Goal: Information Seeking & Learning: Learn about a topic

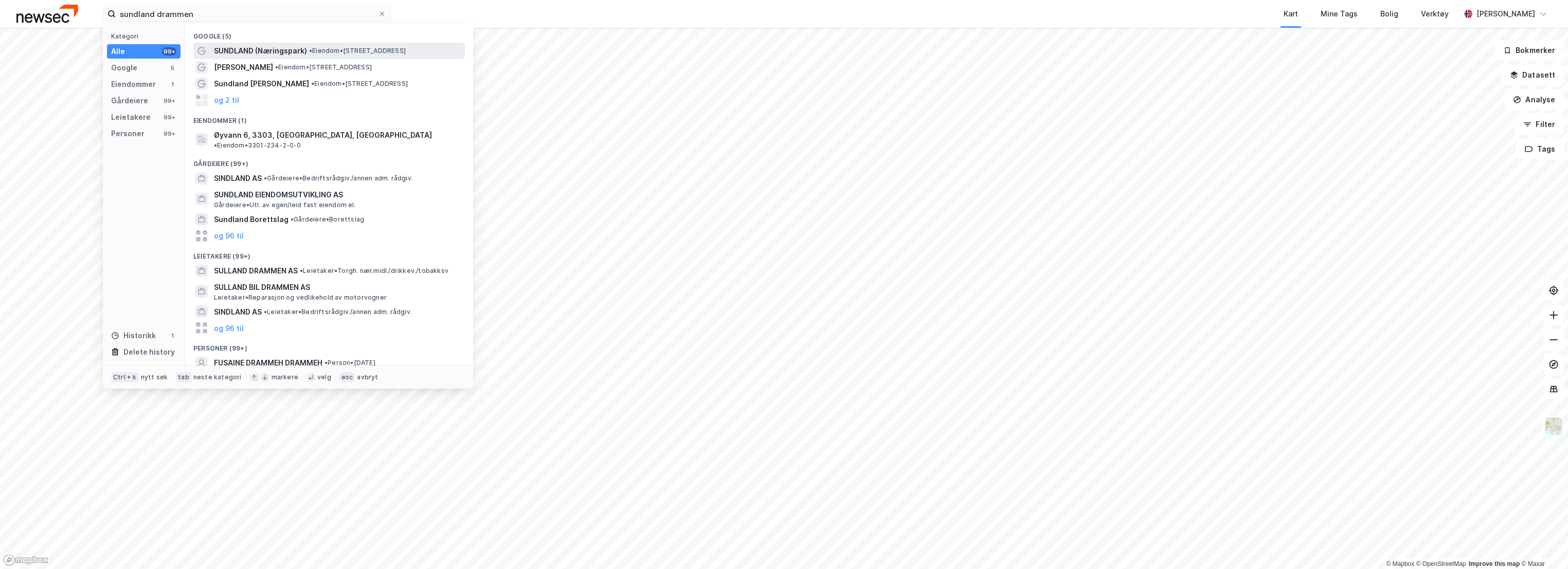
type input "sundland drammen"
click at [267, 47] on span "SUNDLAND (Næringspark)" at bounding box center [260, 51] width 93 height 12
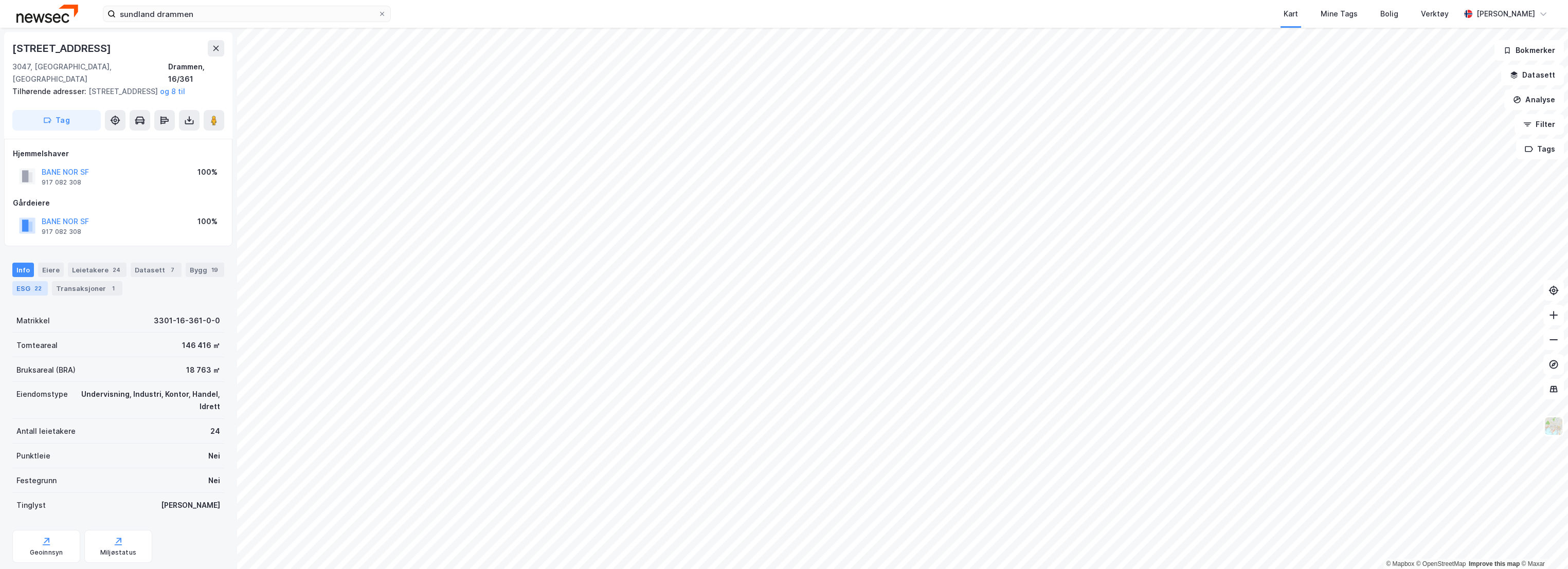
click at [29, 291] on div "ESG 22" at bounding box center [30, 288] width 35 height 15
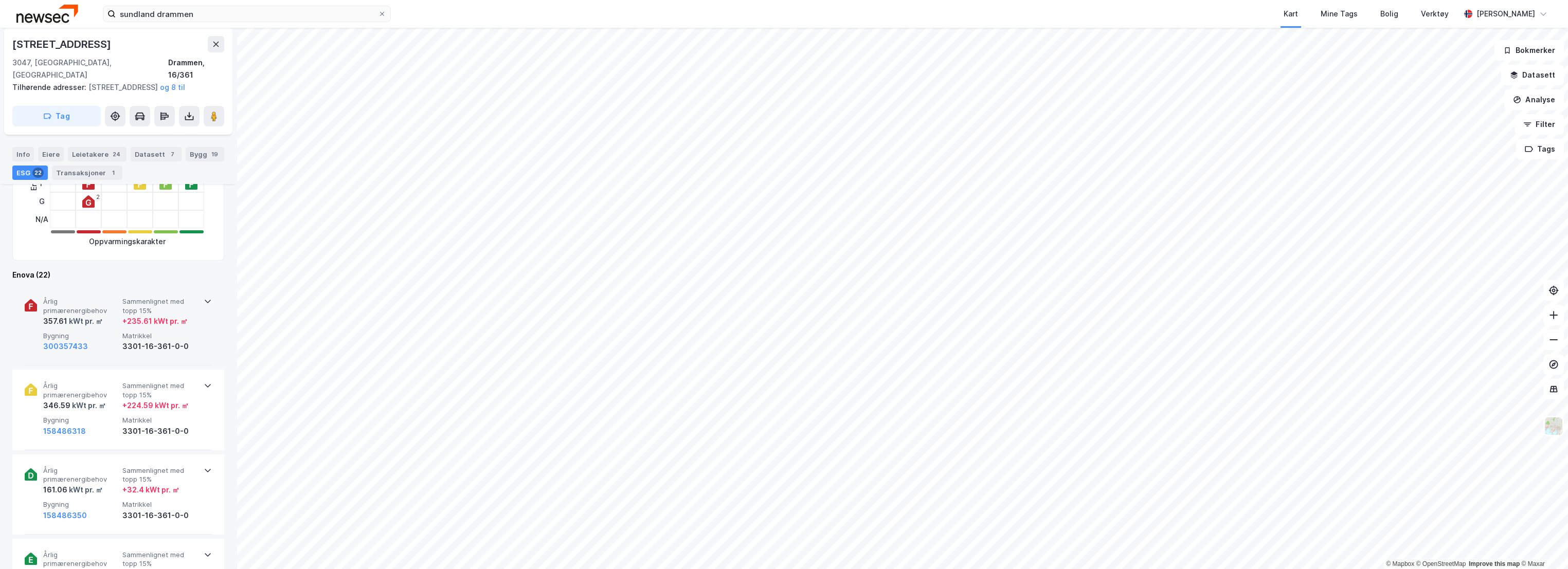
scroll to position [285, 0]
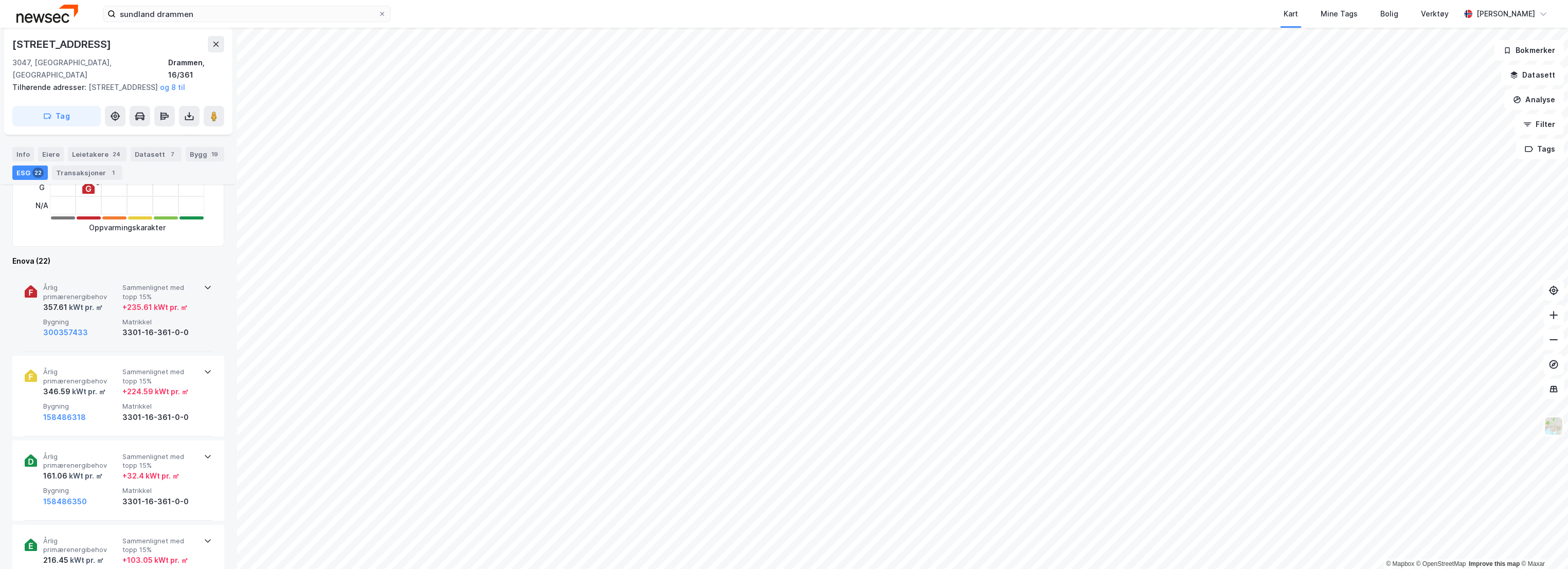
click at [99, 284] on span "Årlig primærenergibehov" at bounding box center [80, 293] width 75 height 18
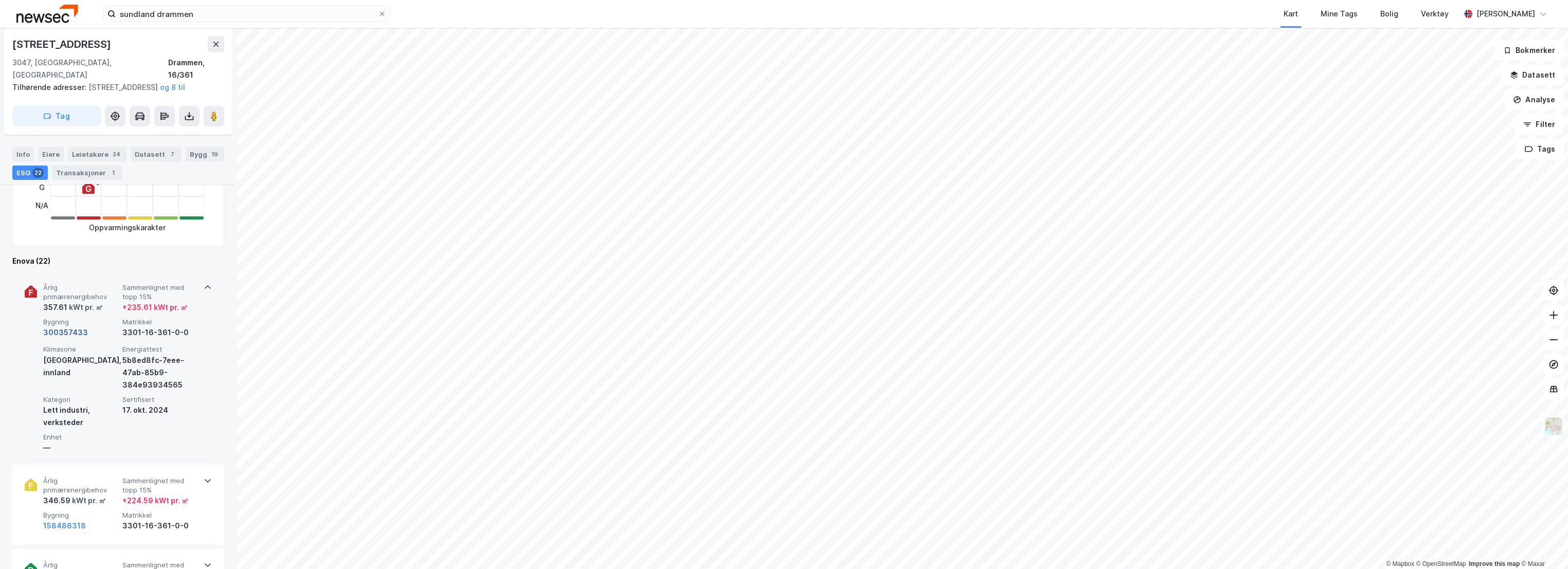
click at [72, 329] on button "300357433" at bounding box center [66, 332] width 45 height 12
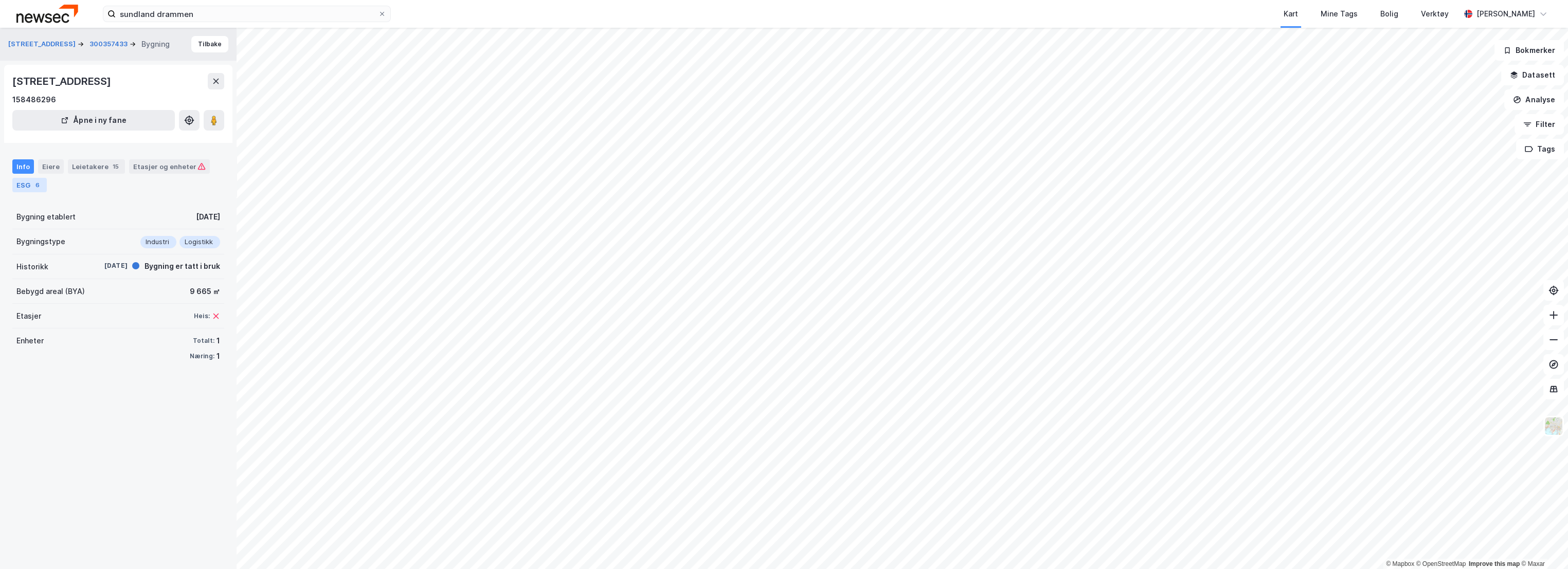
click at [18, 184] on div "ESG 6" at bounding box center [29, 185] width 35 height 15
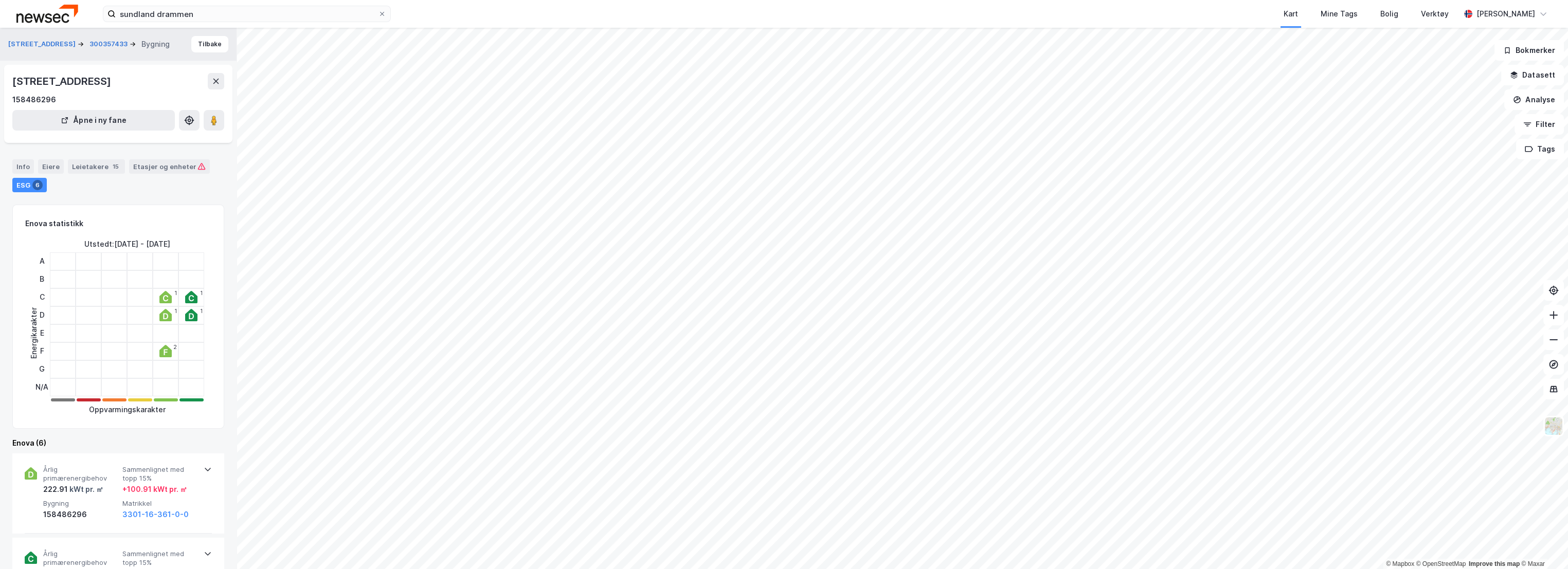
scroll to position [171, 0]
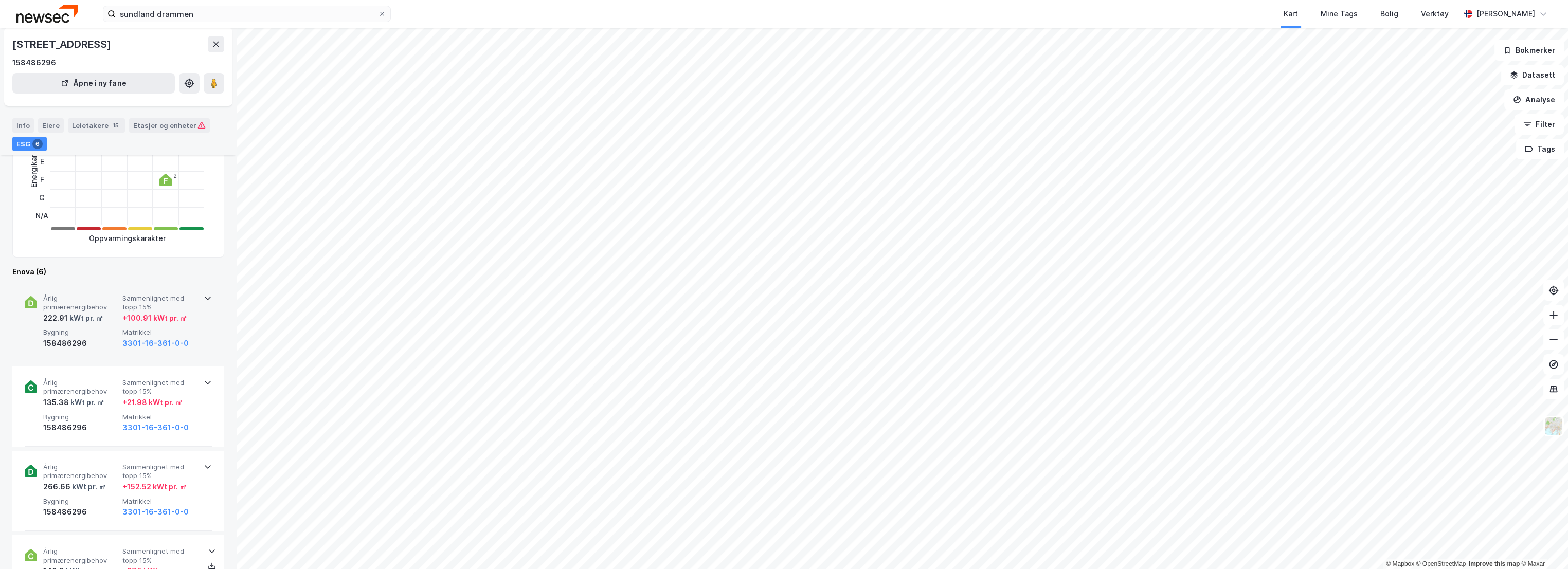
click at [104, 300] on span "Årlig primærenergibehov" at bounding box center [80, 303] width 75 height 18
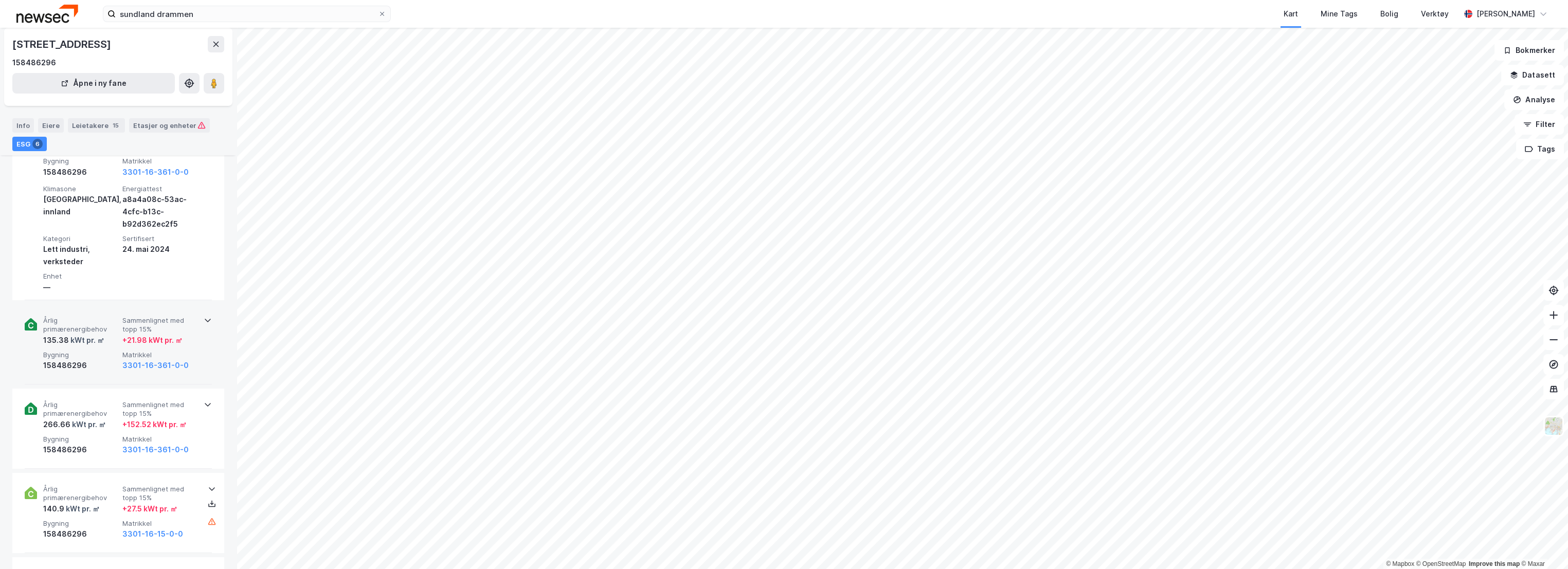
click at [102, 316] on span "Årlig primærenergibehov" at bounding box center [80, 326] width 75 height 18
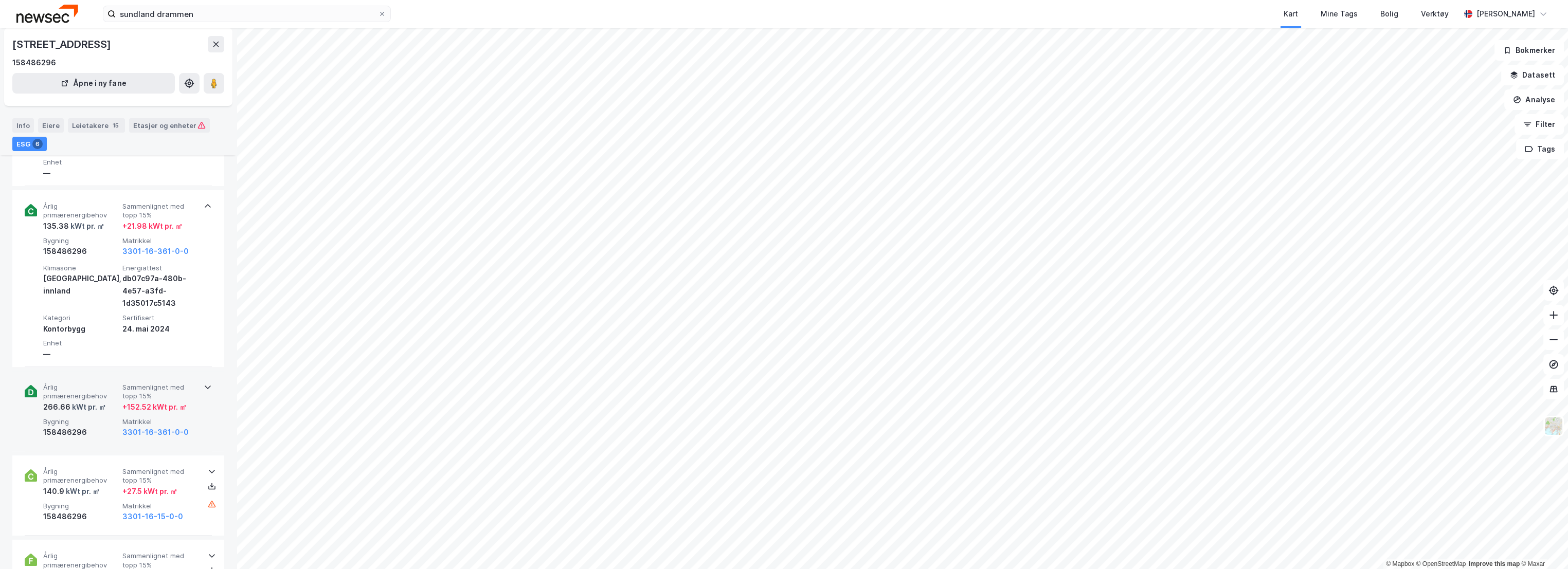
click at [107, 394] on span "Årlig primærenergibehov" at bounding box center [80, 392] width 75 height 18
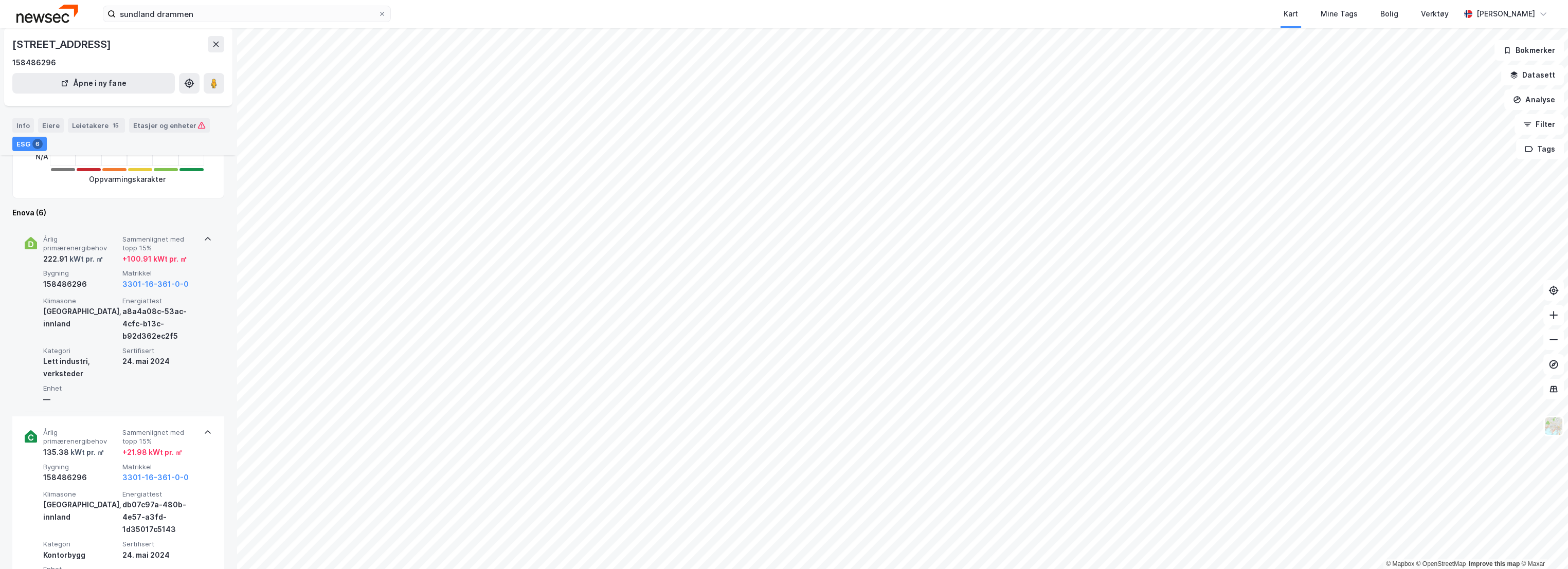
scroll to position [228, 0]
click at [152, 234] on div "Årlig primærenergibehov 222.91 kWt pr. ㎡ Sammenlignet med topp 15% + 100.91 kWt…" at bounding box center [119, 319] width 187 height 189
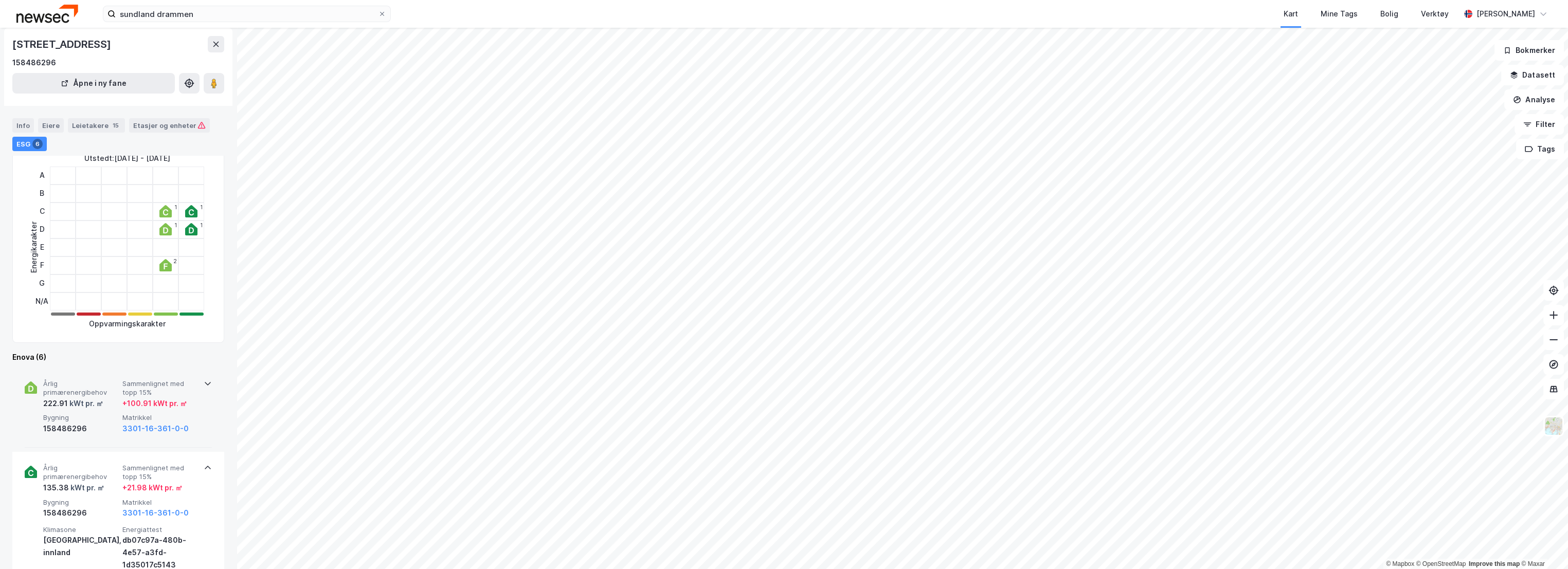
scroll to position [0, 0]
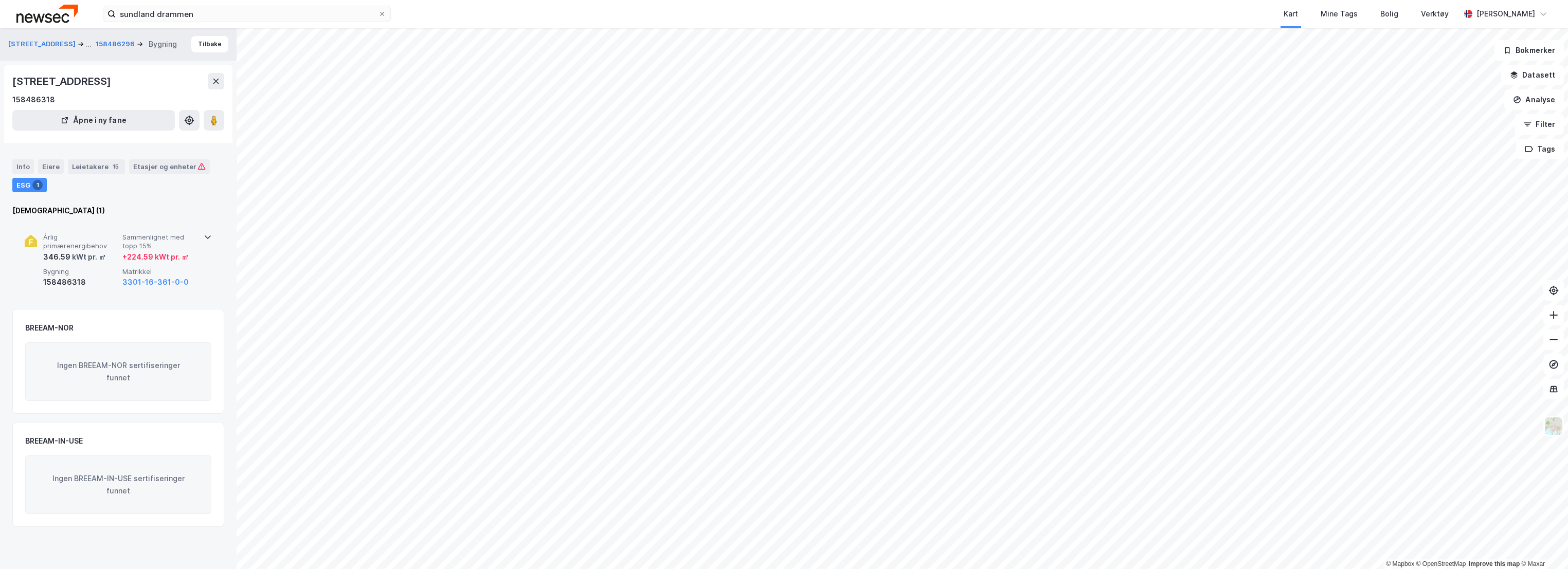
click at [91, 232] on div "Årlig primærenergibehov 346.59 kWt pr. ㎡ Sammenlignet med topp 15% + 224.59 kWt…" at bounding box center [119, 260] width 187 height 80
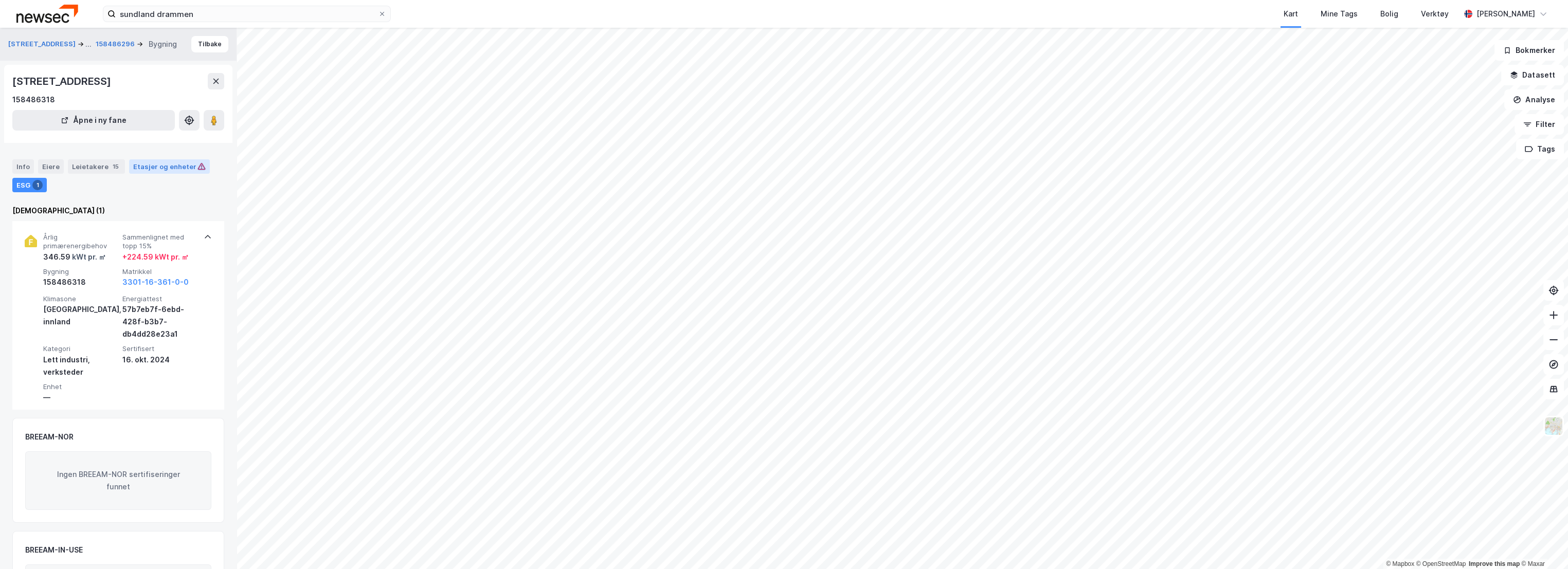
click at [158, 163] on div "Etasjer og enheter" at bounding box center [169, 166] width 72 height 9
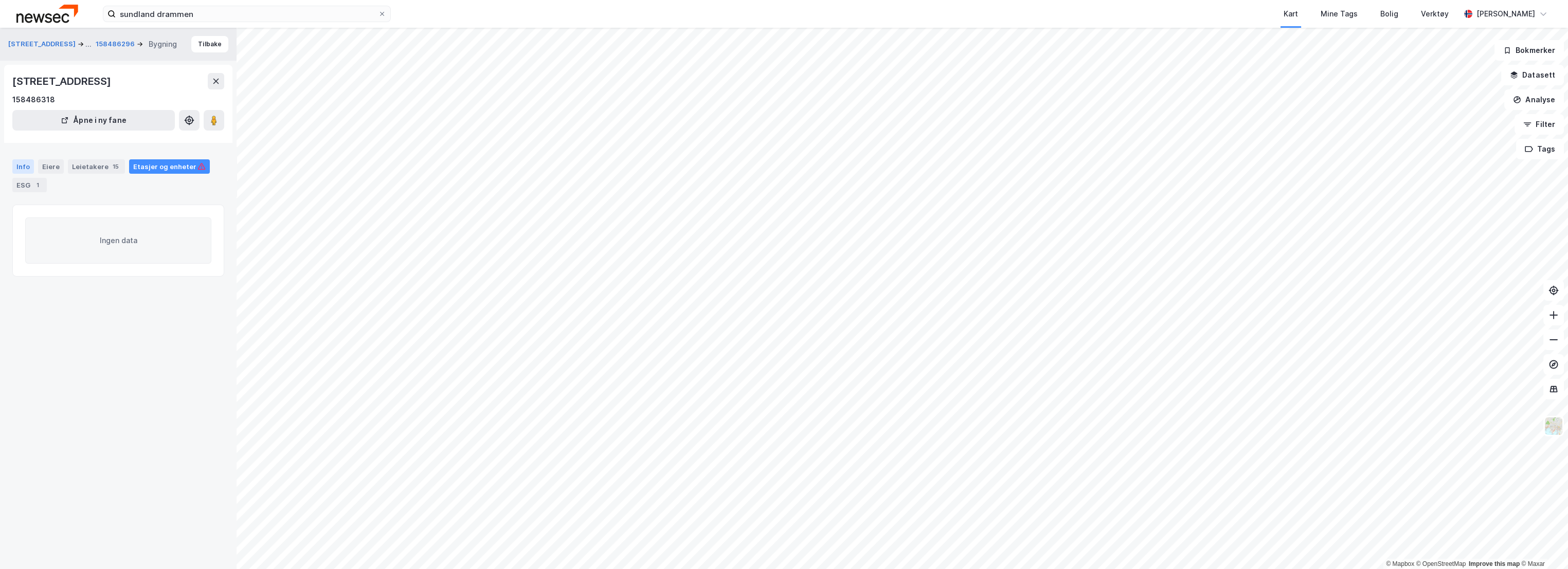
click at [23, 165] on div "Info" at bounding box center [23, 167] width 21 height 15
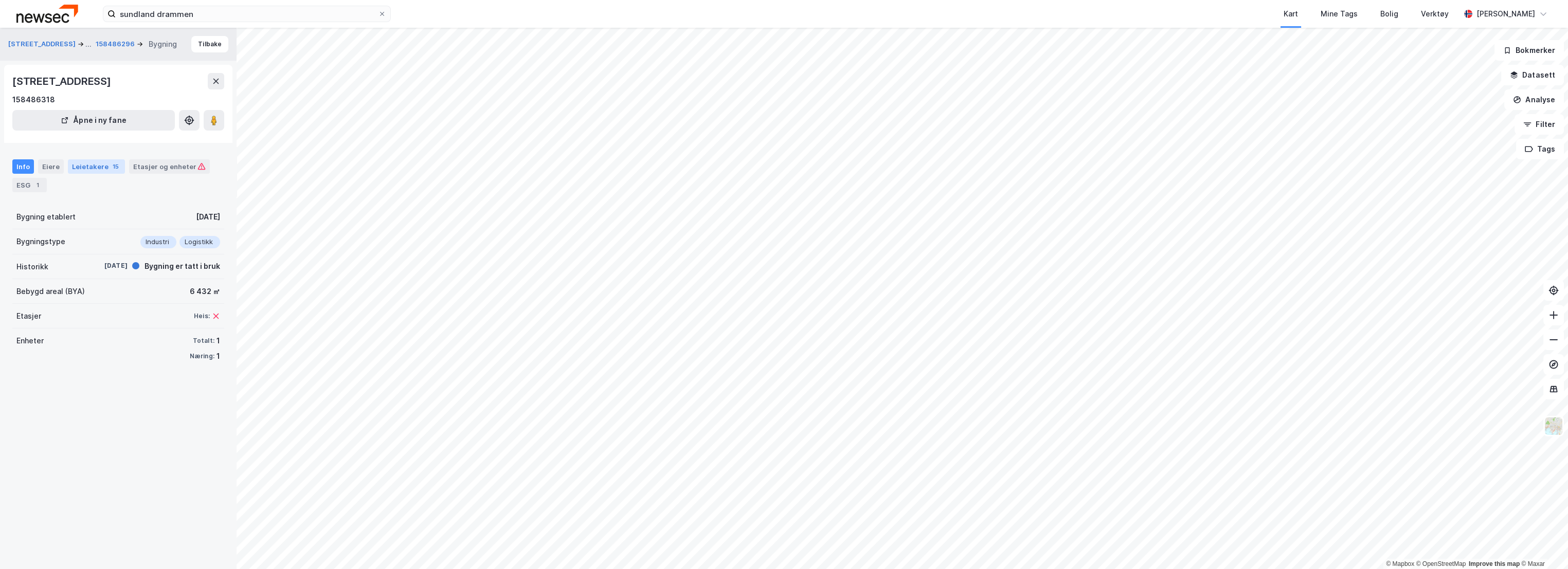
click at [88, 169] on div "Leietakere 15" at bounding box center [97, 167] width 57 height 15
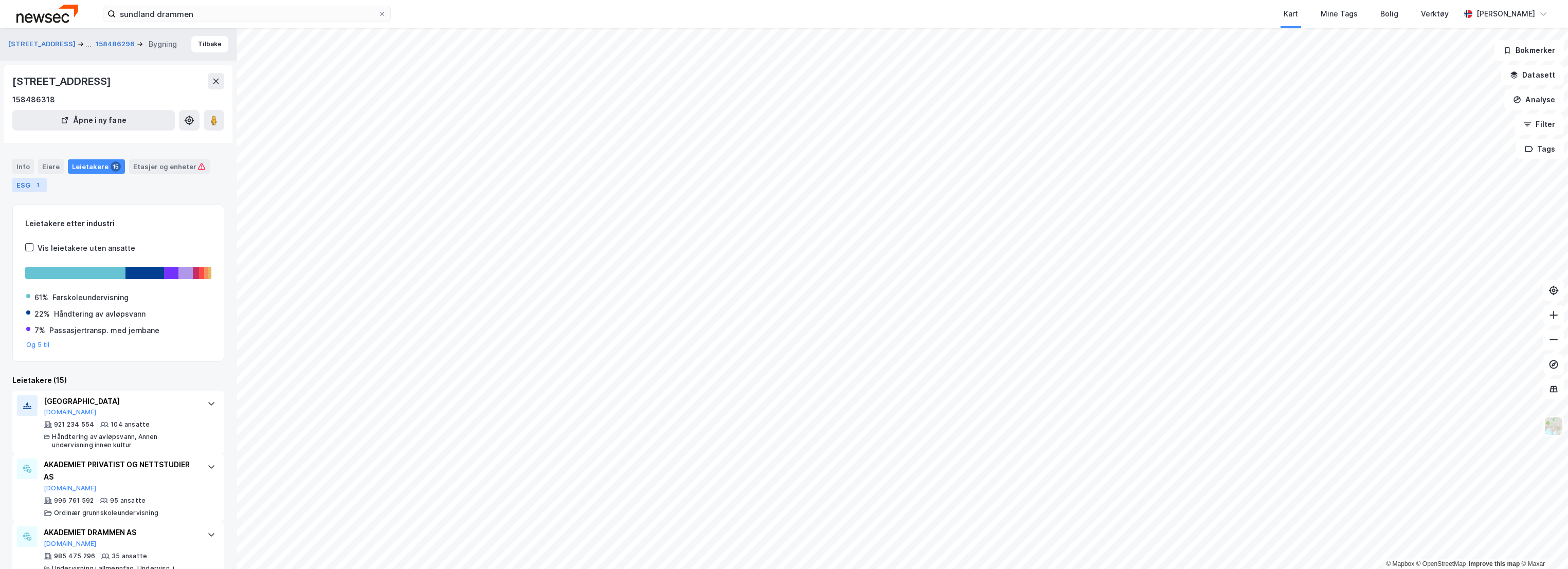
click at [40, 186] on div "1" at bounding box center [37, 185] width 10 height 10
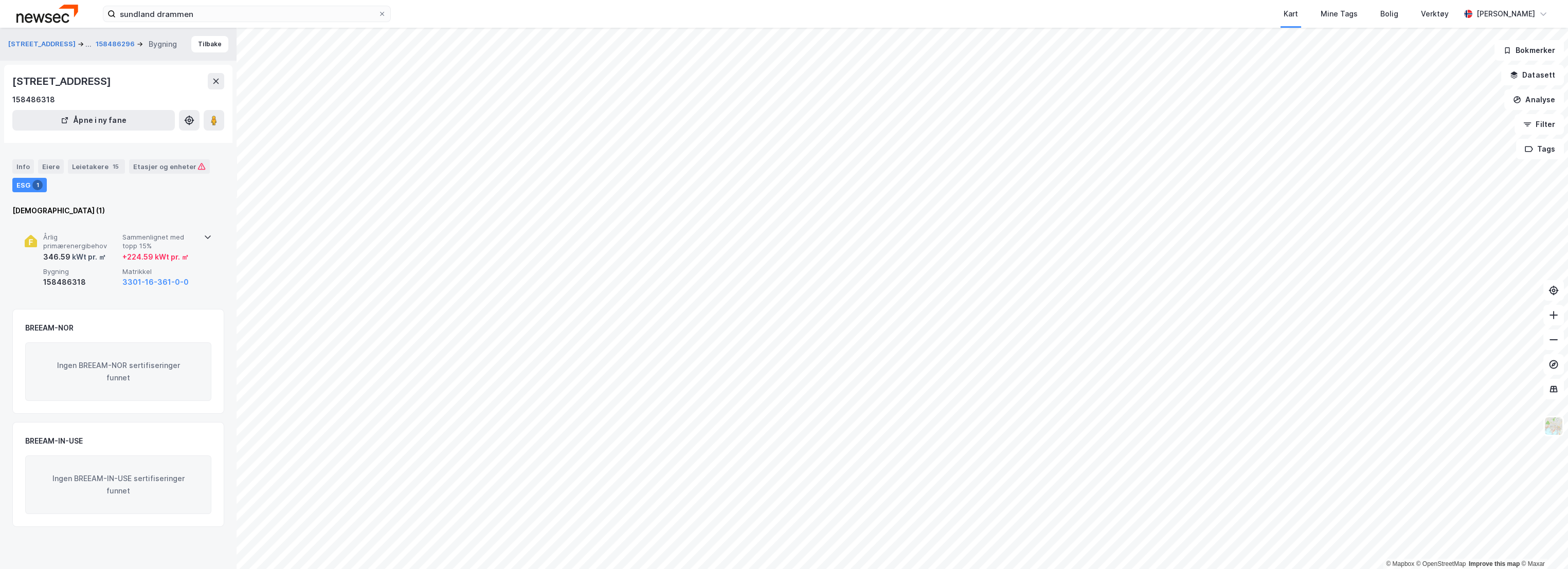
click at [113, 231] on div "Årlig primærenergibehov 346.59 kWt pr. ㎡ Sammenlignet med topp 15% + 224.59 kWt…" at bounding box center [119, 260] width 187 height 80
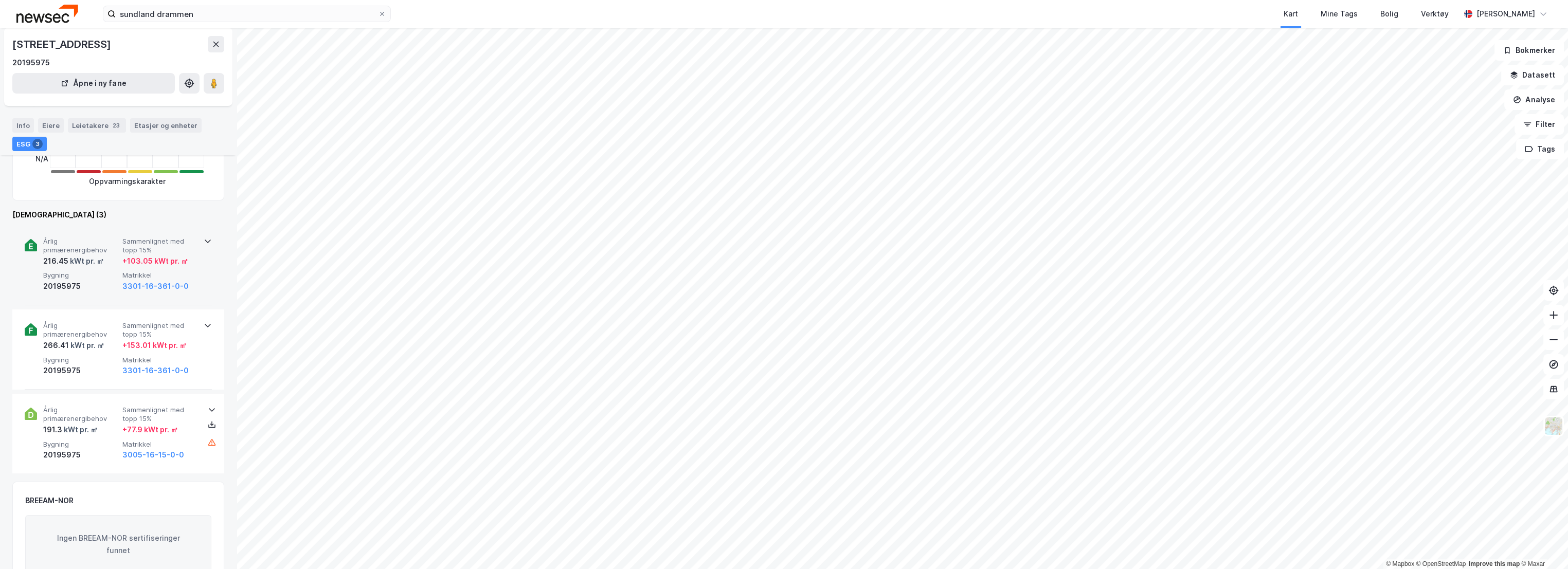
click at [105, 259] on div "216.45 kWt pr. ㎡" at bounding box center [80, 261] width 75 height 12
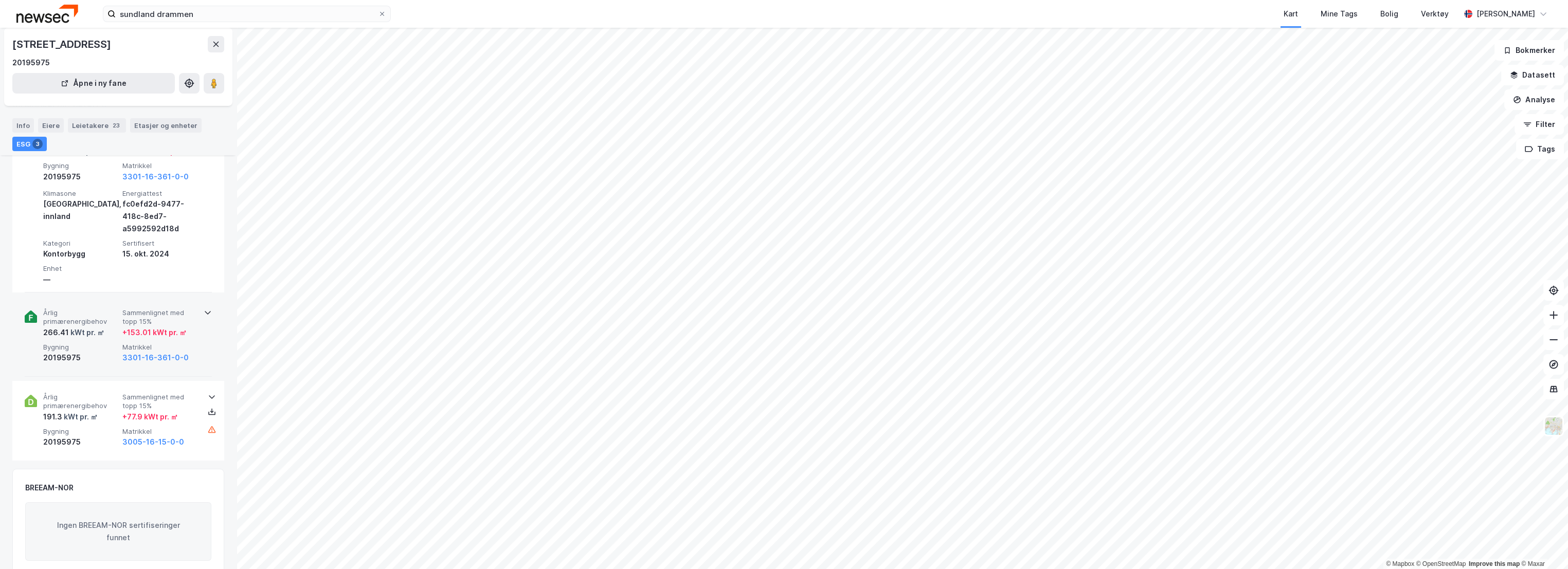
scroll to position [343, 0]
click at [101, 317] on span "Årlig primærenergibehov" at bounding box center [80, 313] width 75 height 18
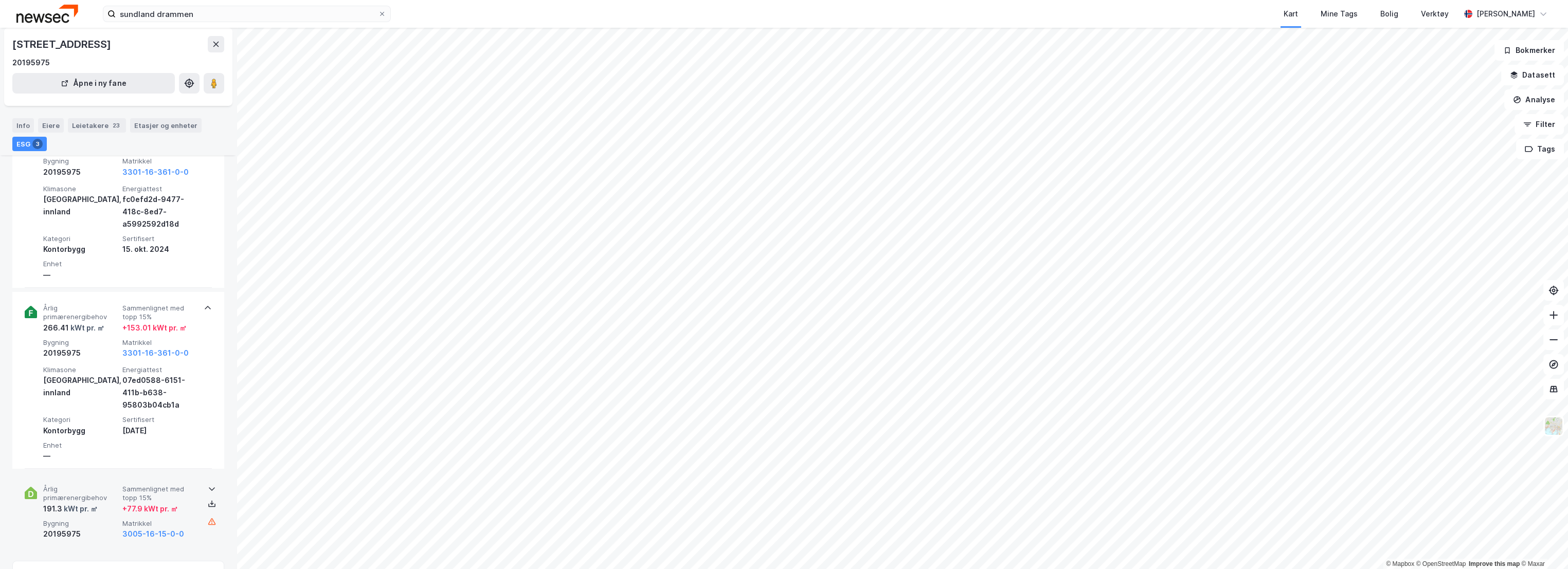
click at [100, 504] on div "191.3 kWt pr. ㎡" at bounding box center [80, 509] width 75 height 12
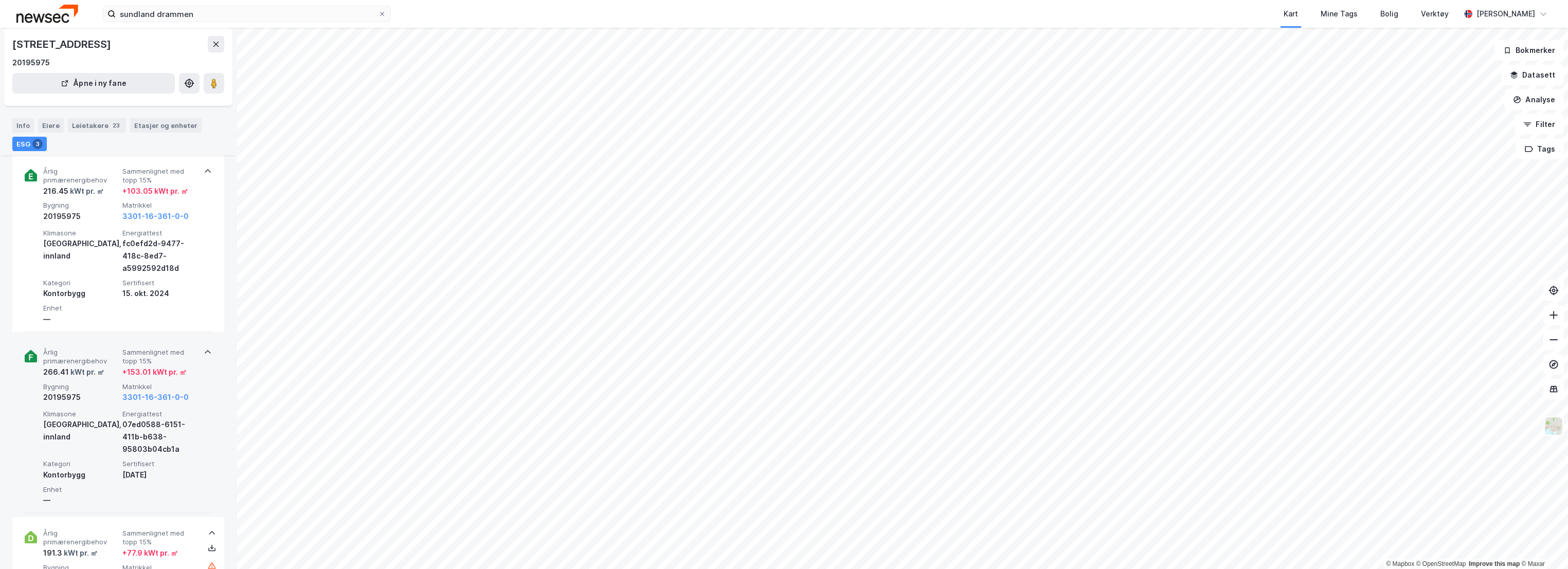
scroll to position [171, 0]
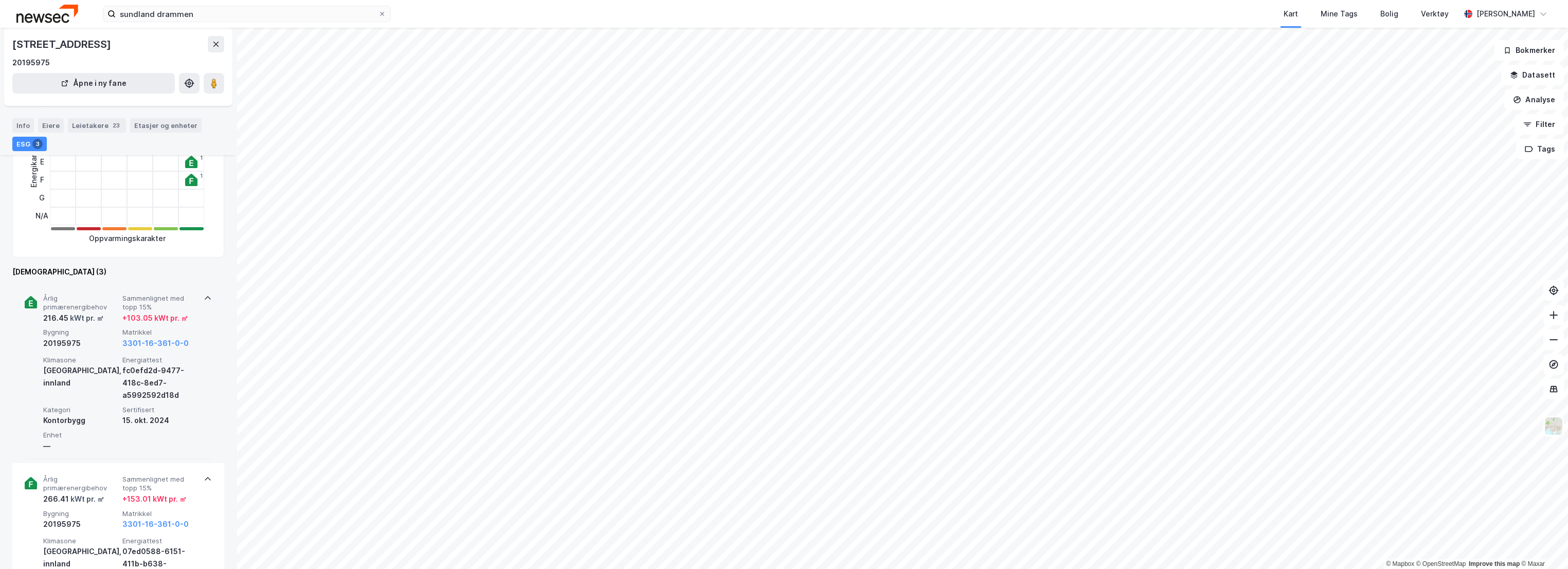
click at [151, 296] on span "Sammenlignet med topp 15%" at bounding box center [159, 303] width 75 height 18
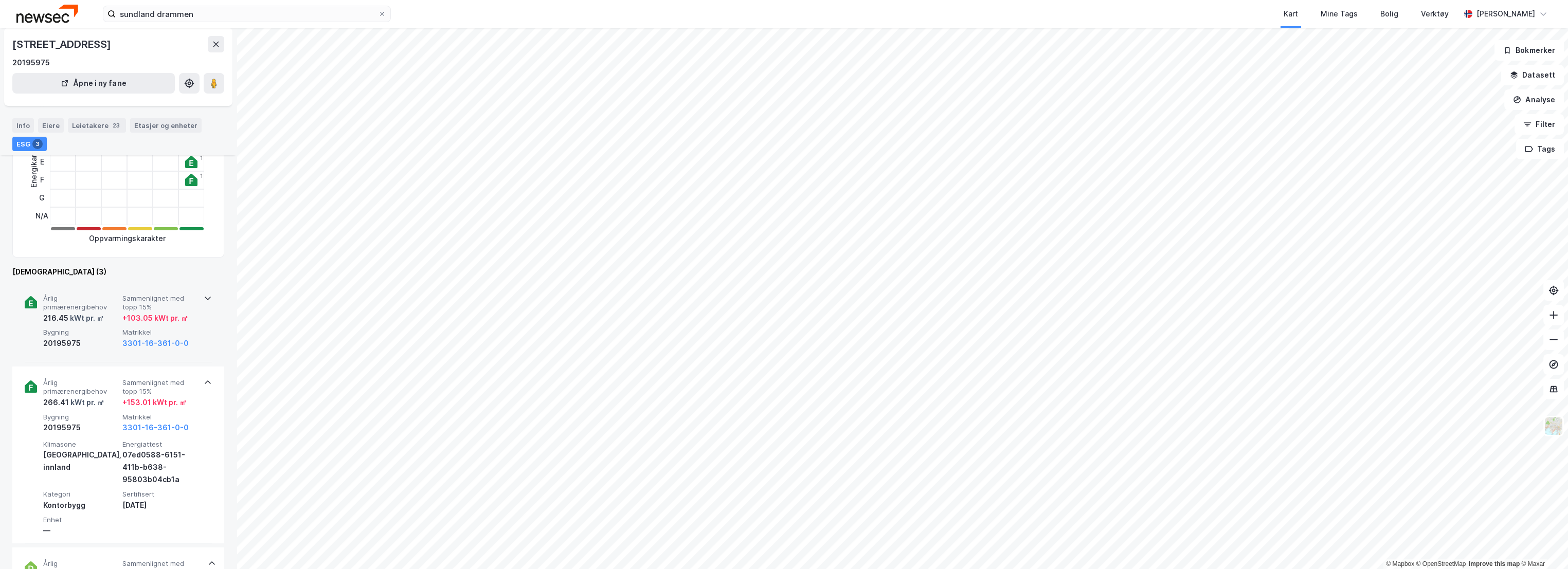
click at [108, 310] on span "Årlig primærenergibehov" at bounding box center [80, 303] width 75 height 18
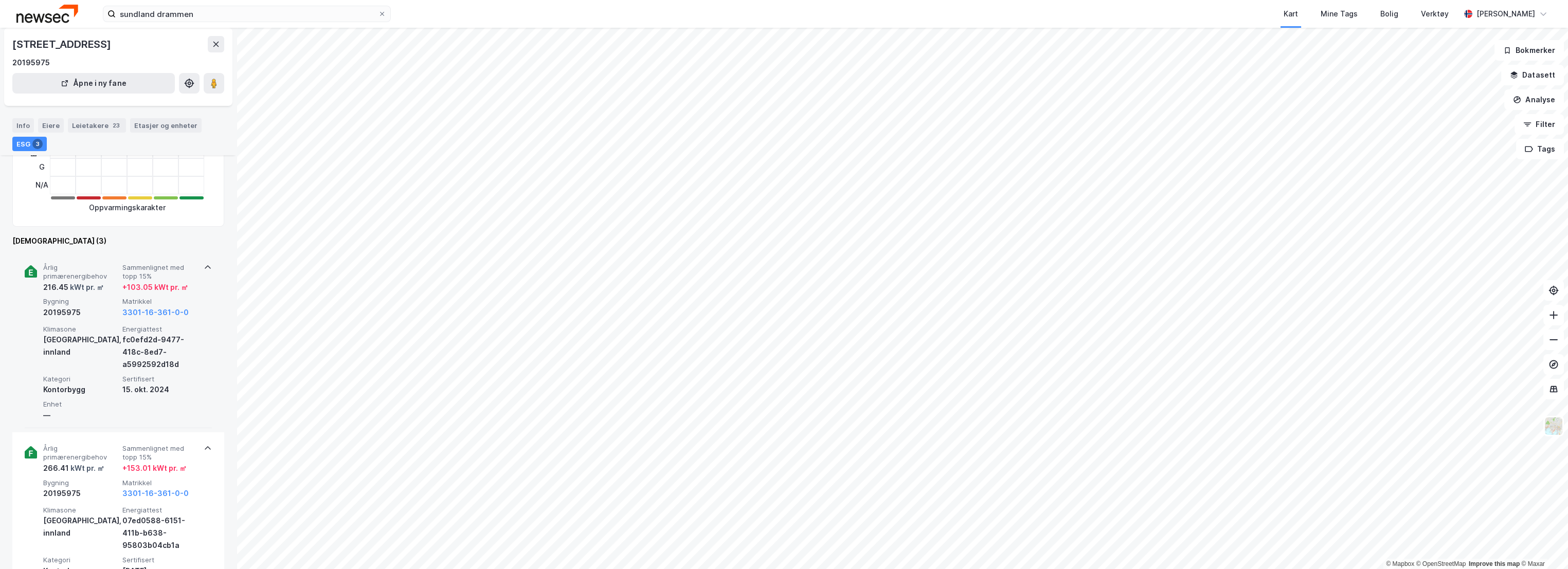
scroll to position [228, 0]
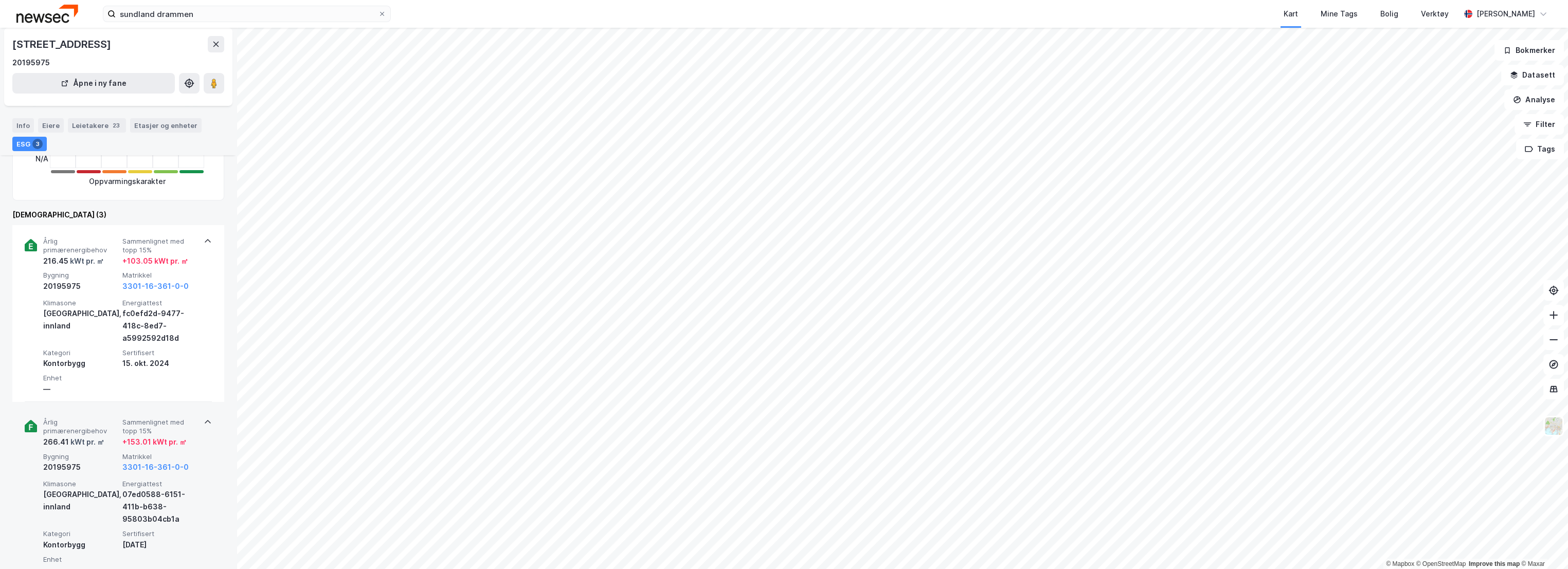
click at [112, 426] on span "Årlig primærenergibehov" at bounding box center [80, 427] width 75 height 18
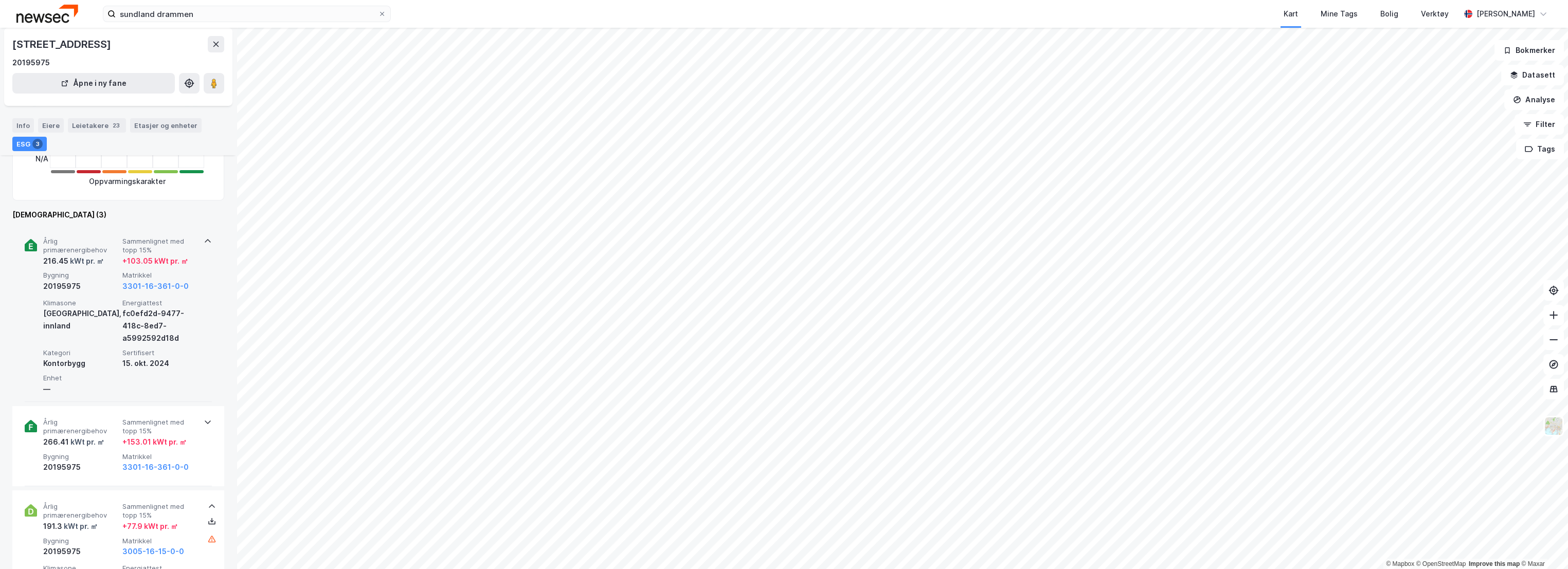
click at [105, 245] on span "Årlig primærenergibehov" at bounding box center [80, 246] width 75 height 18
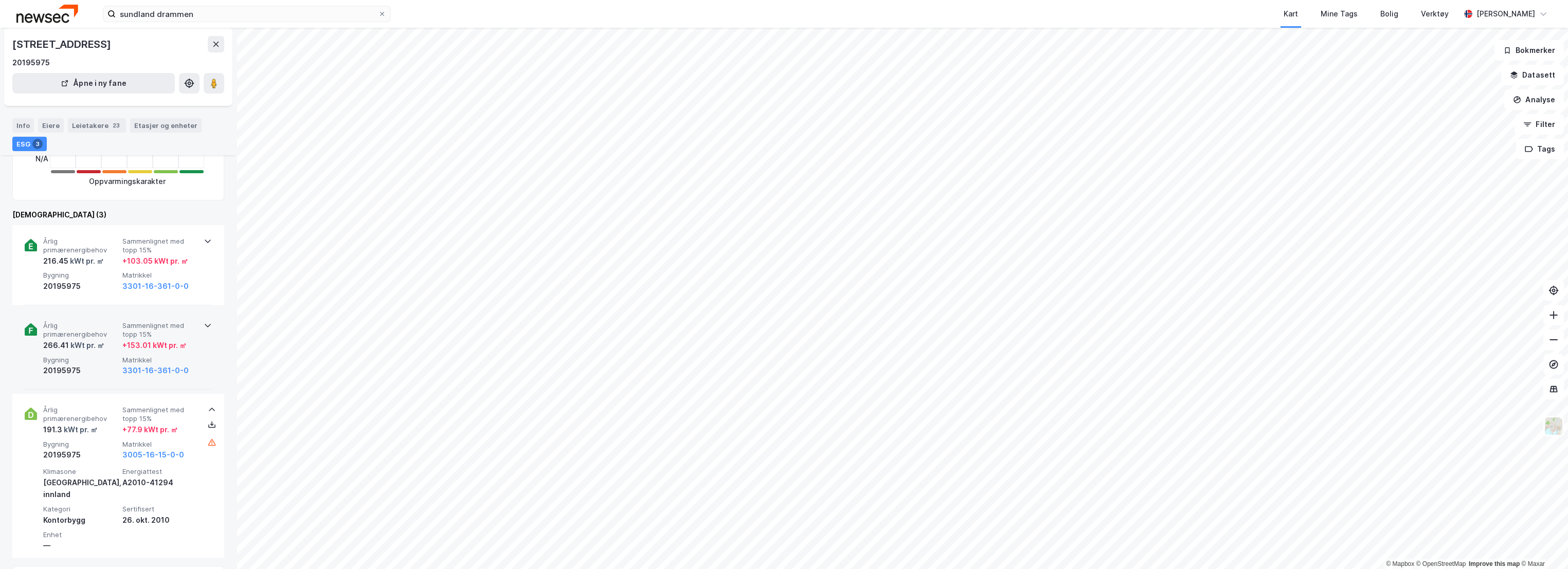
click at [94, 325] on span "Årlig primærenergibehov" at bounding box center [80, 330] width 75 height 18
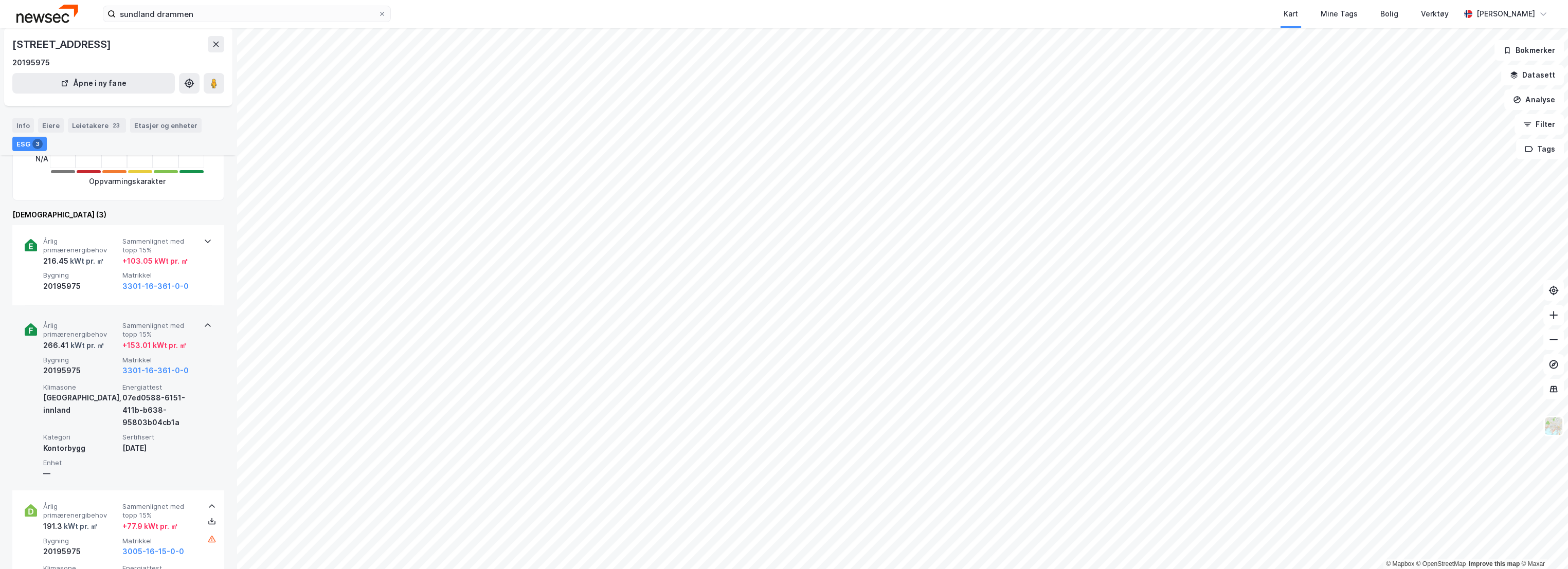
click at [94, 326] on span "Årlig primærenergibehov" at bounding box center [80, 330] width 75 height 18
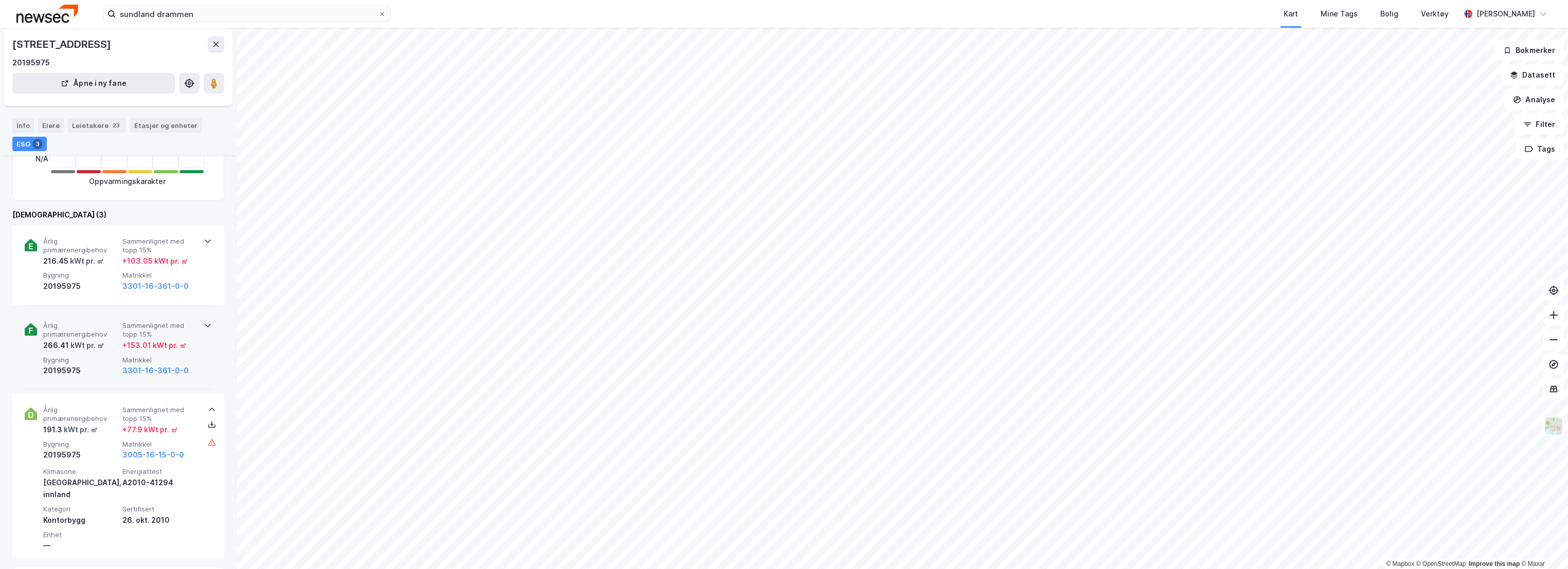
scroll to position [0, 0]
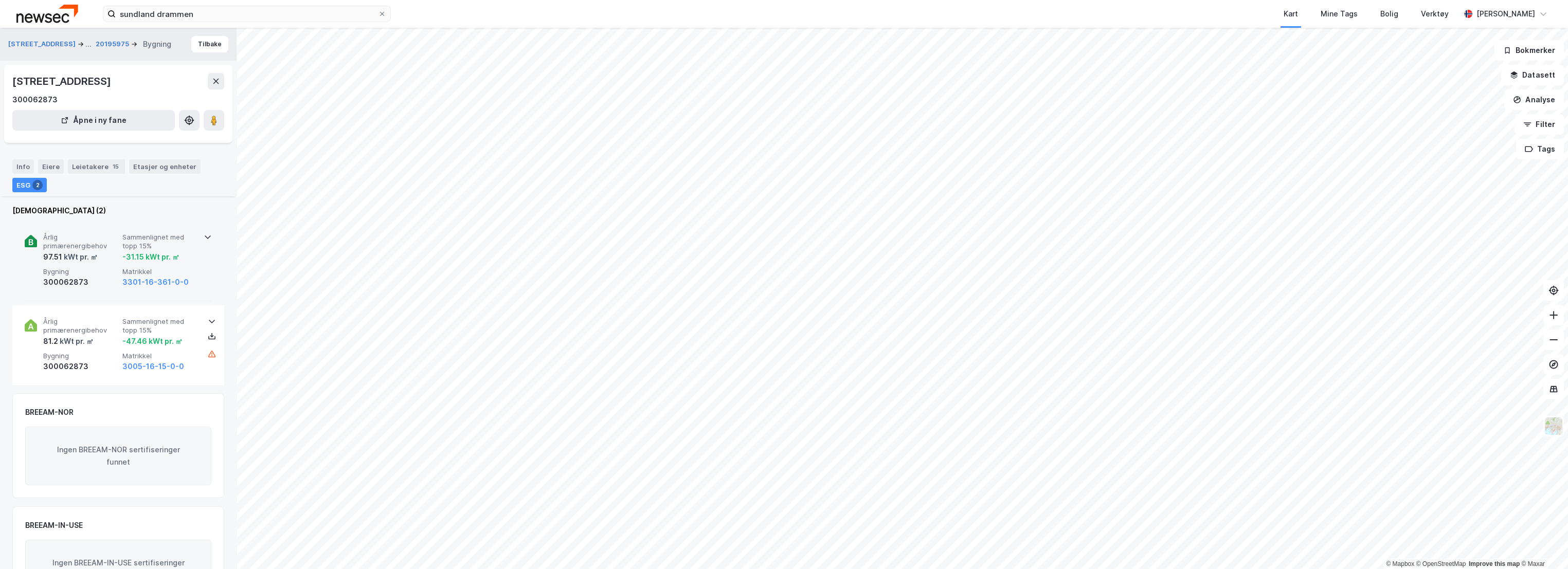
click at [101, 234] on span "Årlig primærenergibehov" at bounding box center [80, 242] width 75 height 18
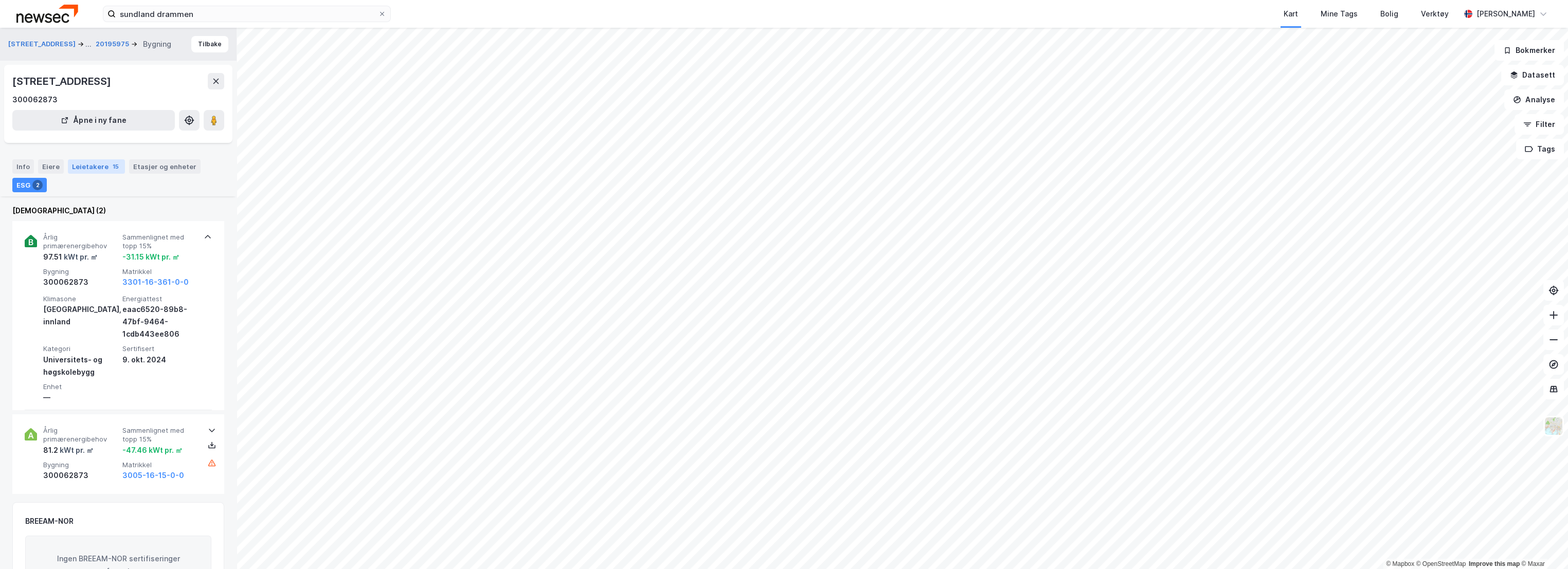
click at [100, 164] on div "Leietakere 15" at bounding box center [97, 167] width 57 height 15
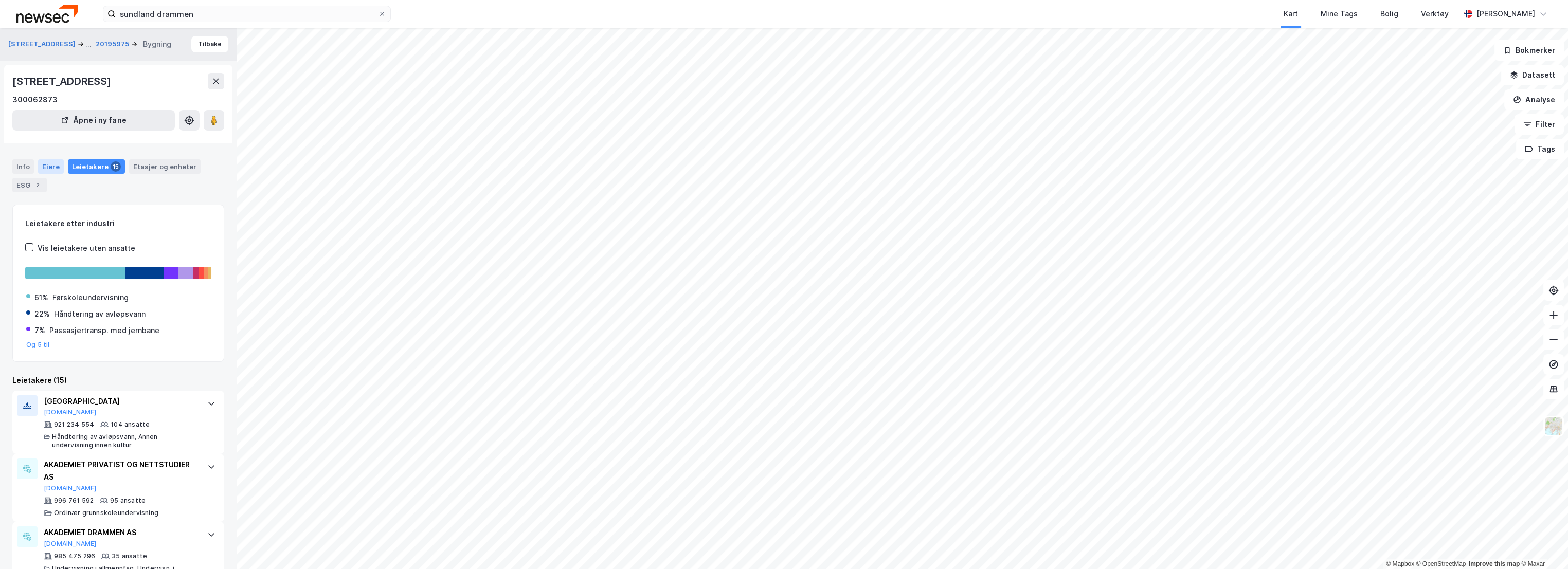
click at [44, 169] on div "Eiere" at bounding box center [51, 167] width 26 height 15
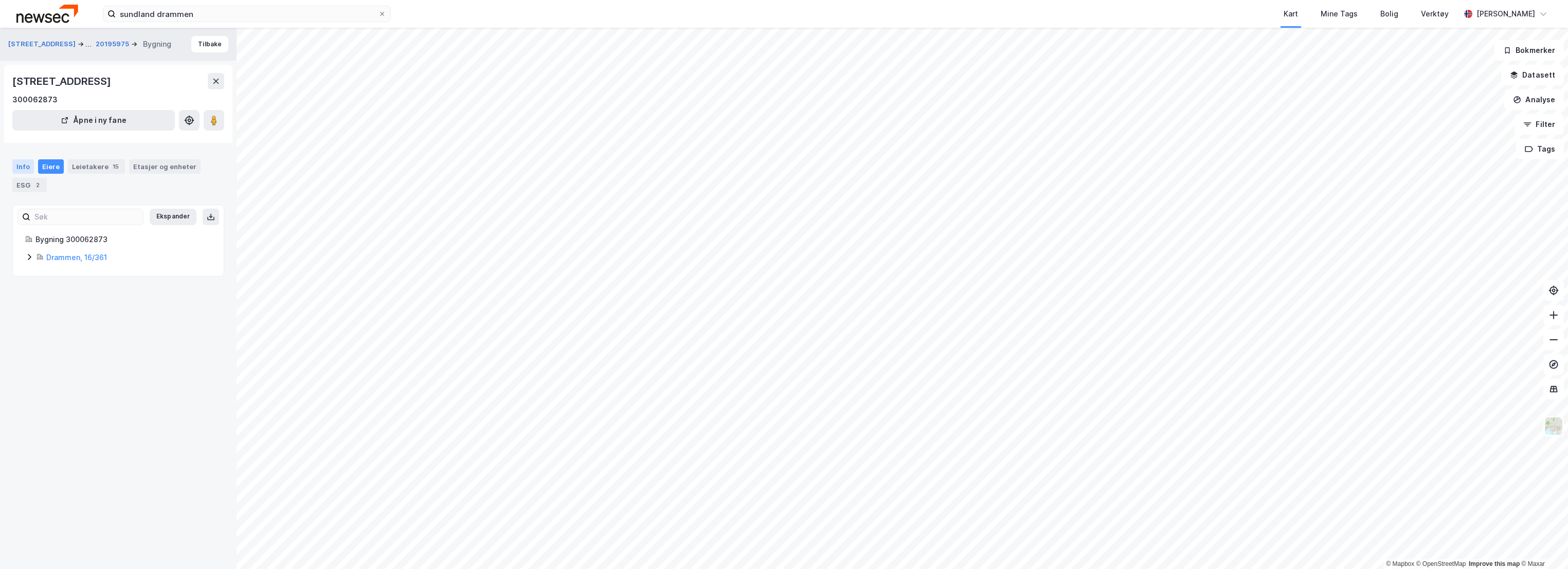
click at [24, 167] on div "Info" at bounding box center [23, 167] width 21 height 15
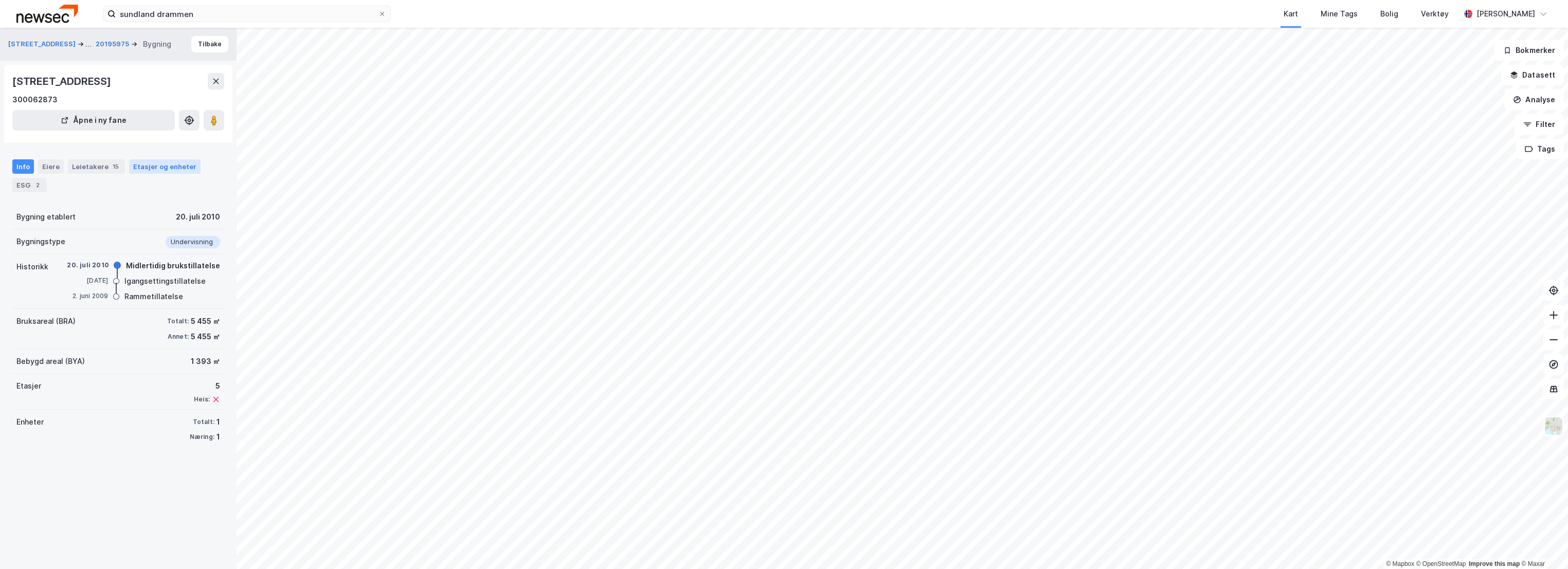
click at [156, 166] on div "Etasjer og enheter" at bounding box center [165, 166] width 63 height 9
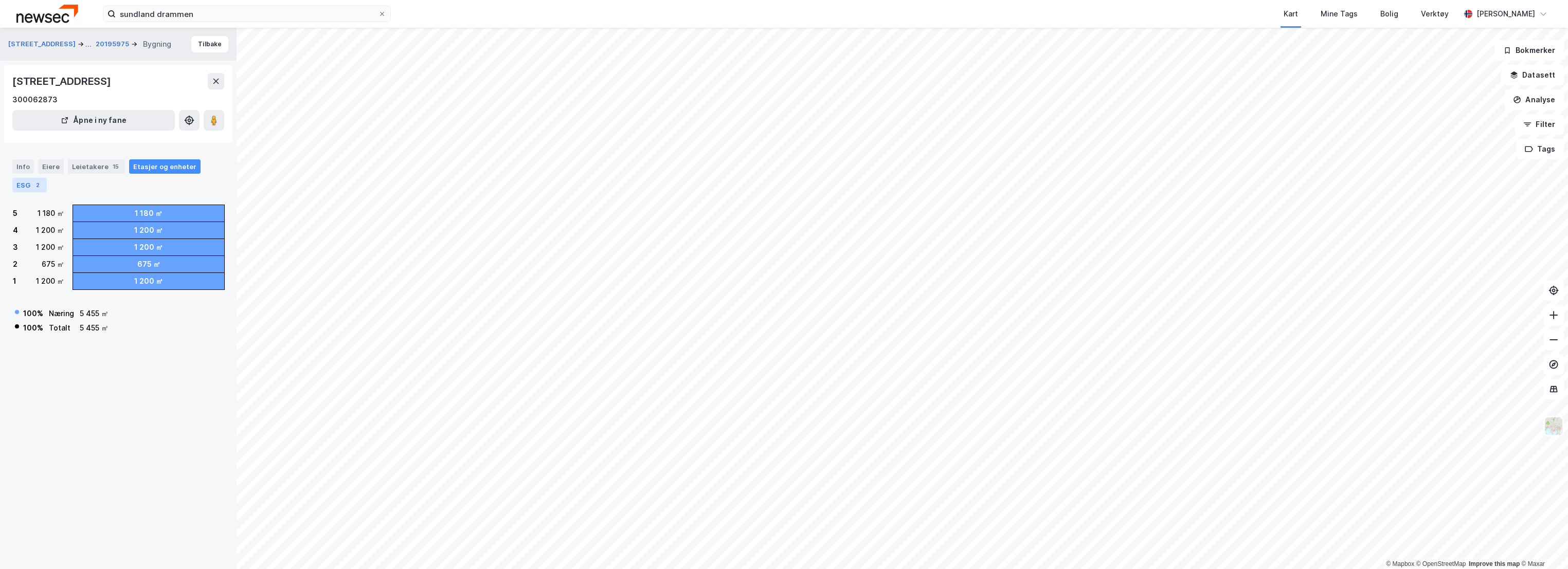
click at [25, 184] on div "ESG 2" at bounding box center [29, 185] width 35 height 15
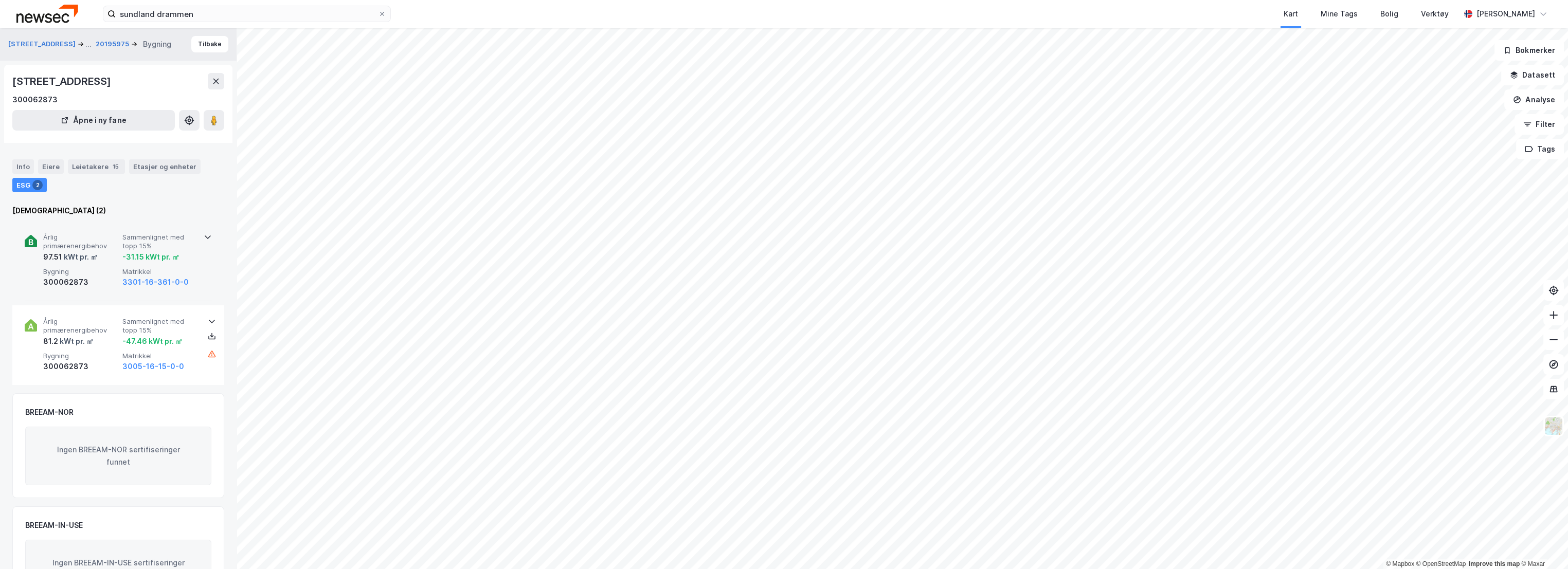
click at [103, 241] on span "Årlig primærenergibehov" at bounding box center [80, 242] width 75 height 18
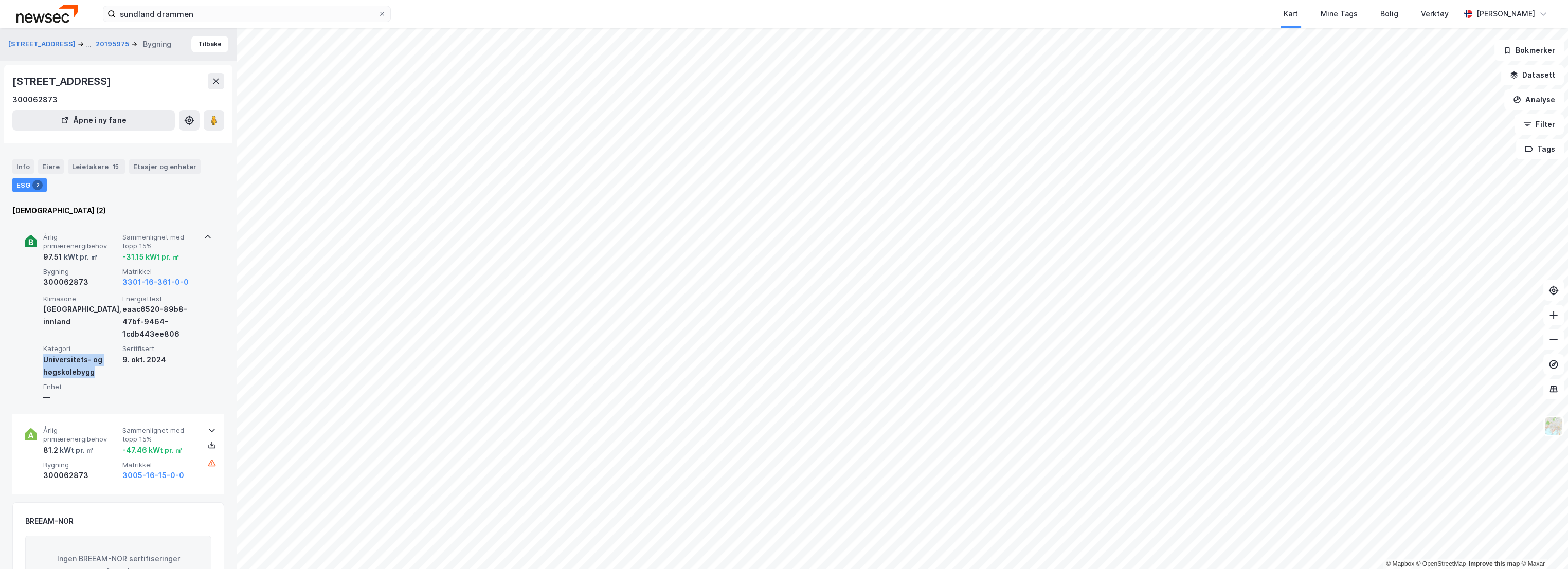
copy div "Universitets- og høgskolebygg"
drag, startPoint x: 96, startPoint y: 379, endPoint x: 43, endPoint y: 360, distance: 56.3
click at [43, 360] on div "Universitets- og høgskolebygg" at bounding box center [80, 366] width 75 height 25
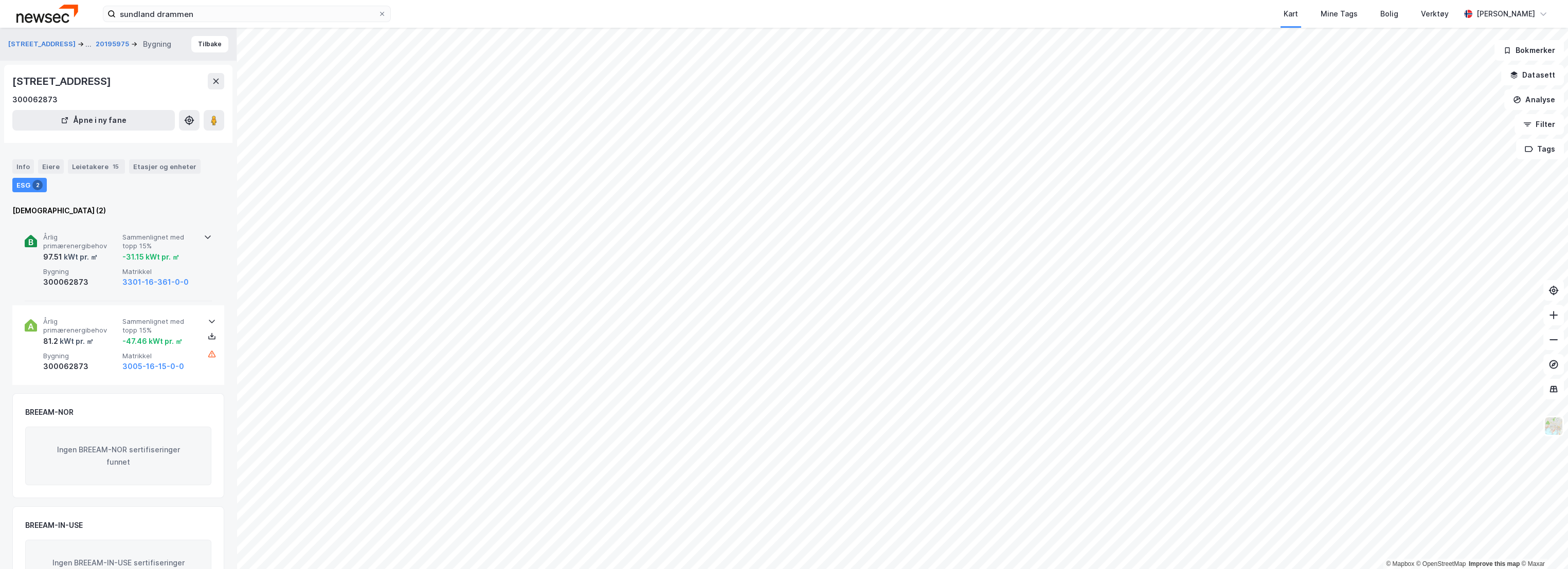
click at [122, 255] on div "-31.15 kWt pr. ㎡" at bounding box center [151, 257] width 57 height 12
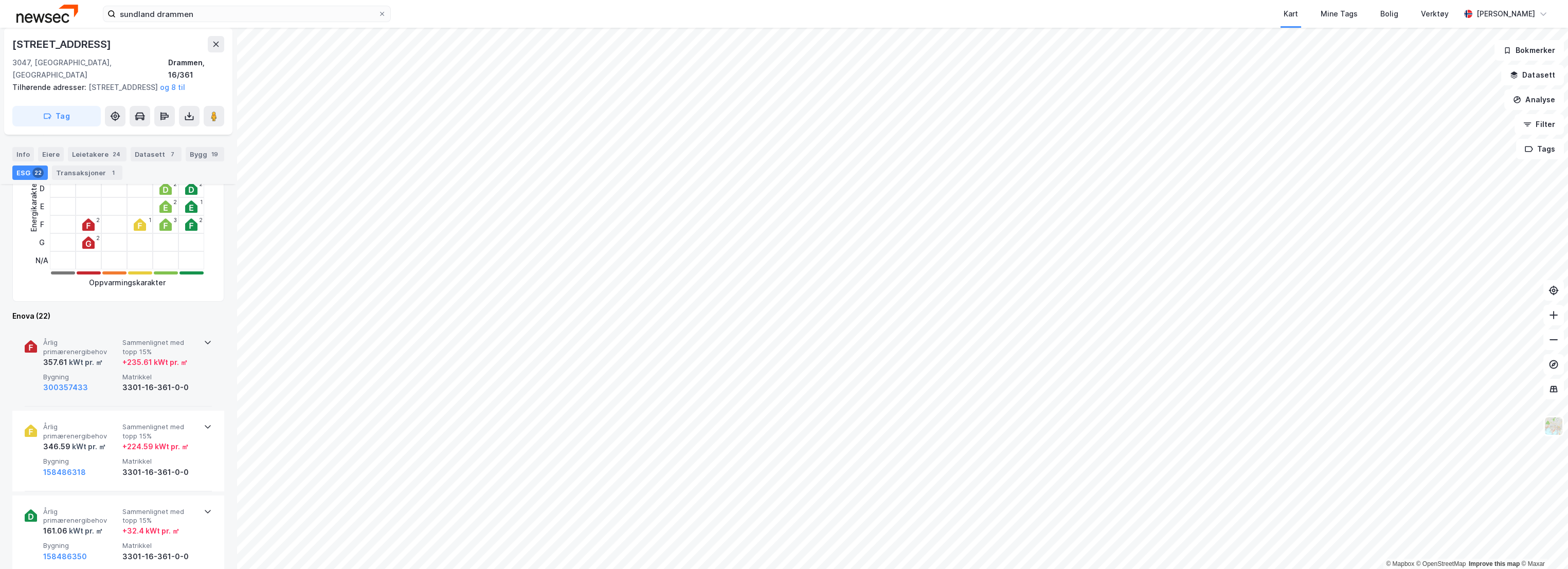
scroll to position [285, 0]
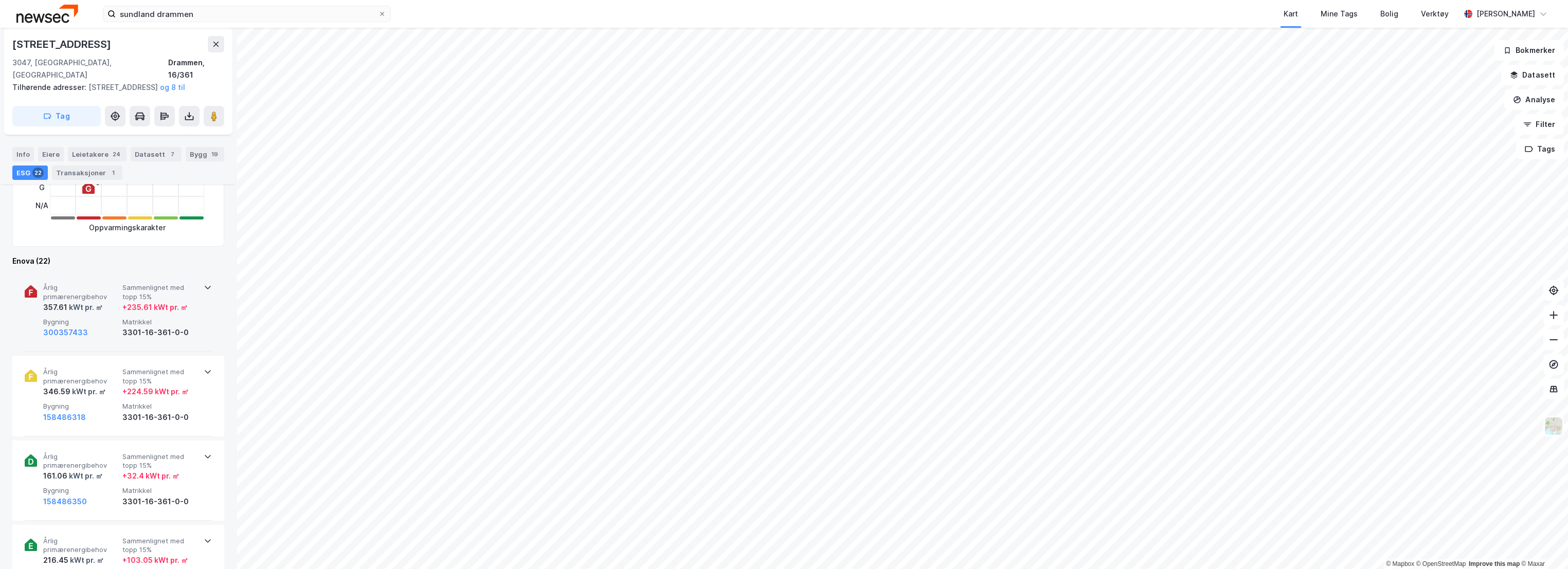
click at [97, 286] on span "Årlig primærenergibehov" at bounding box center [80, 293] width 75 height 18
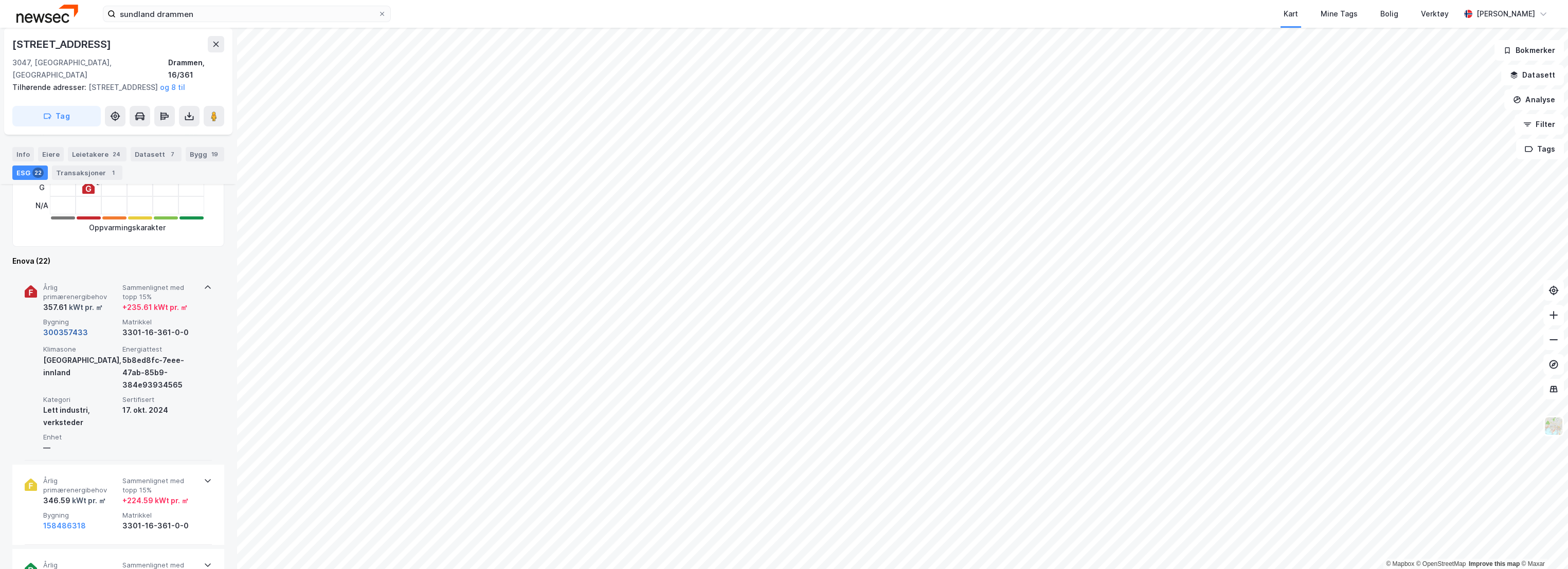
click at [74, 333] on button "300357433" at bounding box center [66, 332] width 45 height 12
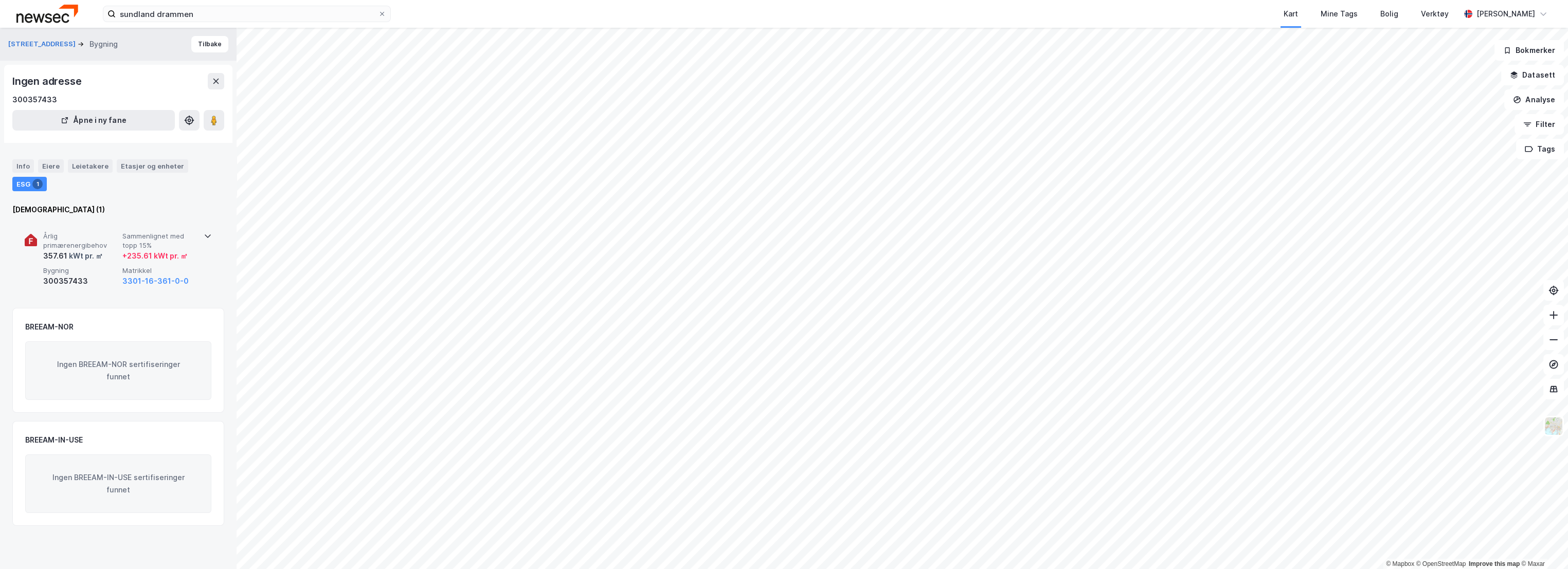
click at [111, 232] on span "Årlig primærenergibehov" at bounding box center [80, 241] width 75 height 18
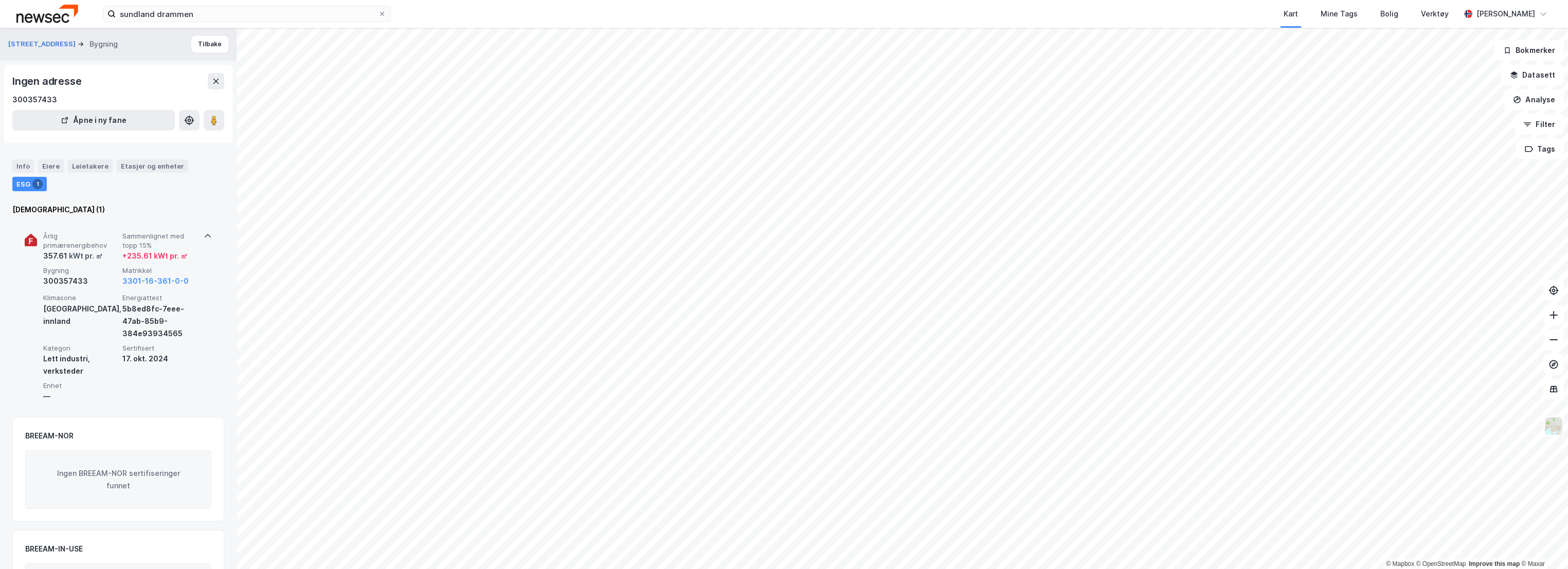
click at [163, 236] on span "Sammenlignet med topp 15%" at bounding box center [159, 241] width 75 height 18
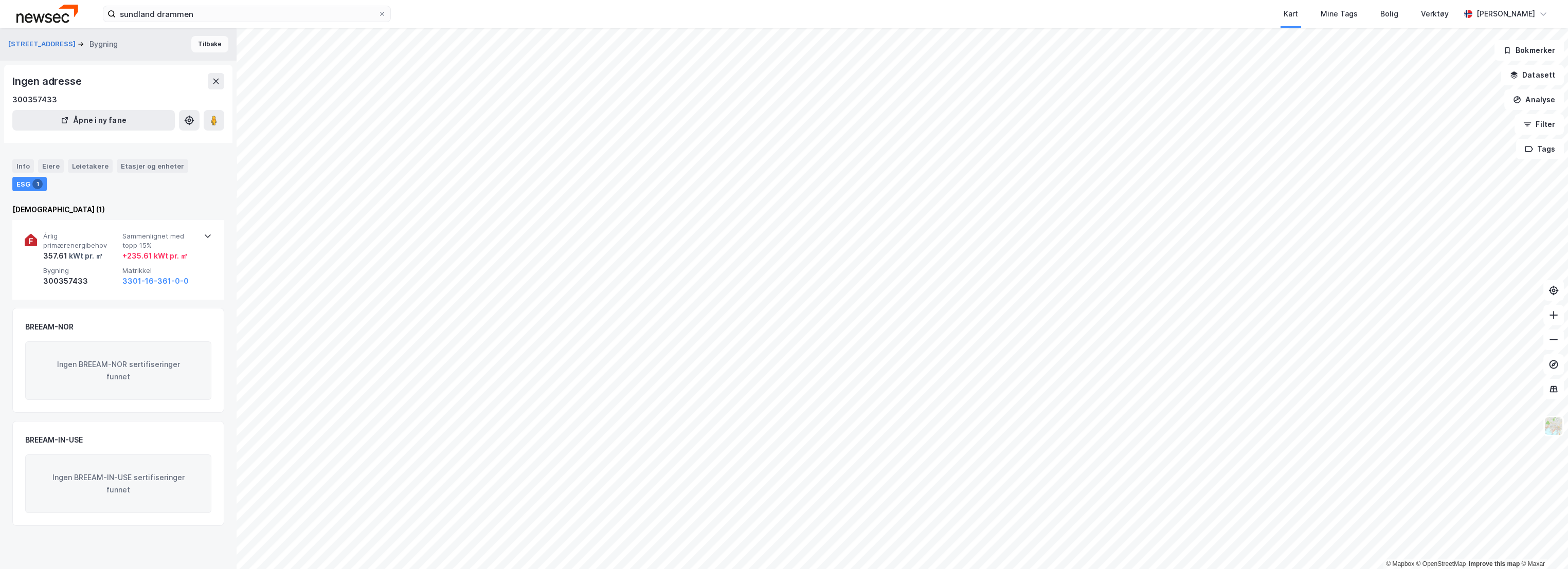
click at [194, 45] on button "Tilbake" at bounding box center [209, 44] width 37 height 16
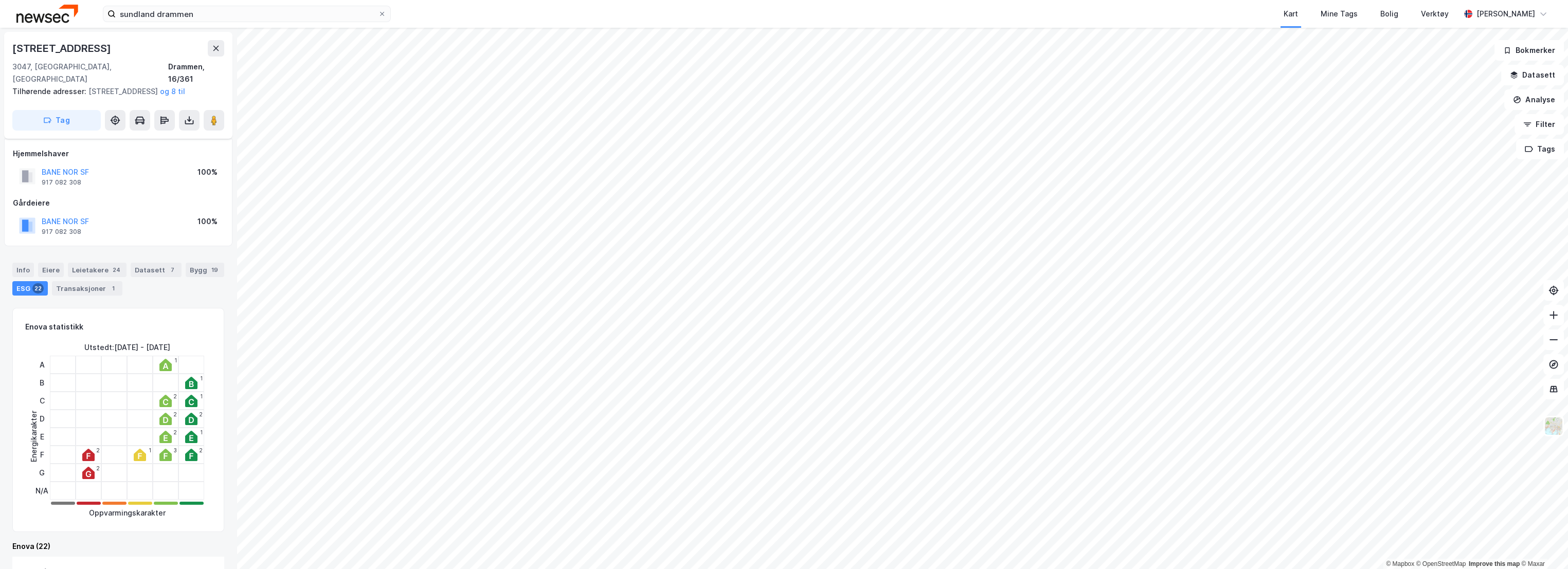
scroll to position [285, 0]
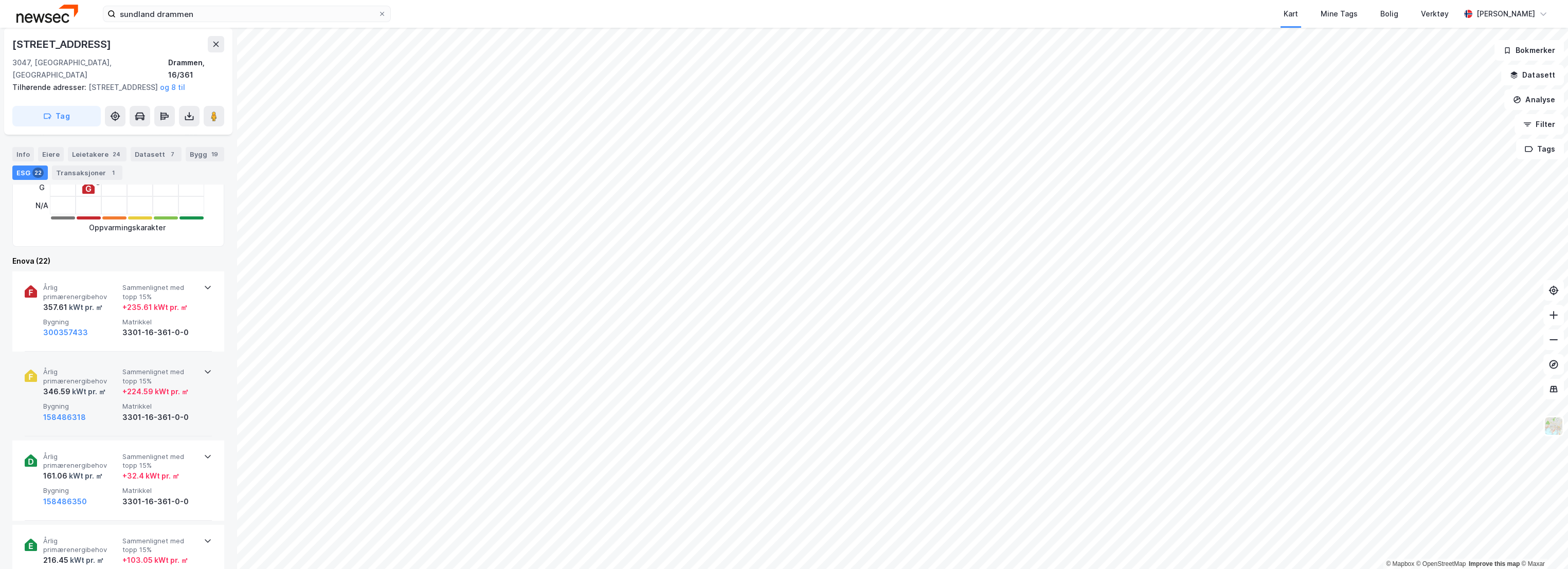
click at [82, 372] on span "Årlig primærenergibehov" at bounding box center [80, 377] width 75 height 18
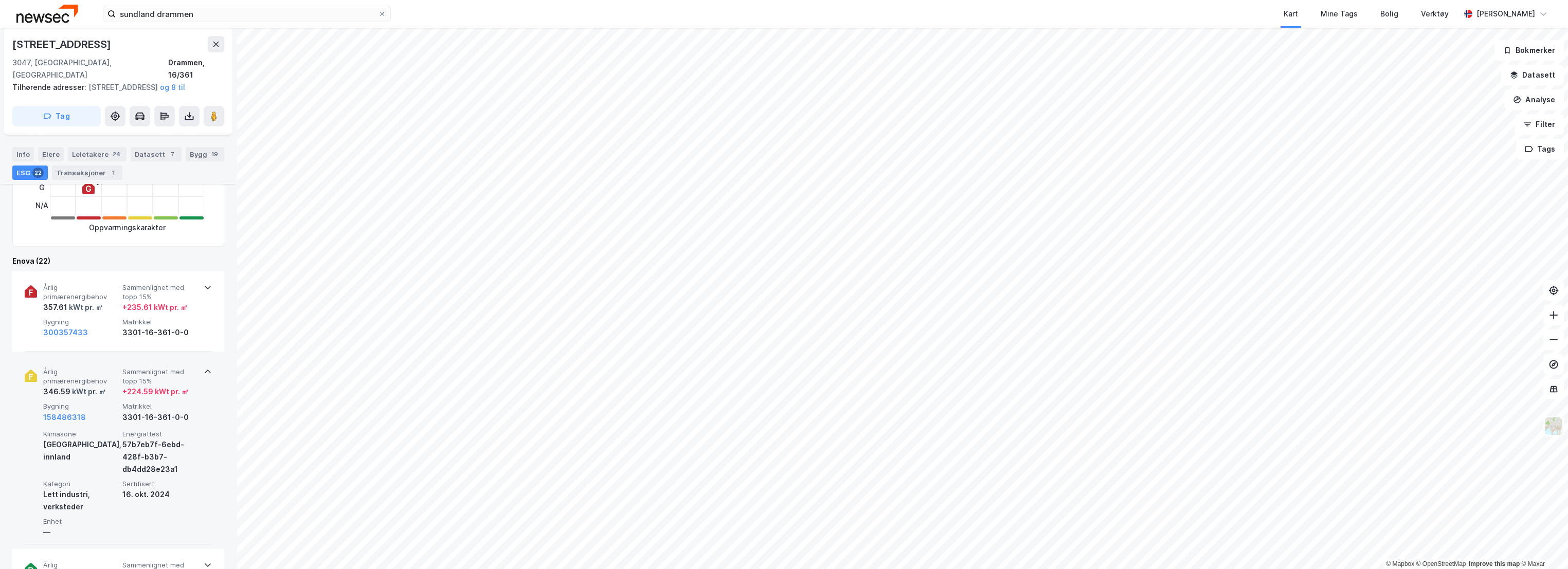
scroll to position [399, 0]
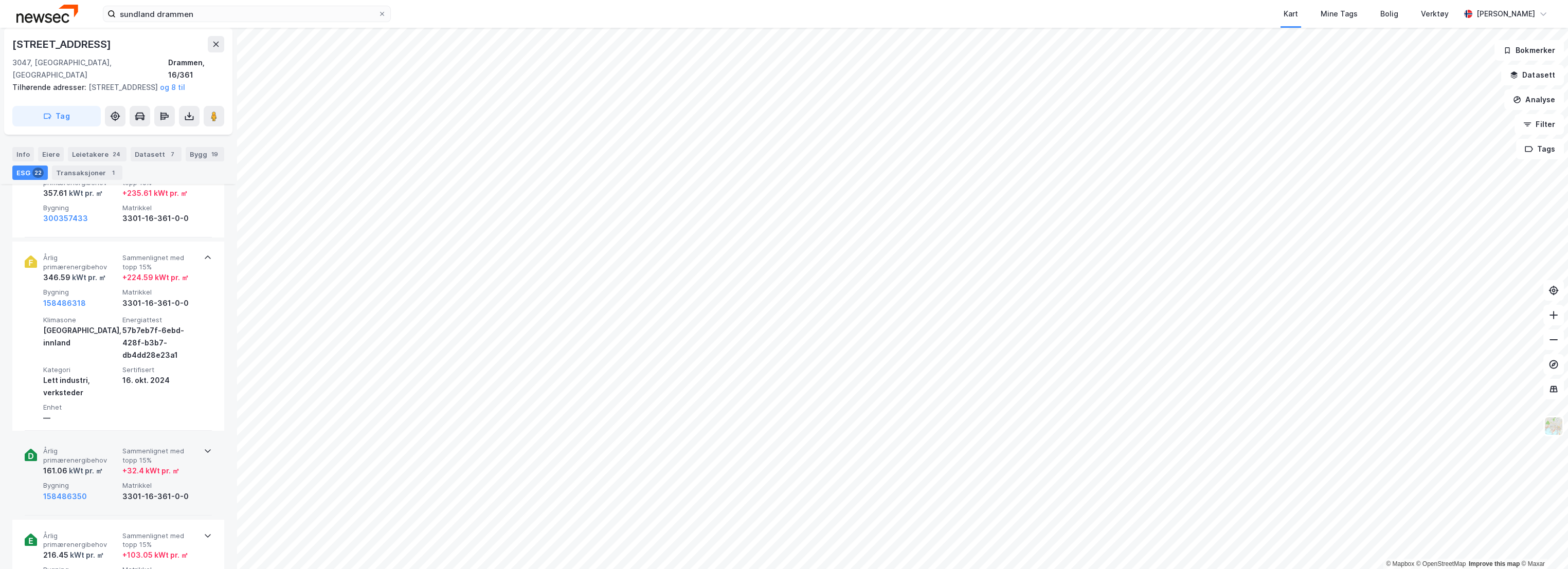
click at [91, 450] on span "Årlig primærenergibehov" at bounding box center [80, 456] width 75 height 18
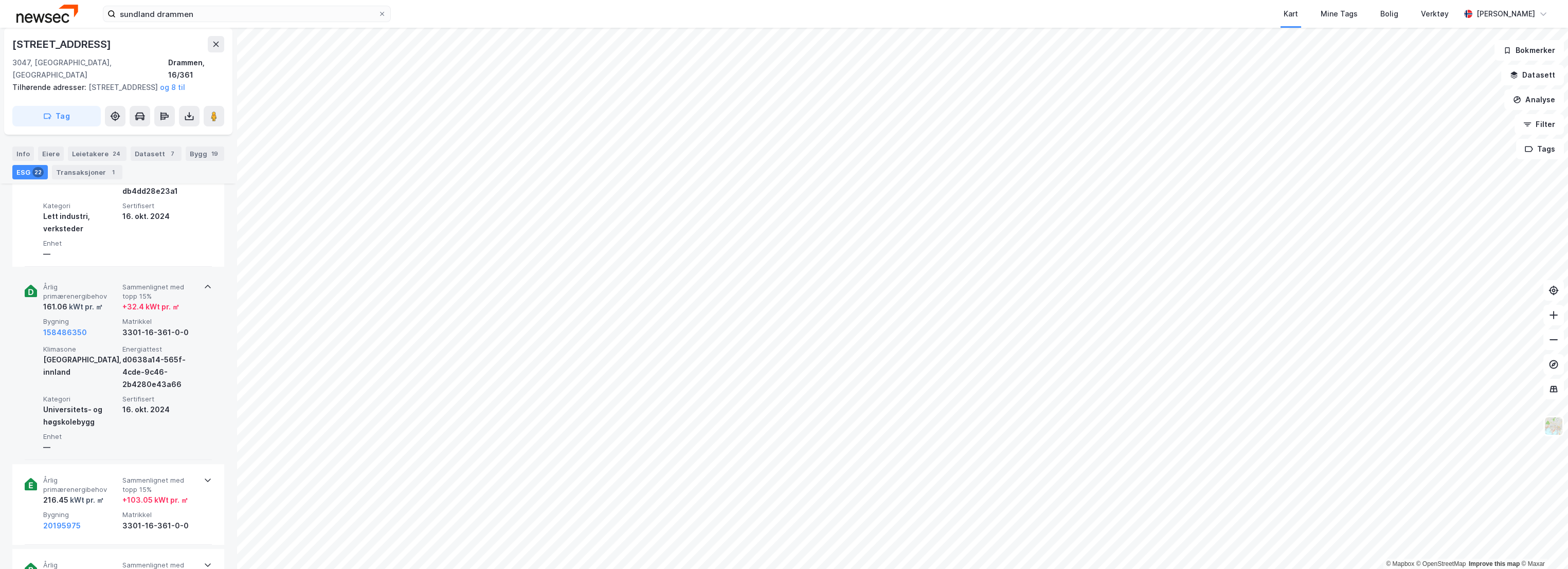
scroll to position [571, 0]
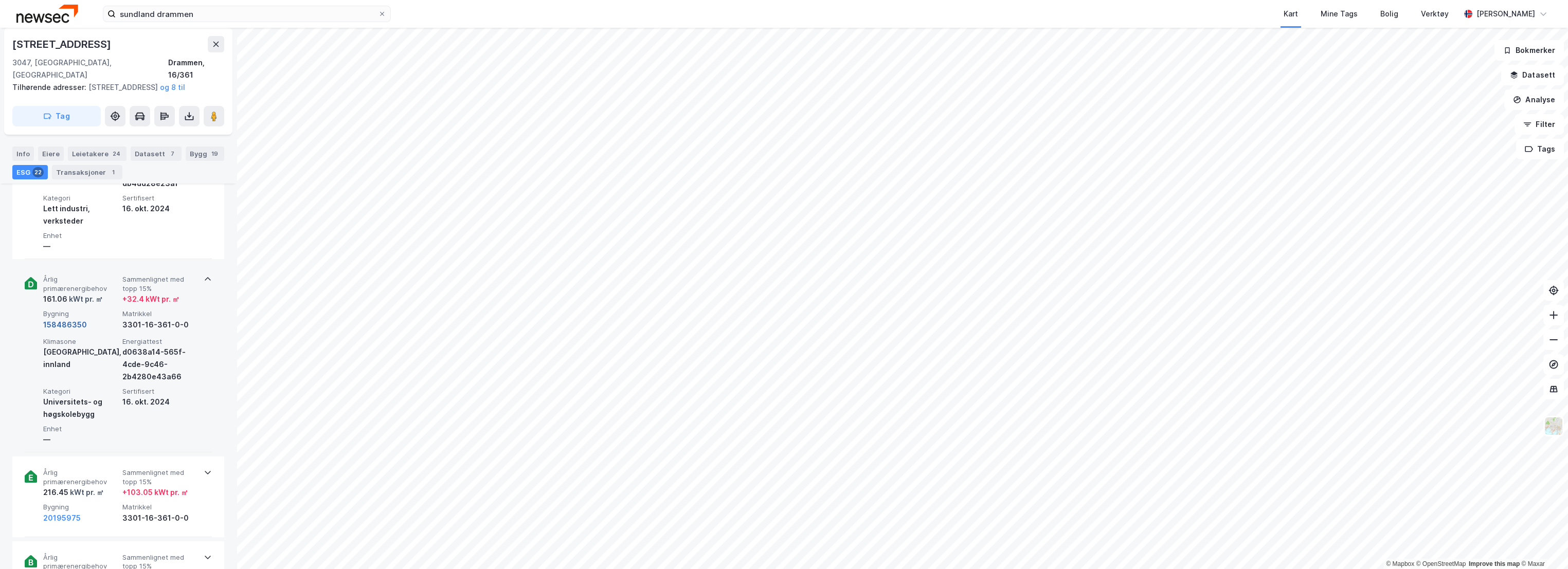
click at [66, 321] on button "158486350" at bounding box center [65, 325] width 44 height 12
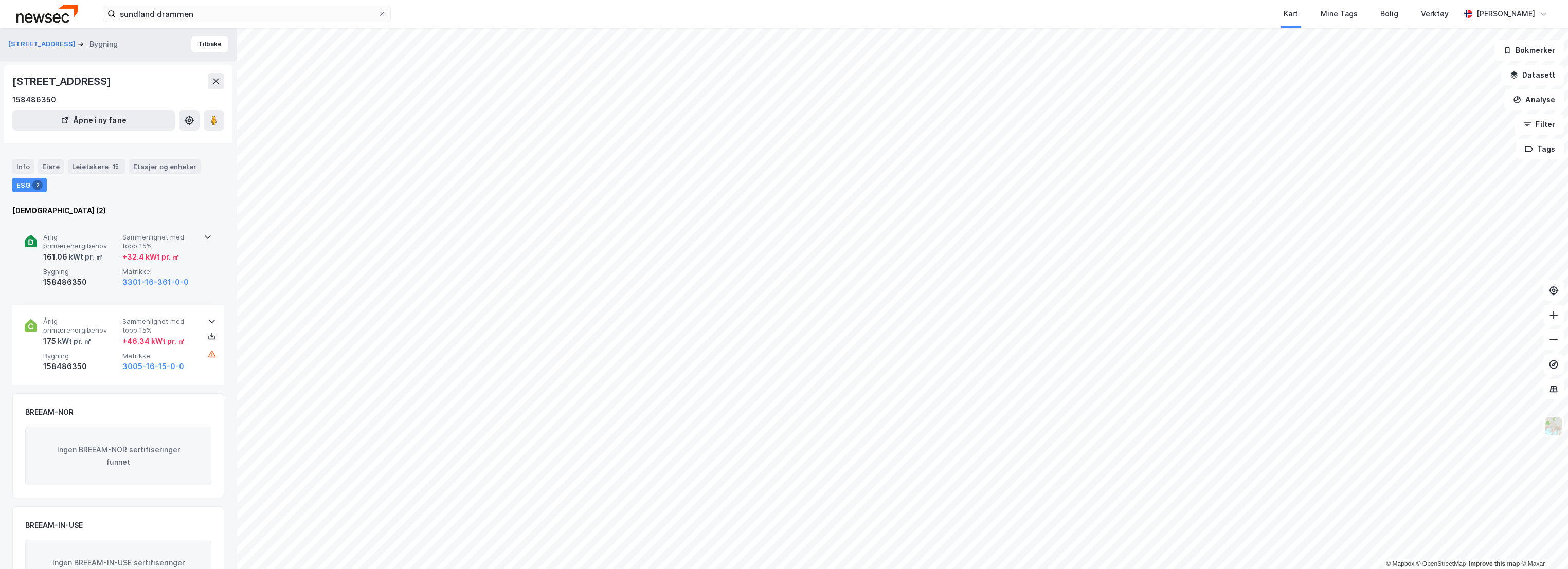
click at [86, 243] on span "Årlig primærenergibehov" at bounding box center [80, 242] width 75 height 18
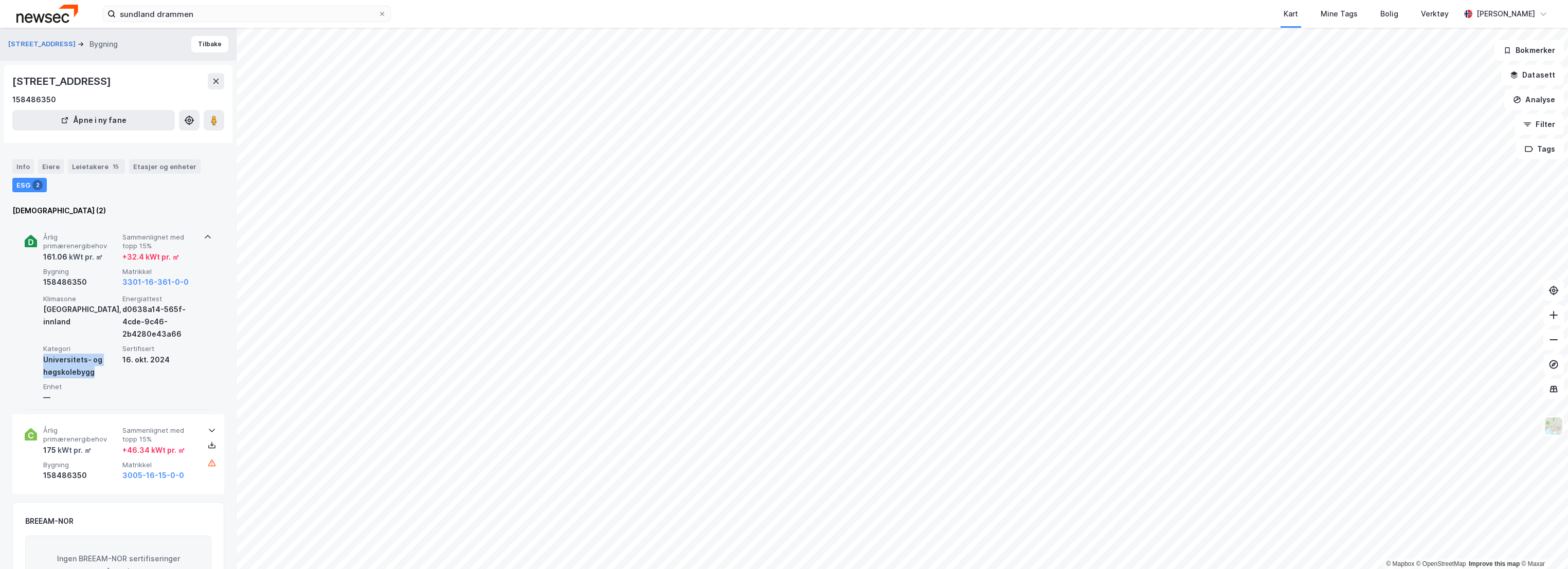
copy div "Universitets- og høgskolebygg"
drag, startPoint x: 99, startPoint y: 373, endPoint x: 43, endPoint y: 362, distance: 57.1
click at [43, 362] on div "Universitets- og høgskolebygg" at bounding box center [80, 366] width 75 height 25
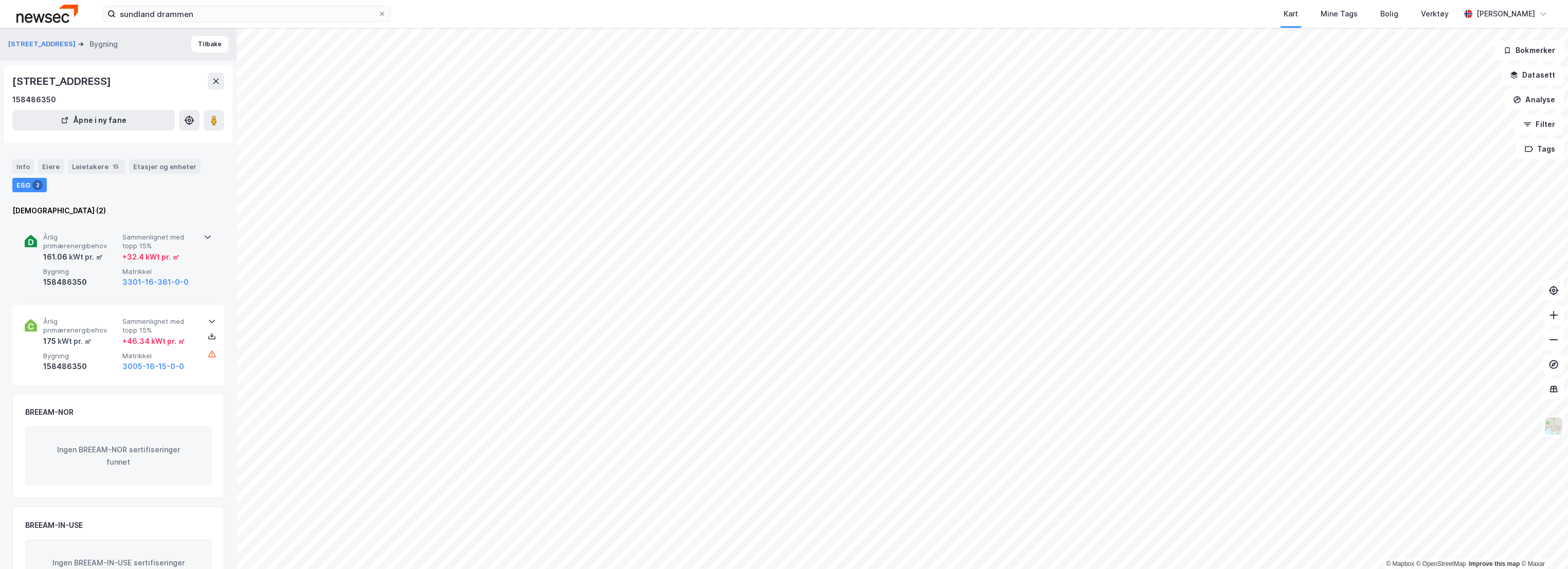
click at [98, 258] on div "kWt pr. ㎡" at bounding box center [85, 257] width 35 height 12
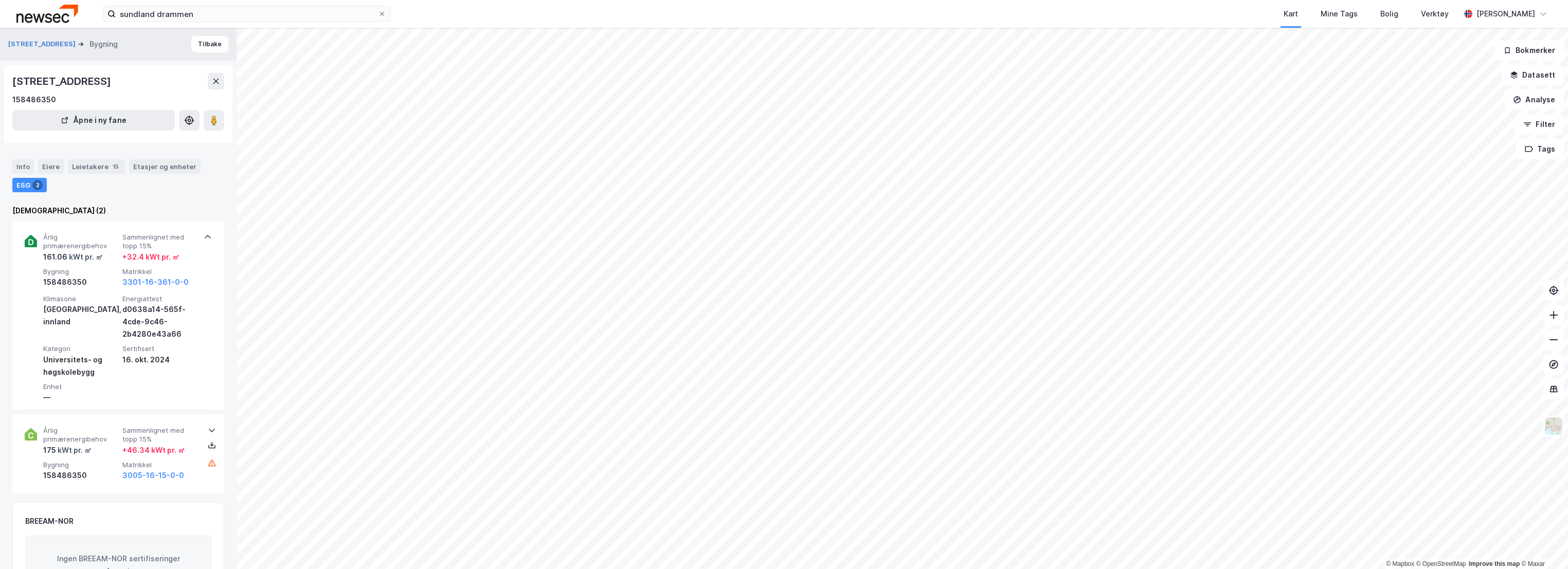
drag, startPoint x: 173, startPoint y: 86, endPoint x: 12, endPoint y: 88, distance: 161.0
click at [12, 88] on div "Skogliveien 4C, 3047, BUSKERUD" at bounding box center [63, 81] width 101 height 16
copy div "Skogliveien 4C, 3047, BUSKERUD"
click at [1556, 291] on icon at bounding box center [1553, 290] width 10 height 10
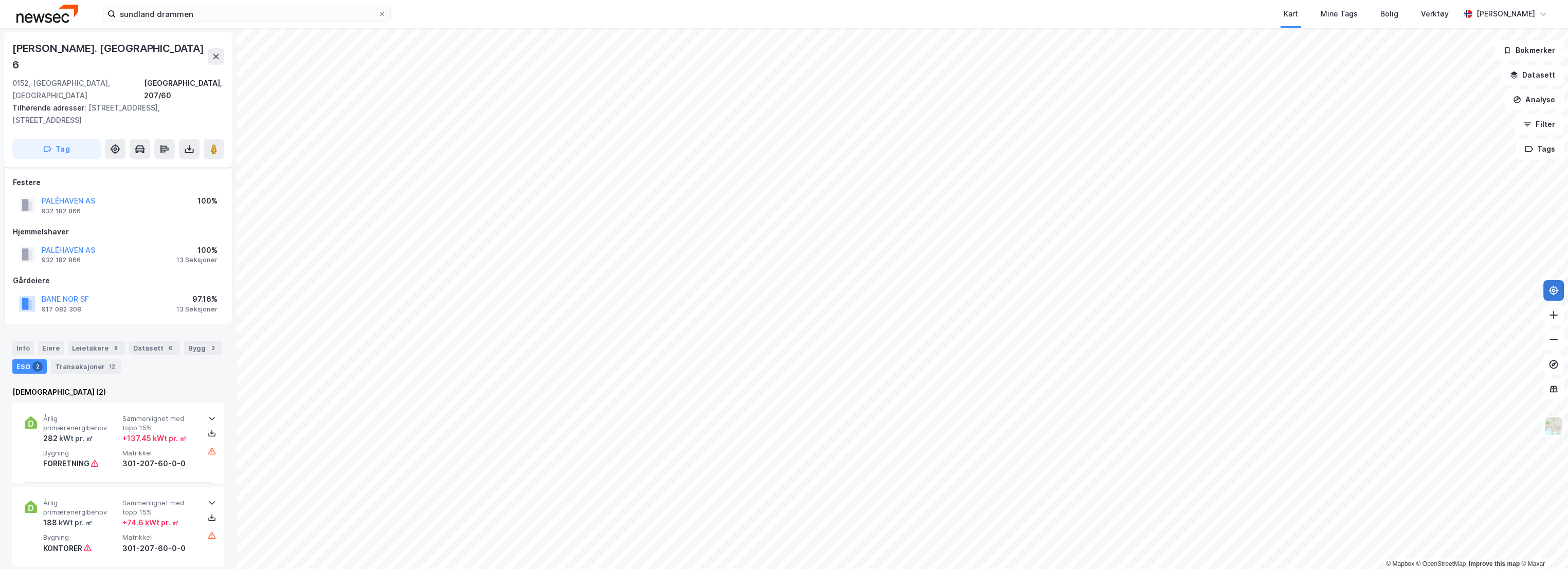
scroll to position [207, 0]
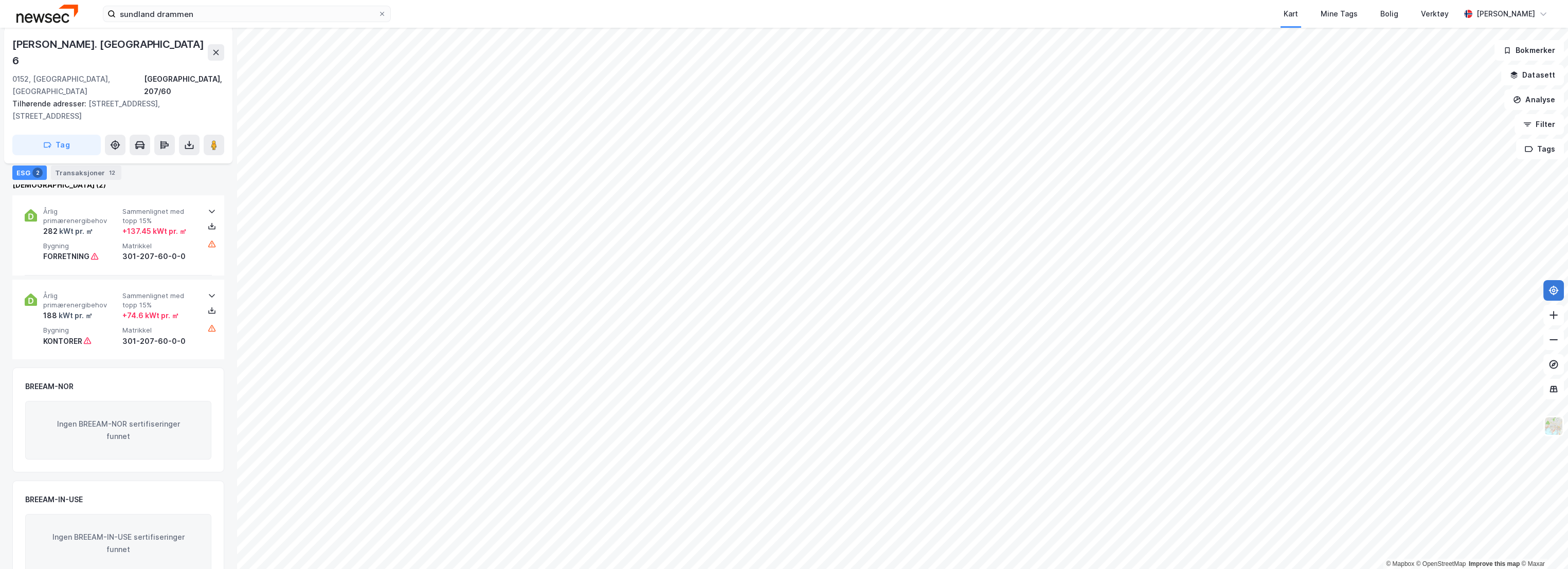
click at [91, 422] on div "Ingen BREEAM-NOR sertifiseringer funnet" at bounding box center [118, 430] width 186 height 58
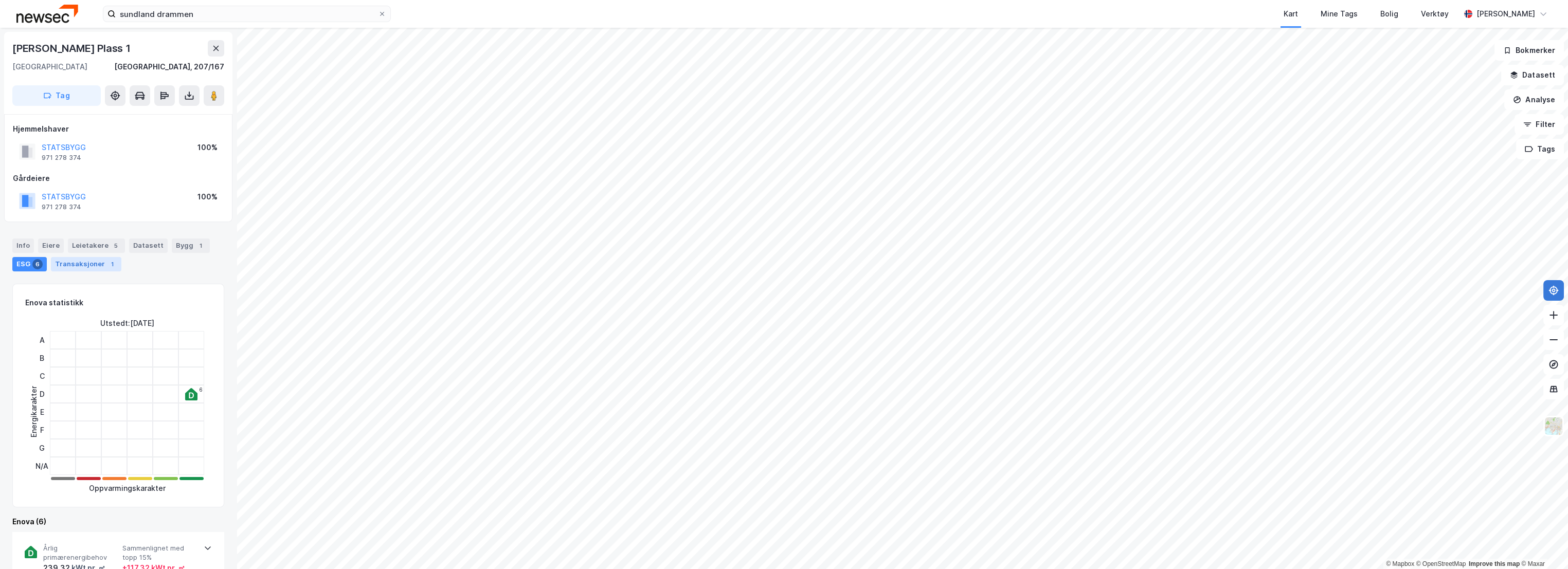
click at [96, 257] on div "Transaksjoner 1" at bounding box center [86, 264] width 71 height 15
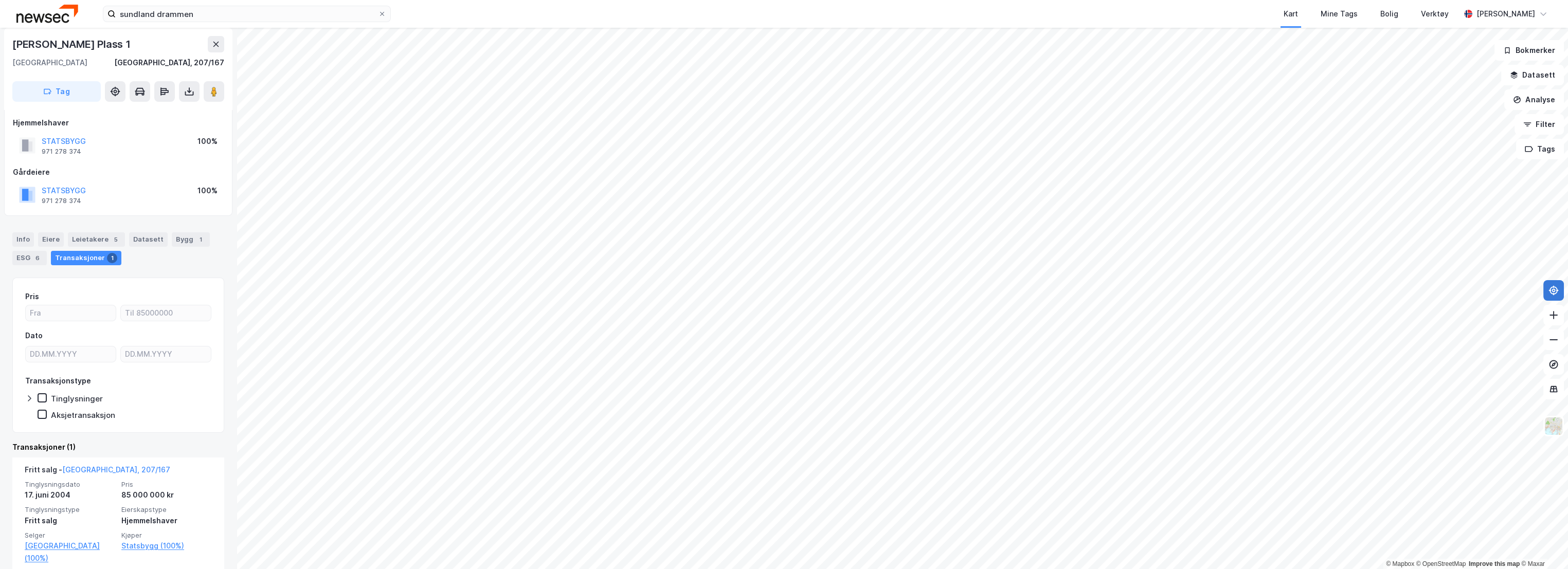
scroll to position [9, 0]
click at [172, 234] on div "Bygg 1" at bounding box center [191, 238] width 38 height 15
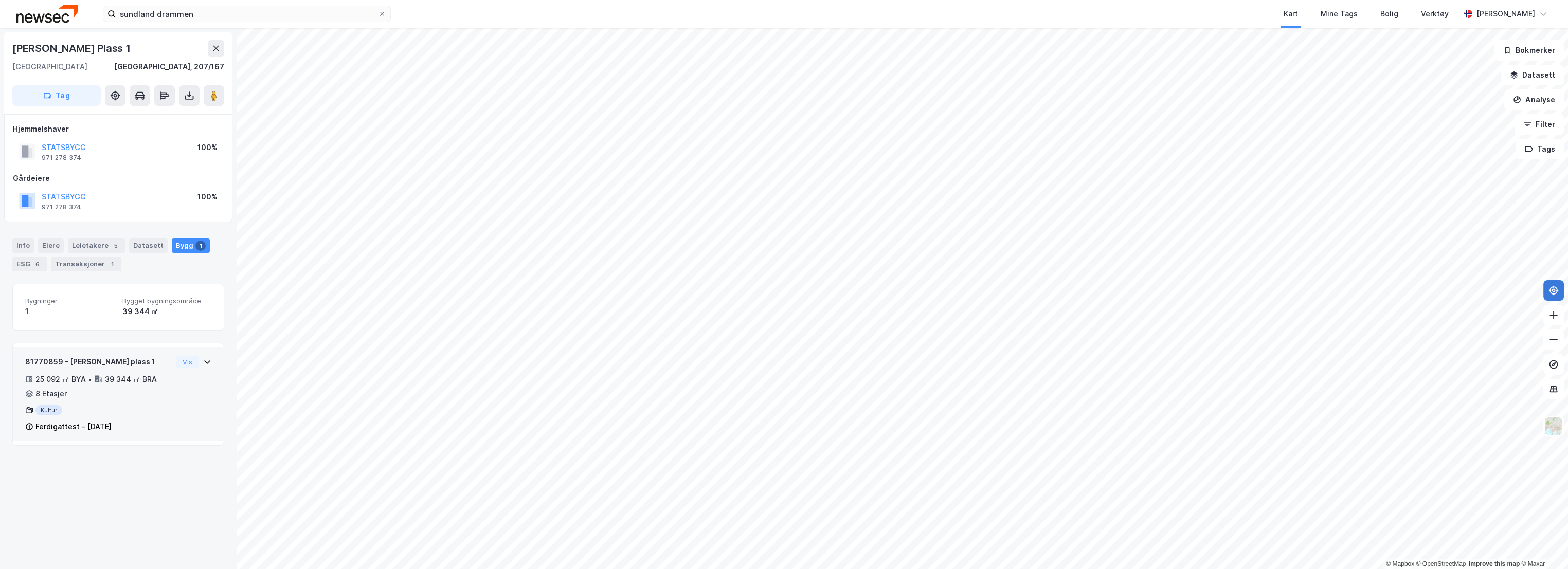
click at [158, 361] on div "81770859 - Kirsten Flagstads plass 1" at bounding box center [98, 362] width 147 height 12
click at [142, 357] on div "81770859 - Kirsten Flagstads plass 1" at bounding box center [98, 362] width 147 height 12
click at [35, 263] on div "6" at bounding box center [37, 264] width 10 height 10
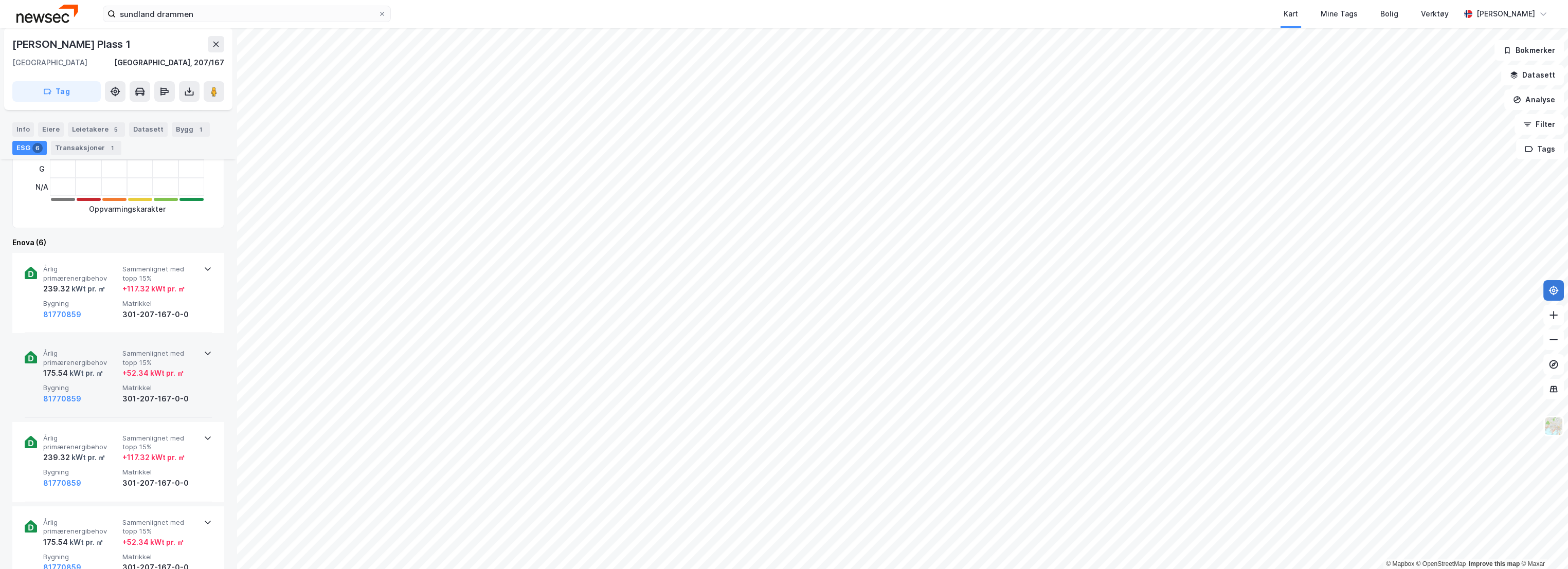
scroll to position [285, 0]
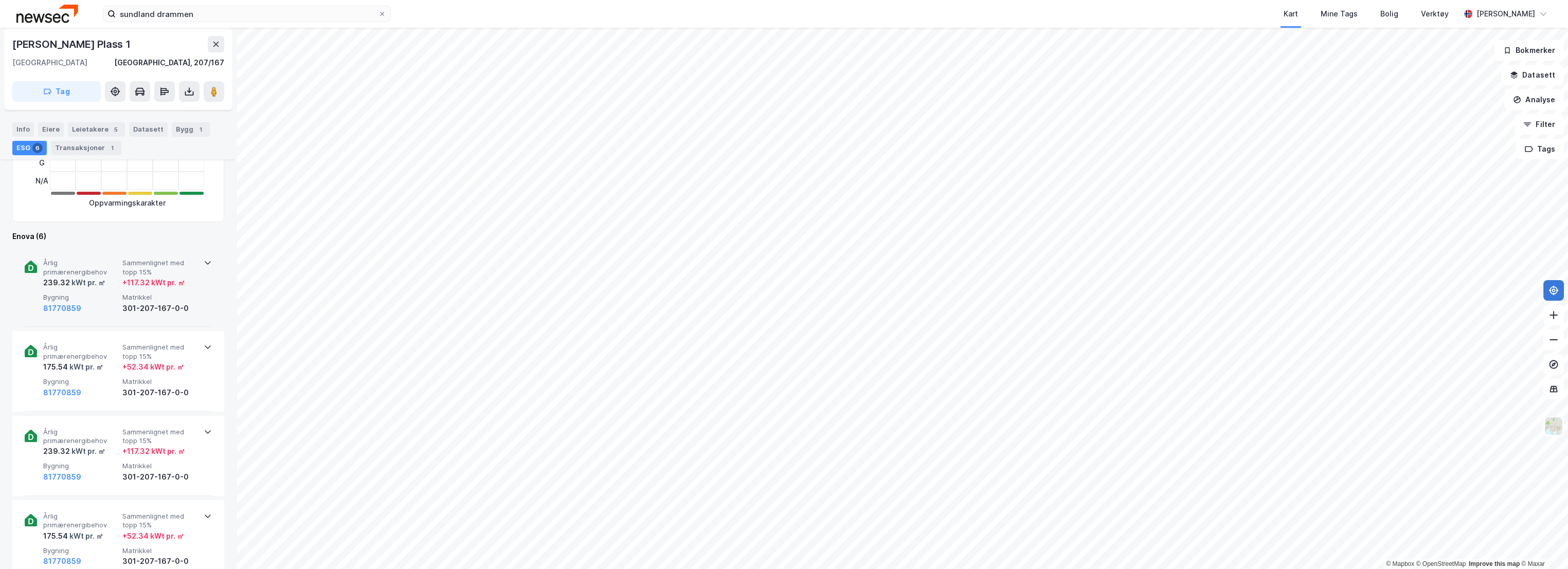
click at [128, 287] on div "+ 117.32 kWt pr. ㎡" at bounding box center [153, 283] width 63 height 12
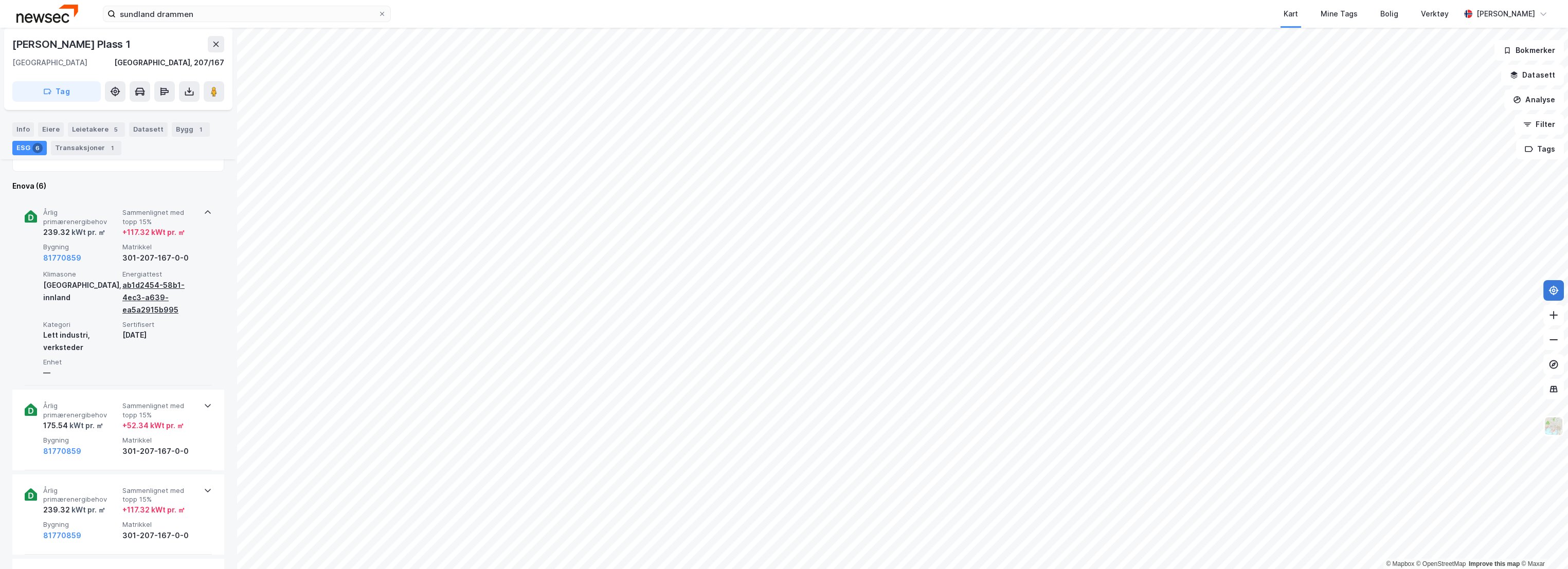
scroll to position [399, 0]
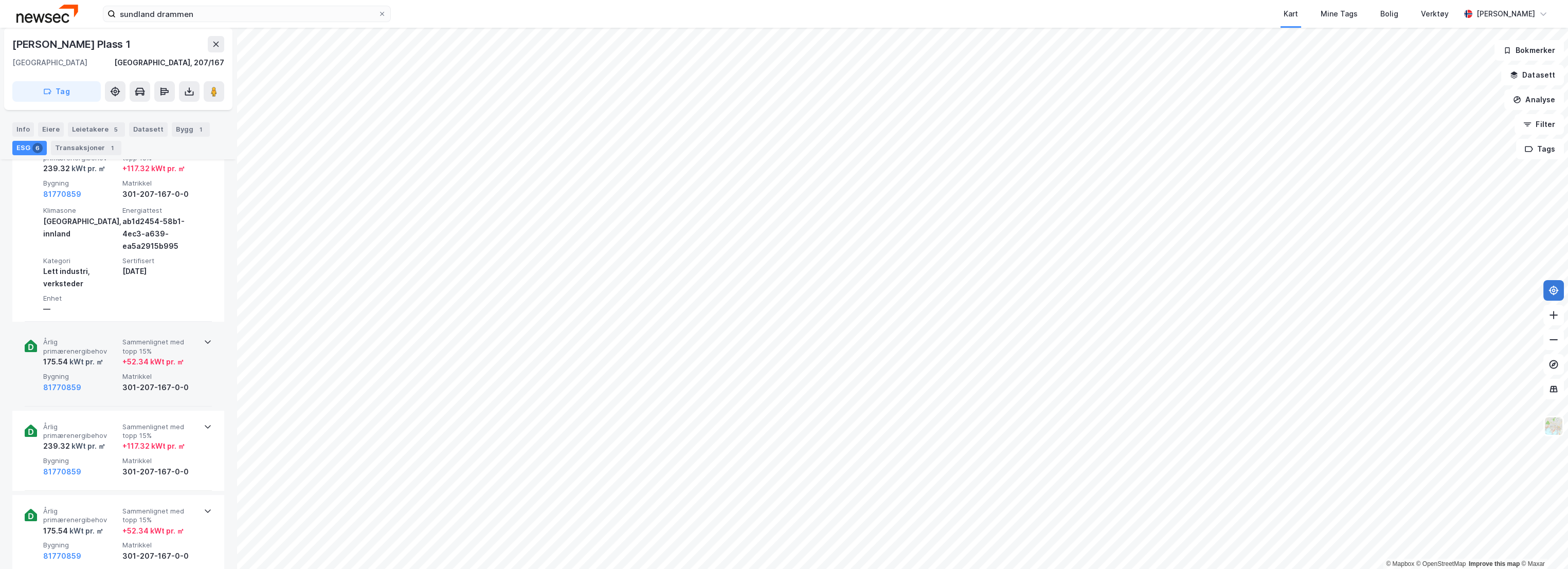
click at [128, 357] on div "+ 52.34 kWt pr. ㎡" at bounding box center [153, 362] width 61 height 12
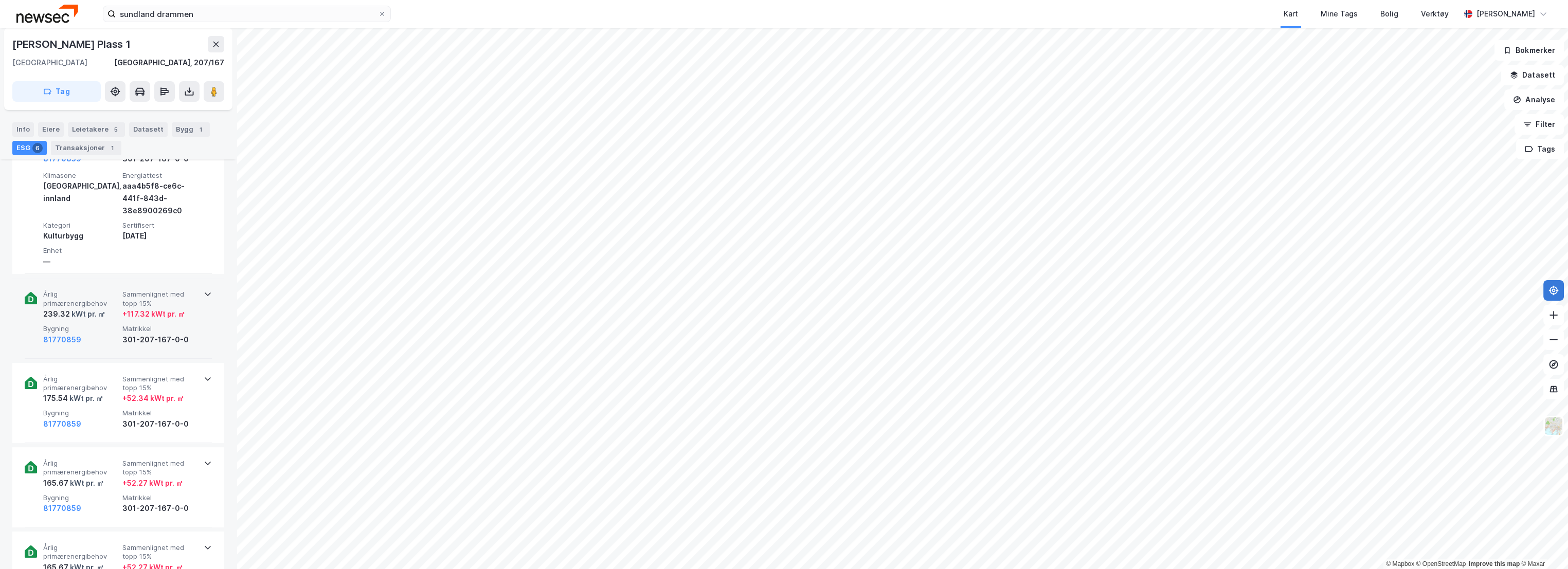
click at [138, 337] on div "301-207-167-0-0" at bounding box center [159, 340] width 75 height 12
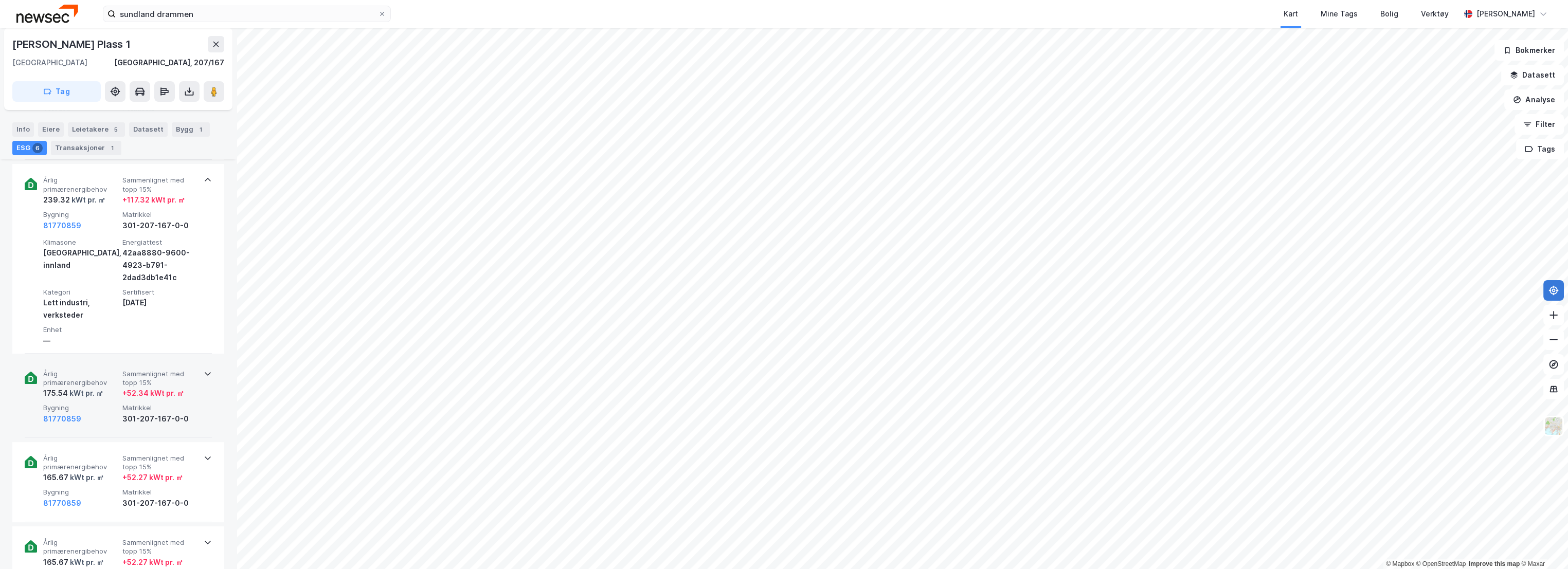
click at [124, 406] on span "Matrikkel" at bounding box center [159, 408] width 75 height 9
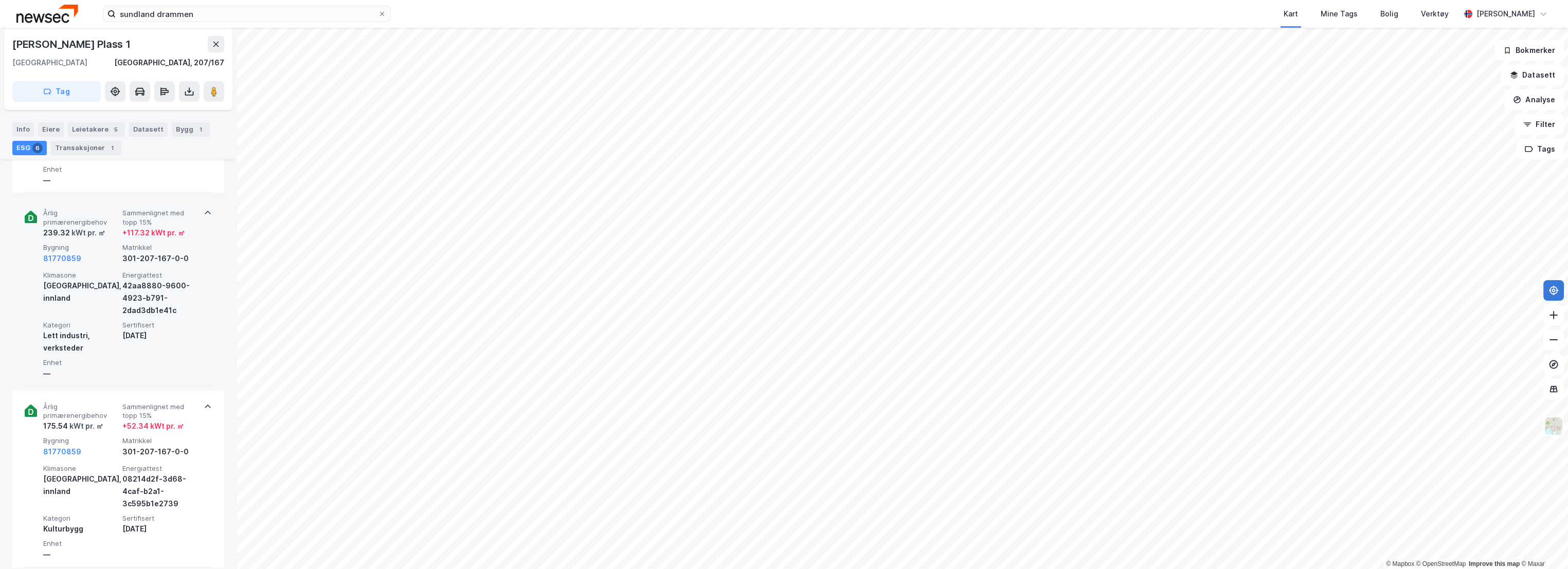
scroll to position [571, 0]
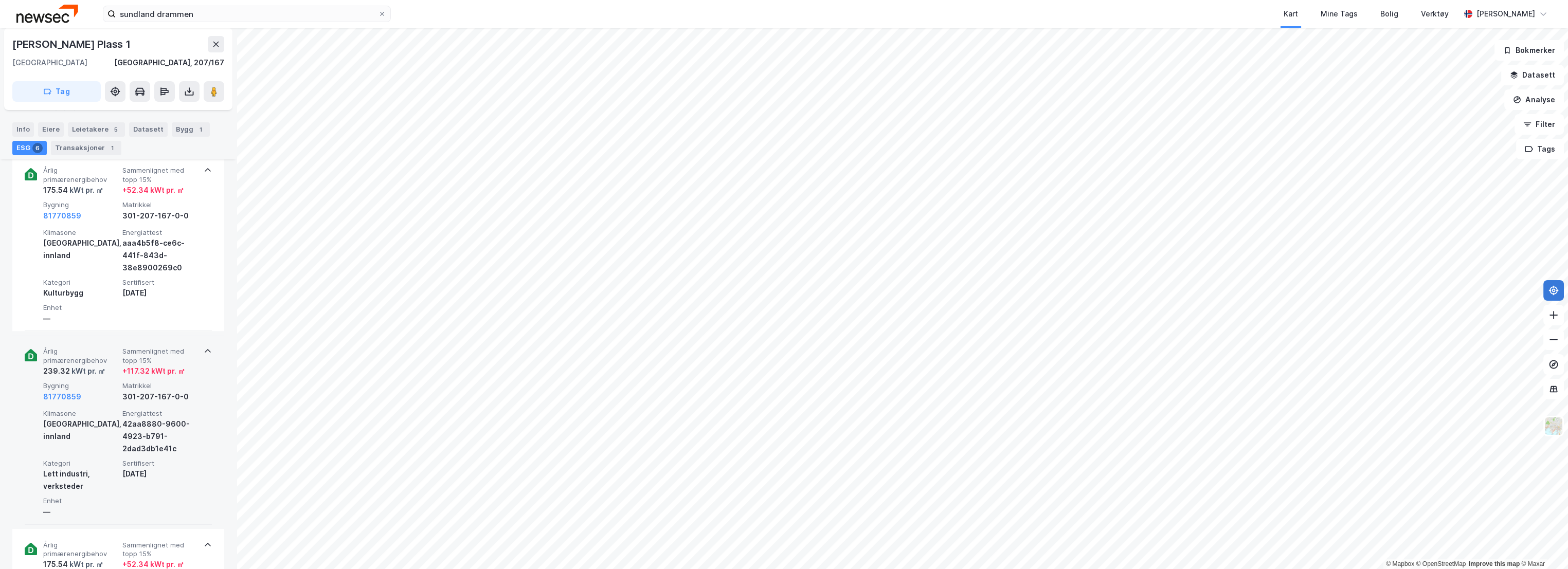
click at [115, 514] on div "—" at bounding box center [80, 512] width 75 height 12
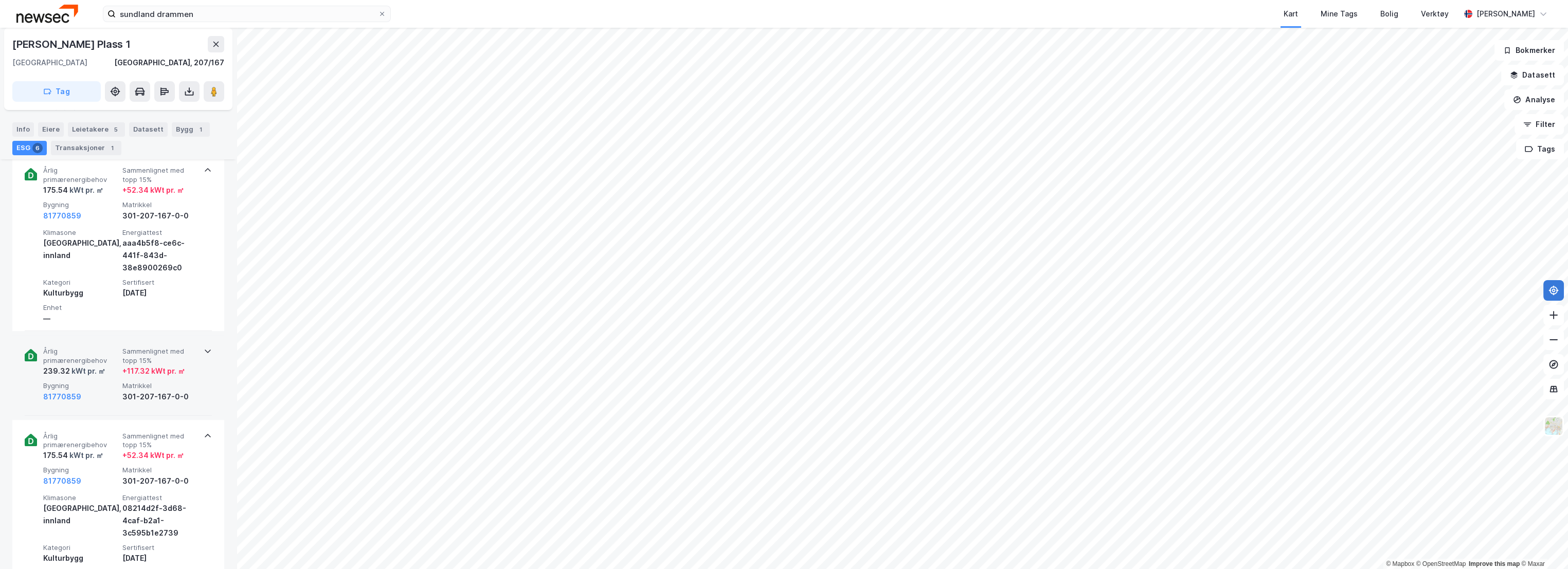
click at [98, 352] on span "Årlig primærenergibehov" at bounding box center [80, 356] width 75 height 18
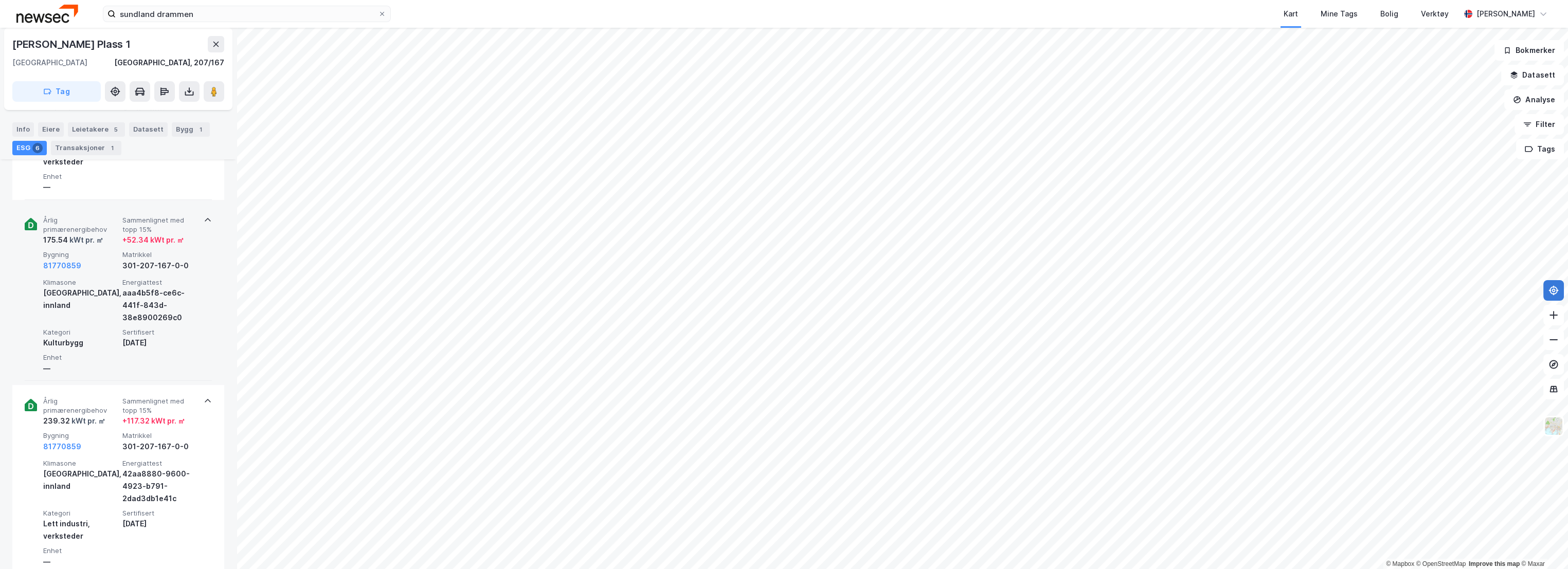
scroll to position [456, 0]
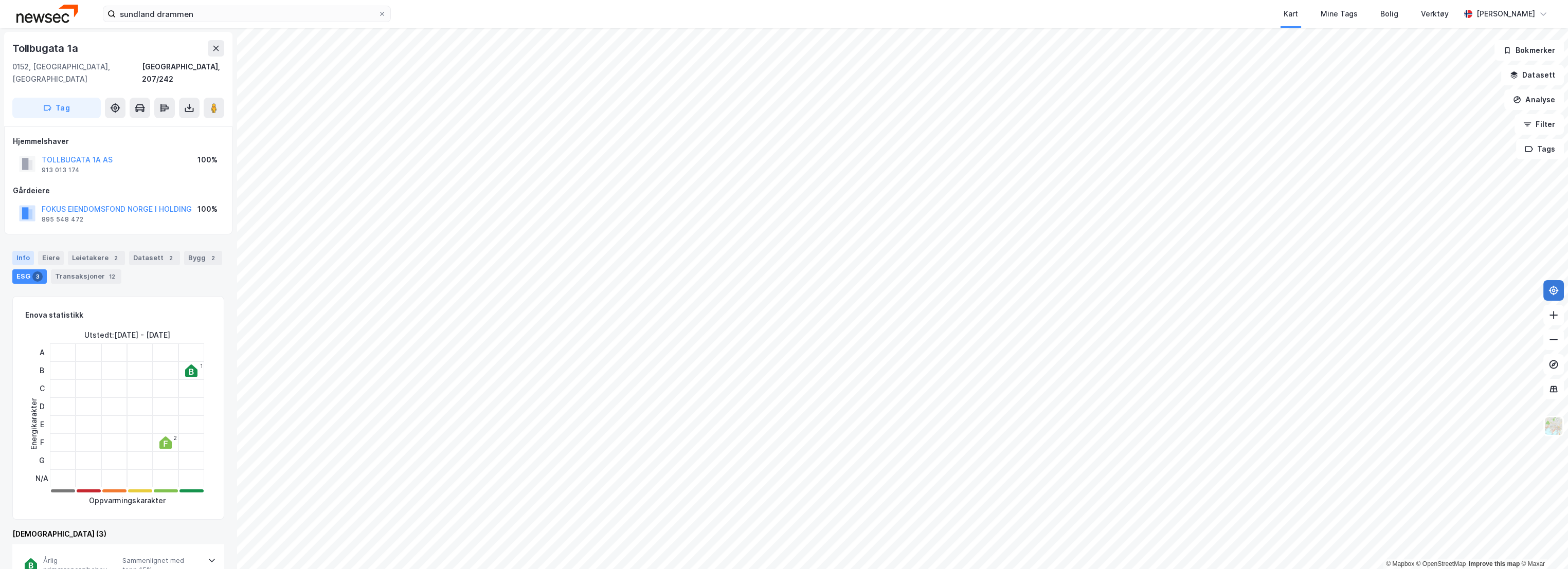
click at [29, 251] on div "Info" at bounding box center [23, 258] width 21 height 15
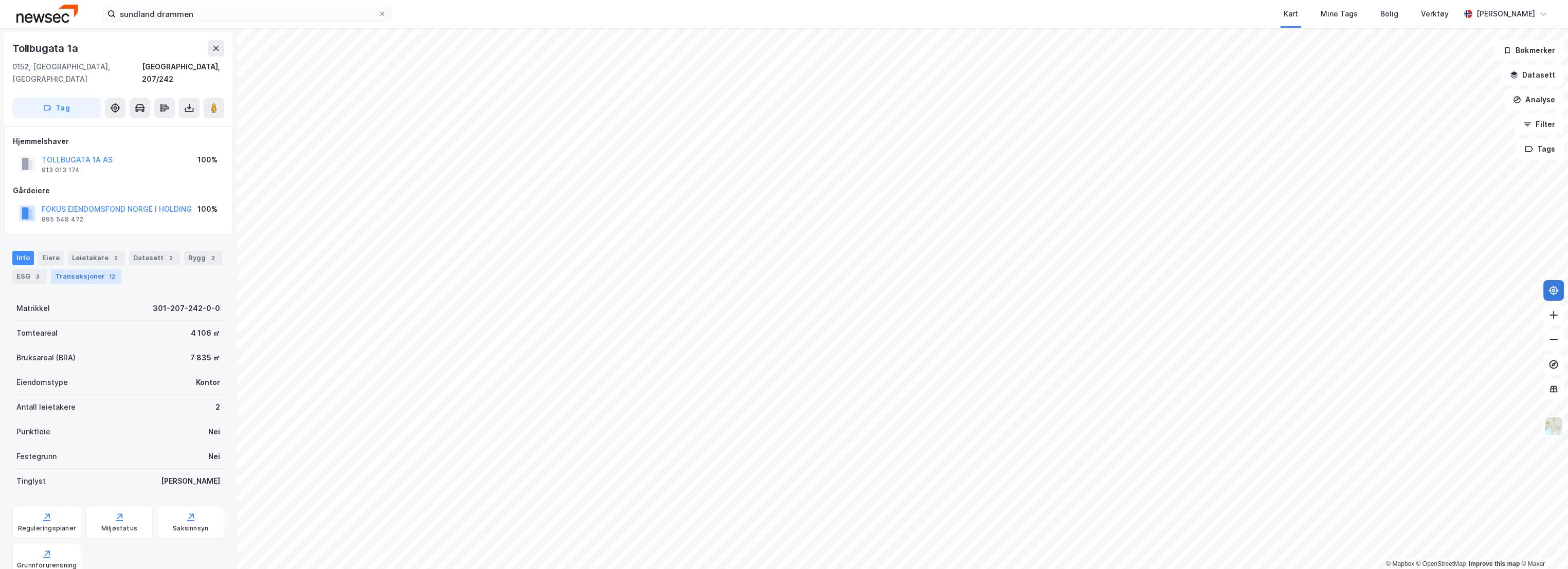
click at [107, 271] on div "12" at bounding box center [112, 276] width 10 height 10
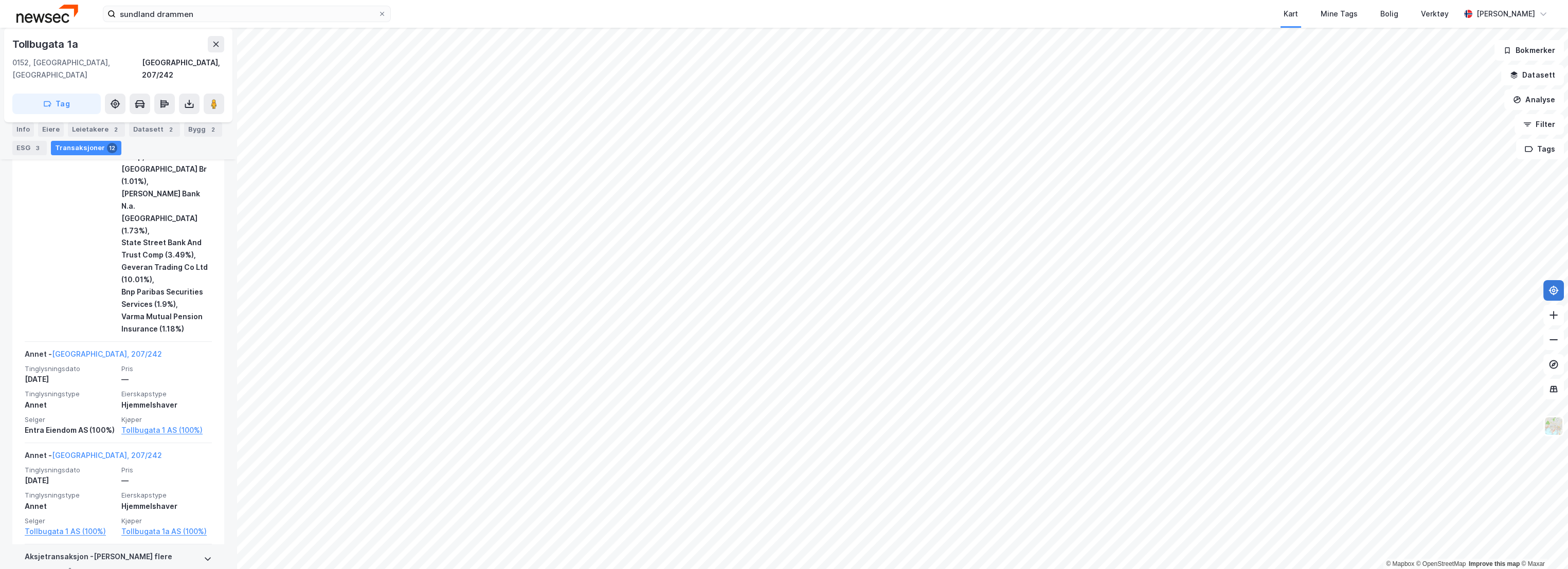
scroll to position [971, 0]
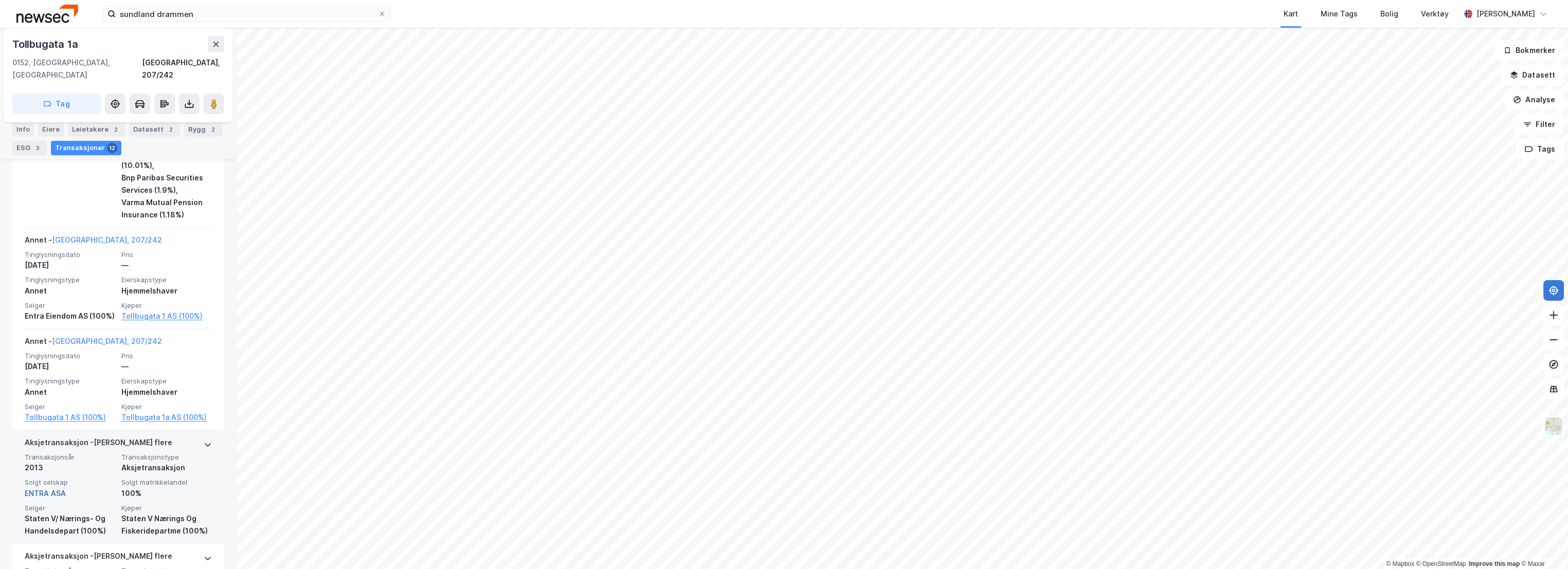
click at [54, 489] on link "ENTRA ASA" at bounding box center [46, 493] width 41 height 9
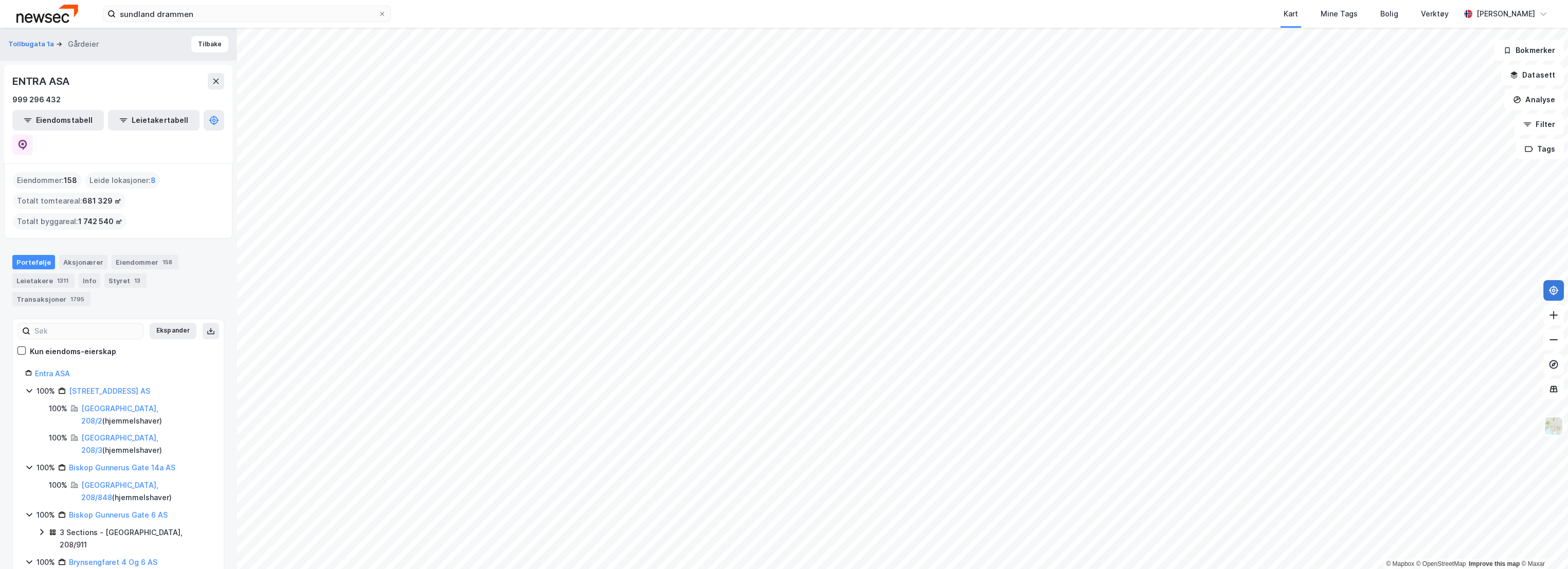
click at [37, 15] on img at bounding box center [47, 14] width 61 height 18
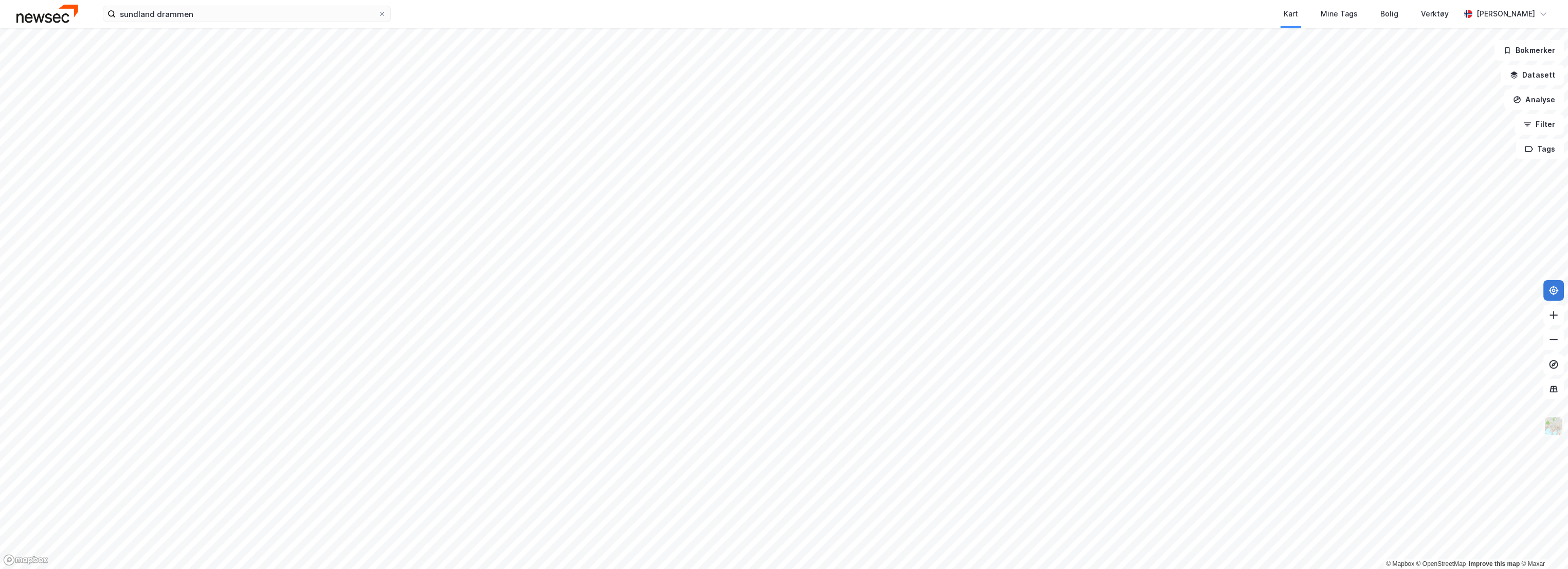
click at [1556, 428] on img at bounding box center [1553, 426] width 19 height 19
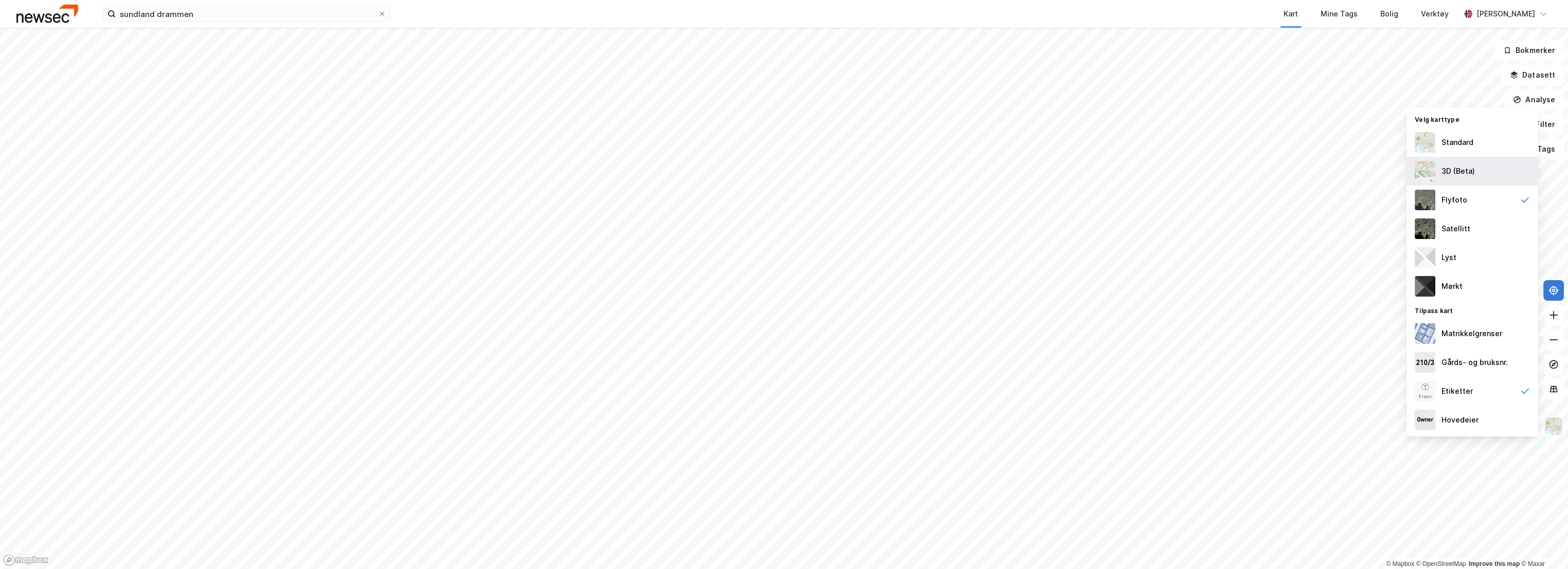
click at [1460, 165] on div "3D (Beta)" at bounding box center [1458, 171] width 33 height 12
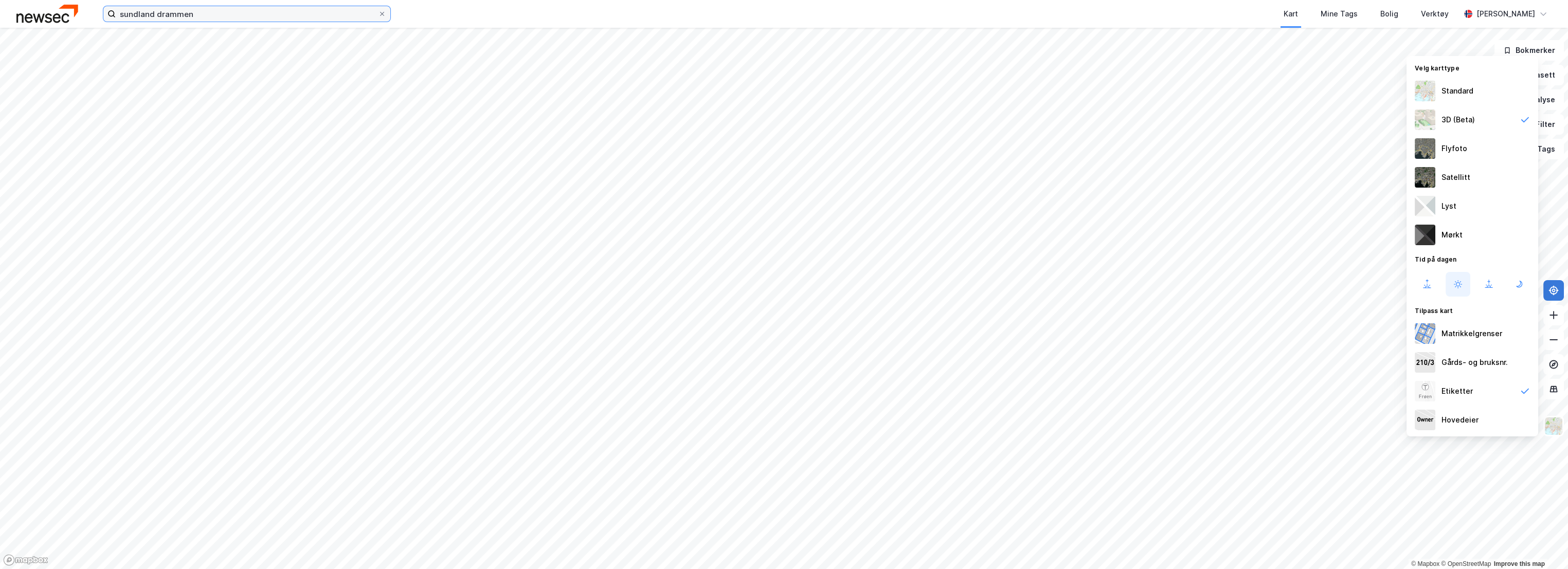
click at [170, 15] on input "sundland drammen" at bounding box center [247, 13] width 262 height 15
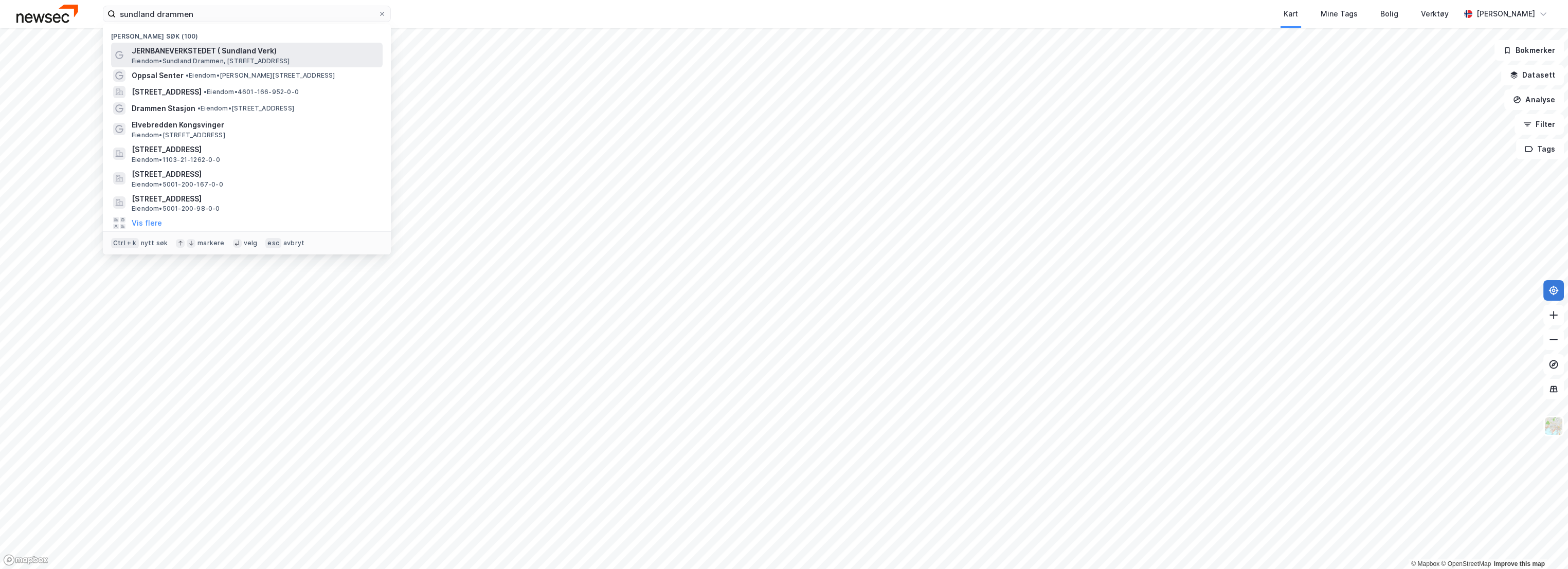
click at [228, 51] on span "JERNBANEVERKSTEDET ( Sundland Verk)" at bounding box center [255, 51] width 247 height 12
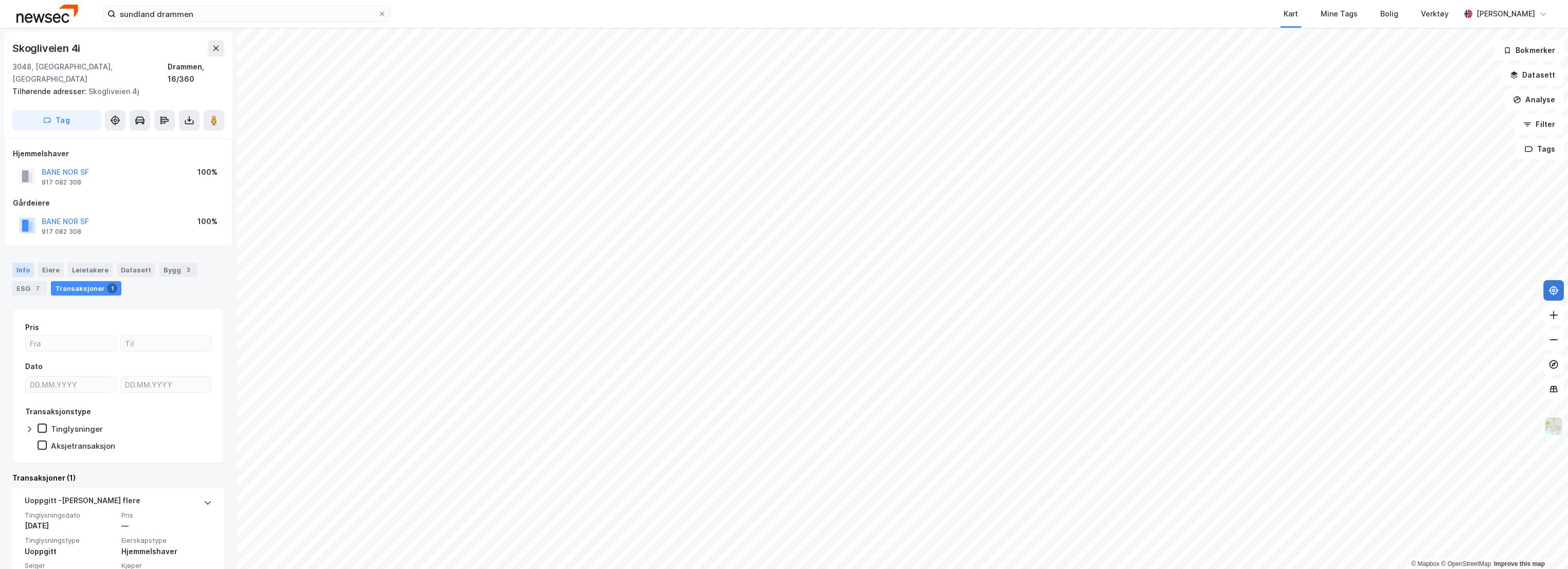
click at [16, 263] on div "Info" at bounding box center [23, 270] width 21 height 15
